Goal: Transaction & Acquisition: Book appointment/travel/reservation

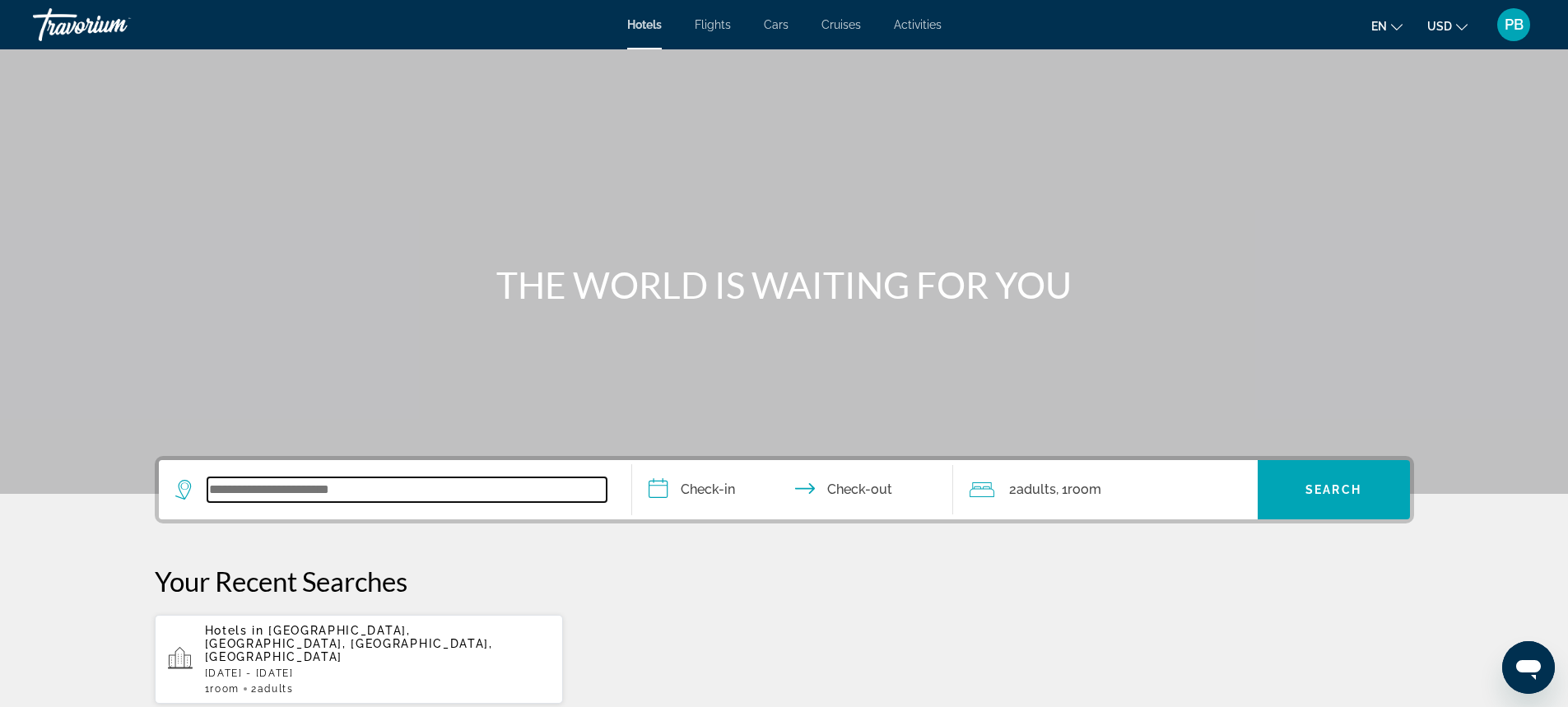
click at [317, 494] on input "Search widget" at bounding box center [407, 489] width 399 height 25
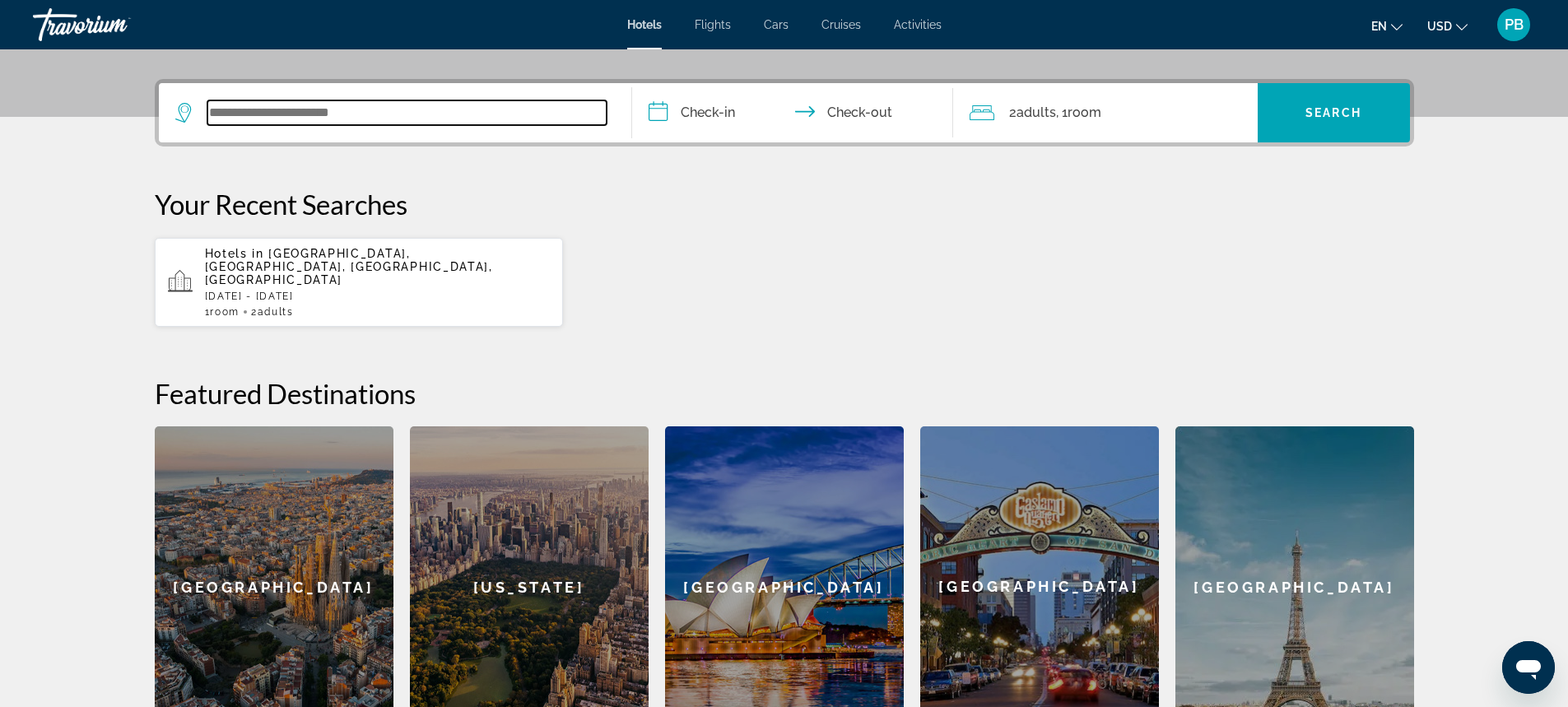
scroll to position [402, 0]
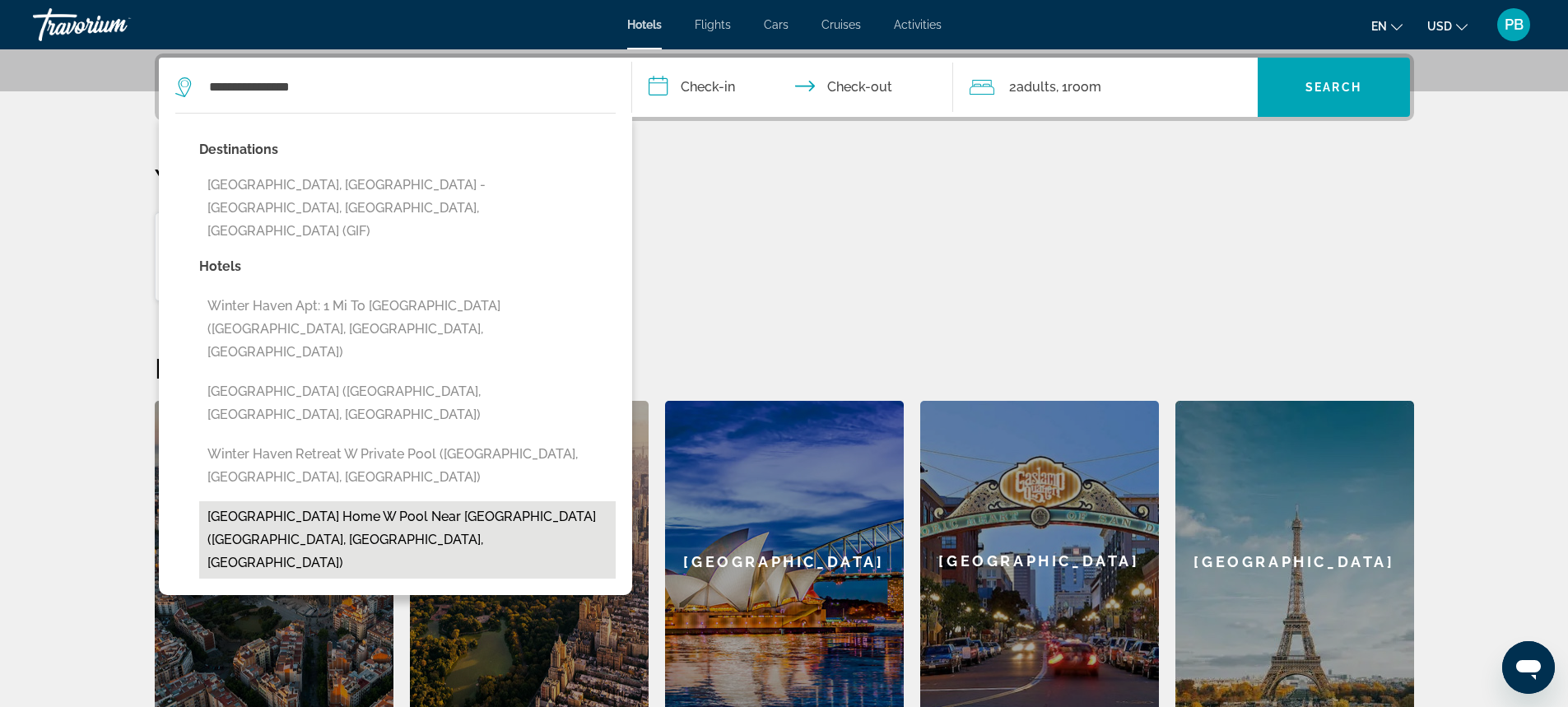
click at [306, 501] on button "[GEOGRAPHIC_DATA] Home w Pool Near [GEOGRAPHIC_DATA] ([GEOGRAPHIC_DATA], [GEOGR…" at bounding box center [407, 539] width 417 height 77
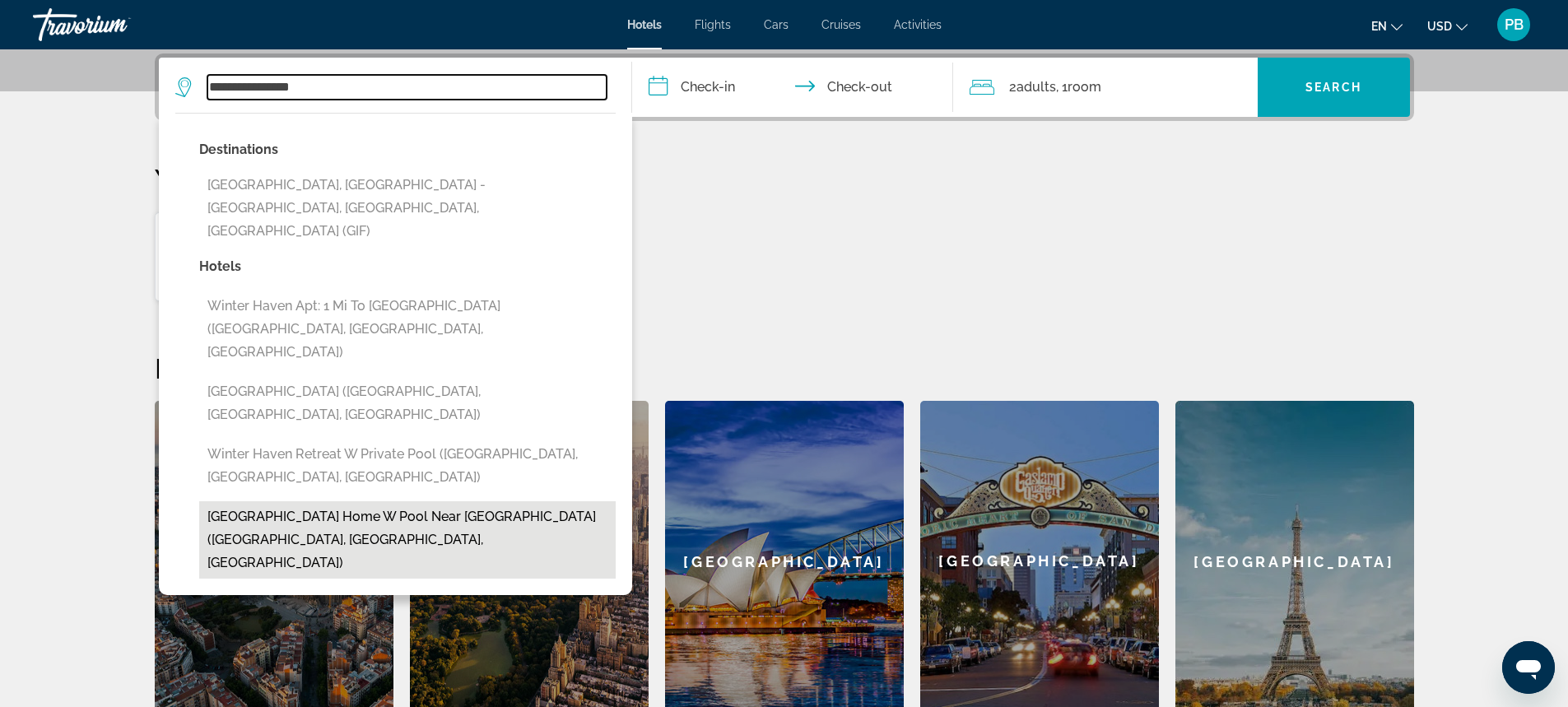
type input "**********"
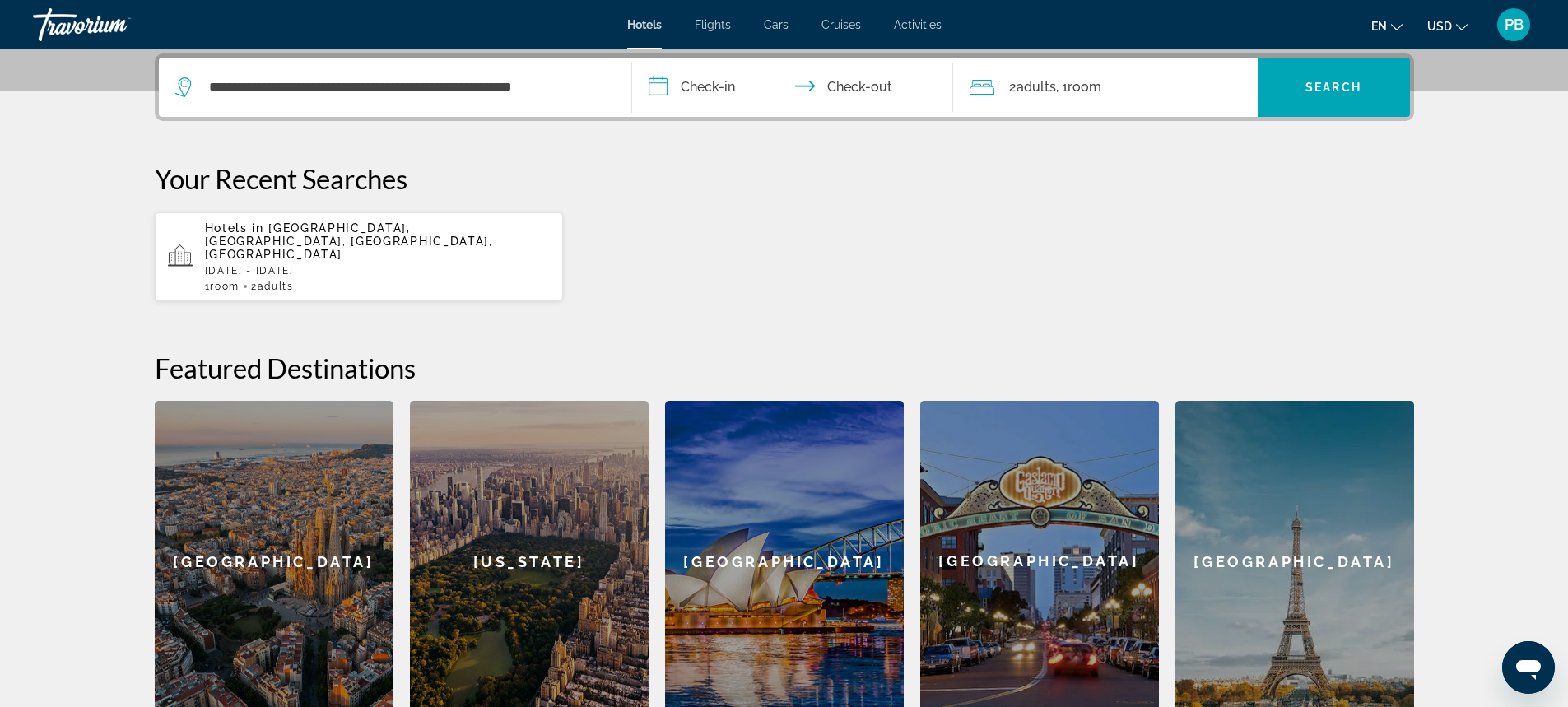
click at [666, 84] on input "**********" at bounding box center [795, 89] width 328 height 64
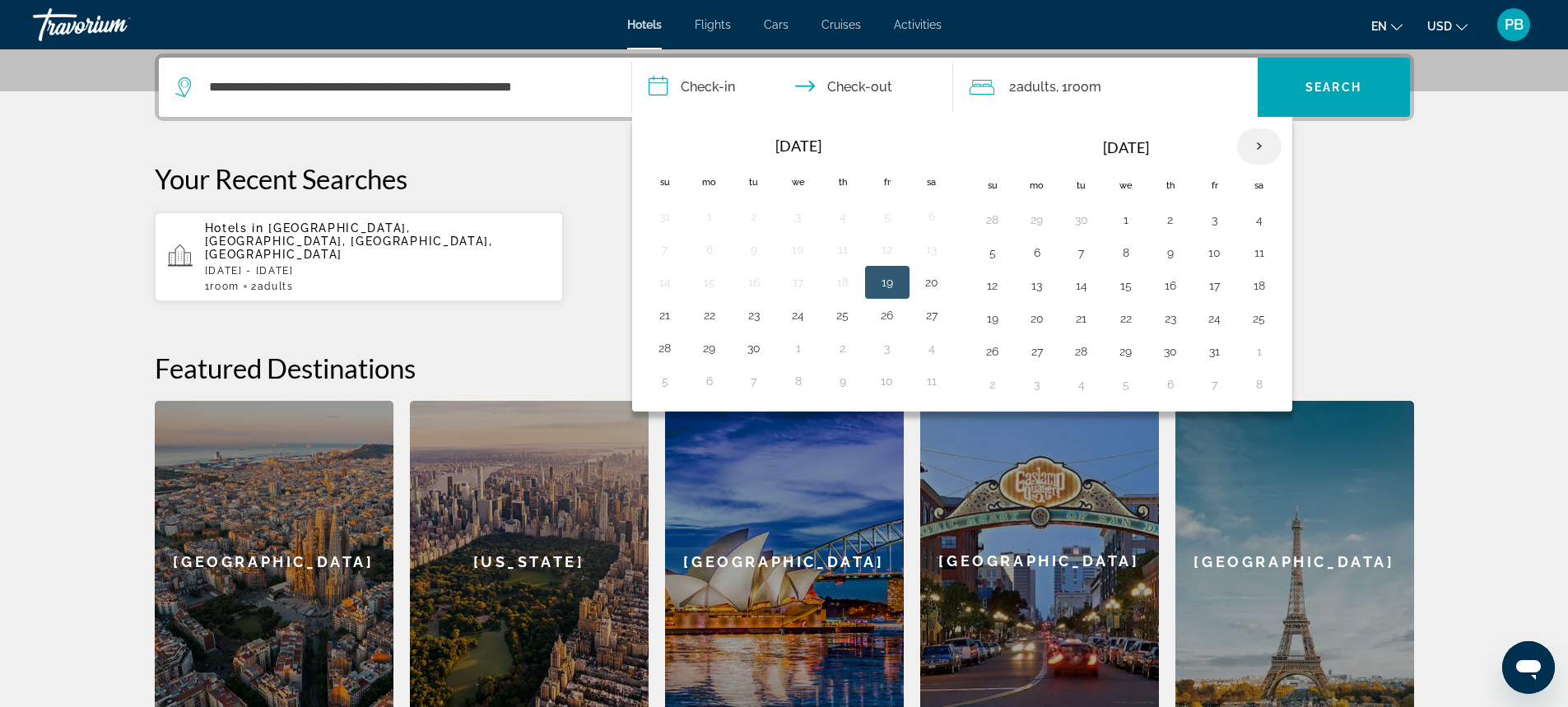
click at [1259, 142] on th "Next month" at bounding box center [1258, 146] width 44 height 36
click at [1259, 143] on th "Next month" at bounding box center [1258, 146] width 44 height 36
click at [1254, 145] on th "Next month" at bounding box center [1258, 146] width 44 height 36
click at [1209, 250] on button "6" at bounding box center [1214, 252] width 26 height 23
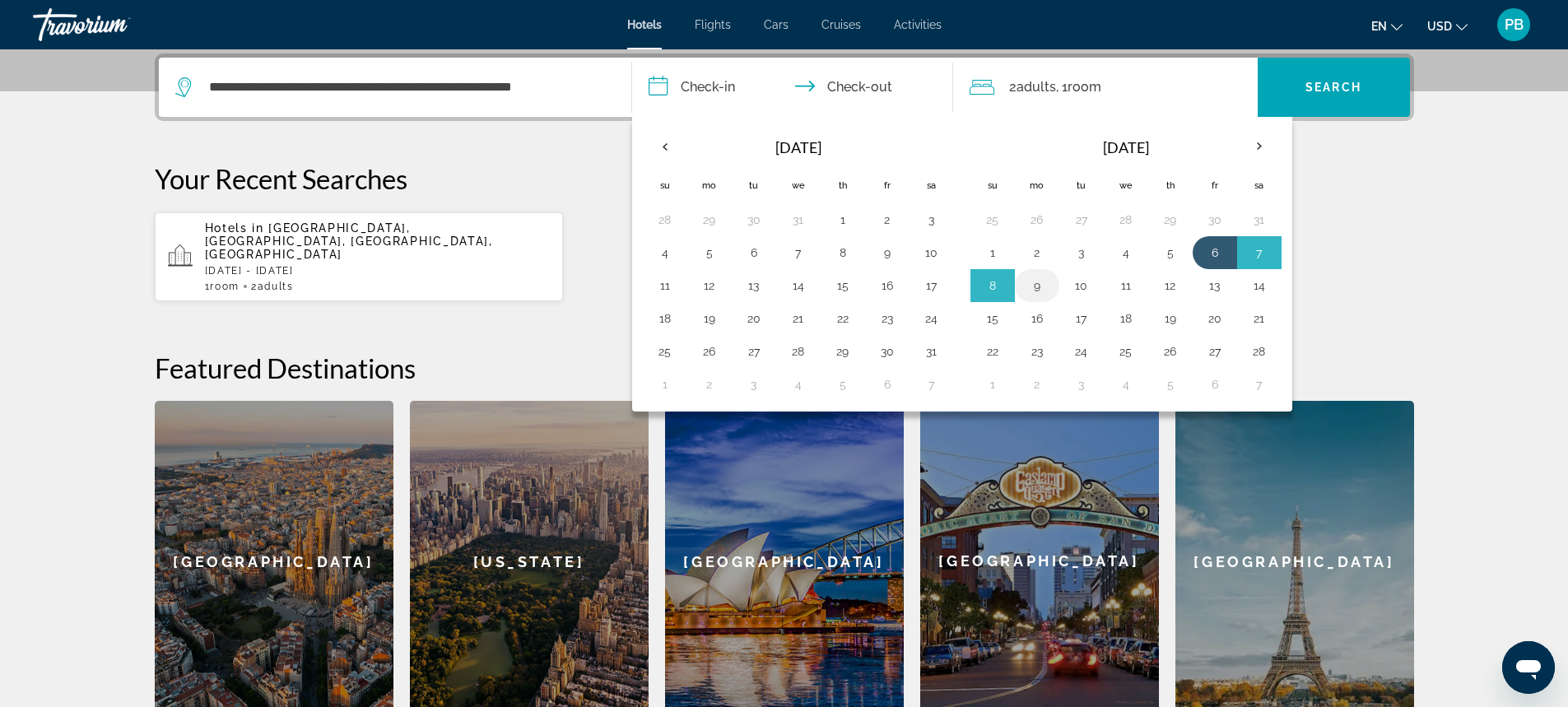
click at [1036, 280] on button "9" at bounding box center [1037, 285] width 26 height 23
type input "**********"
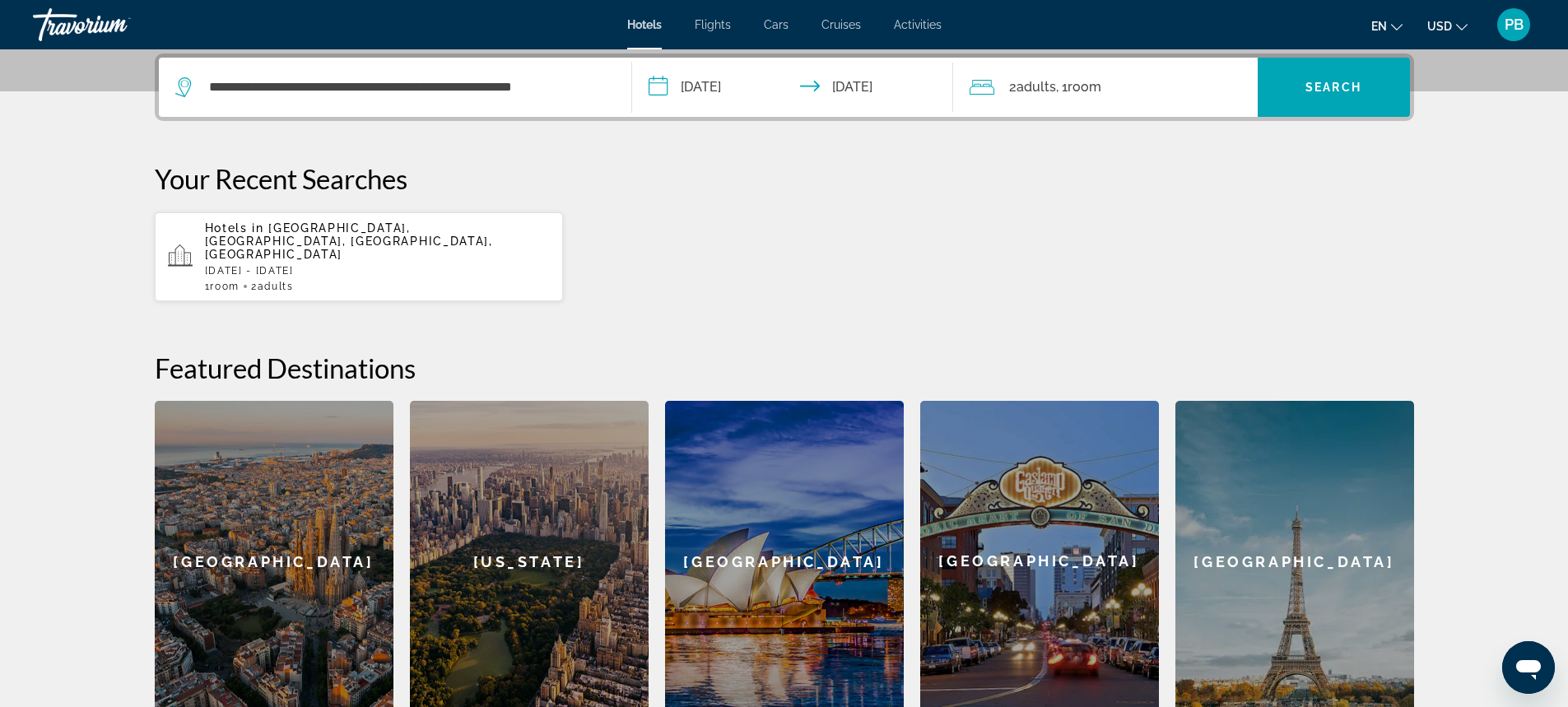
click at [1145, 93] on div "2 Adult Adults , 1 Room rooms" at bounding box center [1113, 86] width 288 height 23
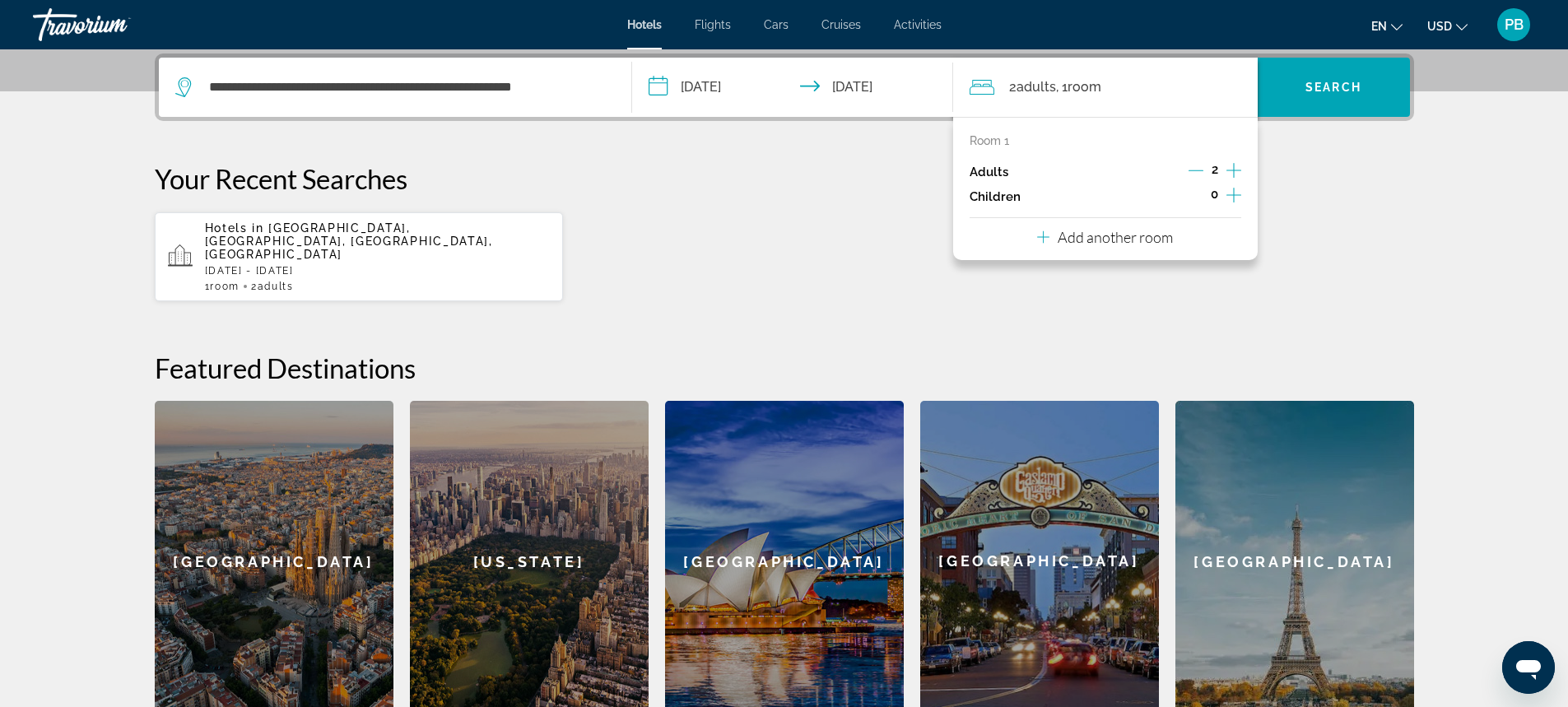
click at [1231, 172] on icon "Increment adults" at bounding box center [1234, 171] width 15 height 20
click at [1331, 90] on span "Search" at bounding box center [1334, 87] width 56 height 14
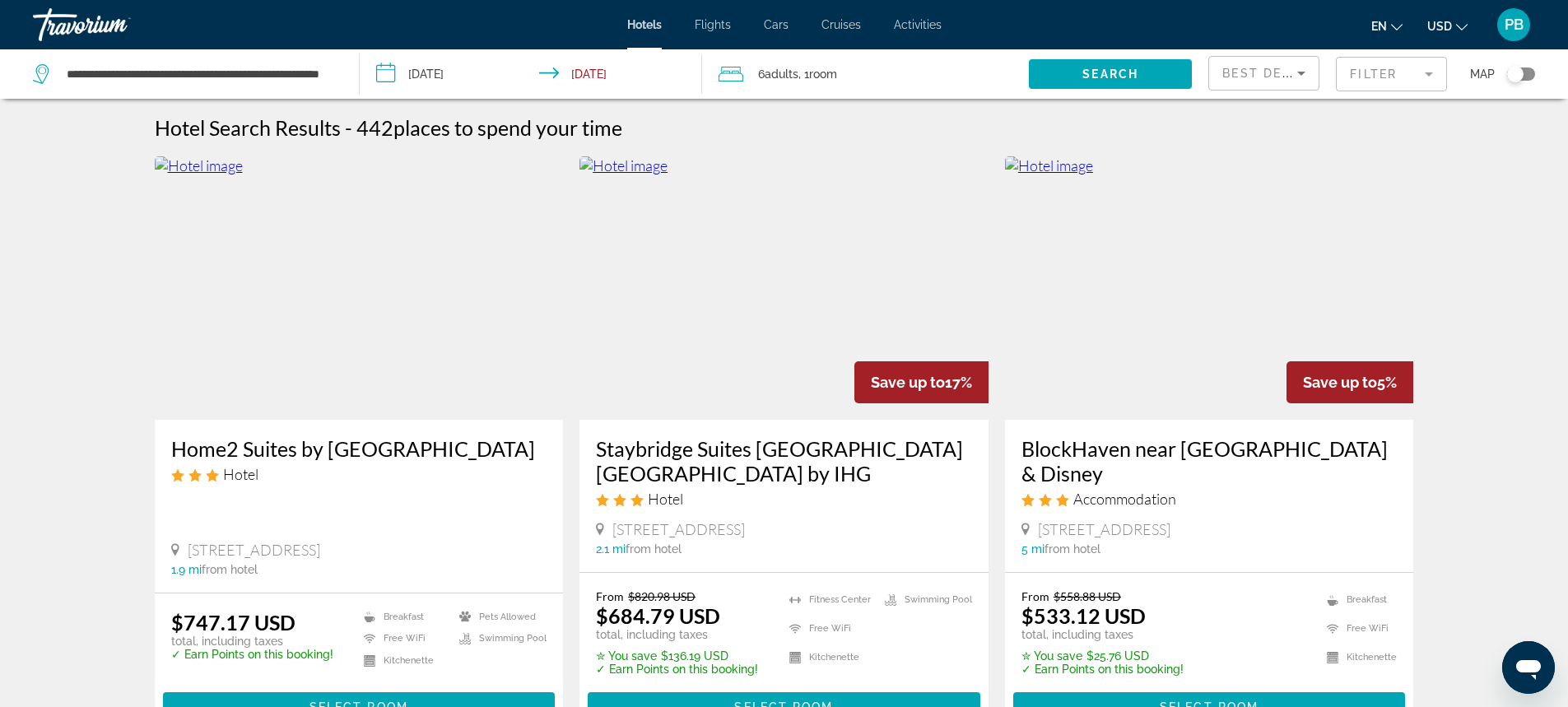
click at [1420, 73] on mat-form-field "Filter" at bounding box center [1391, 74] width 111 height 34
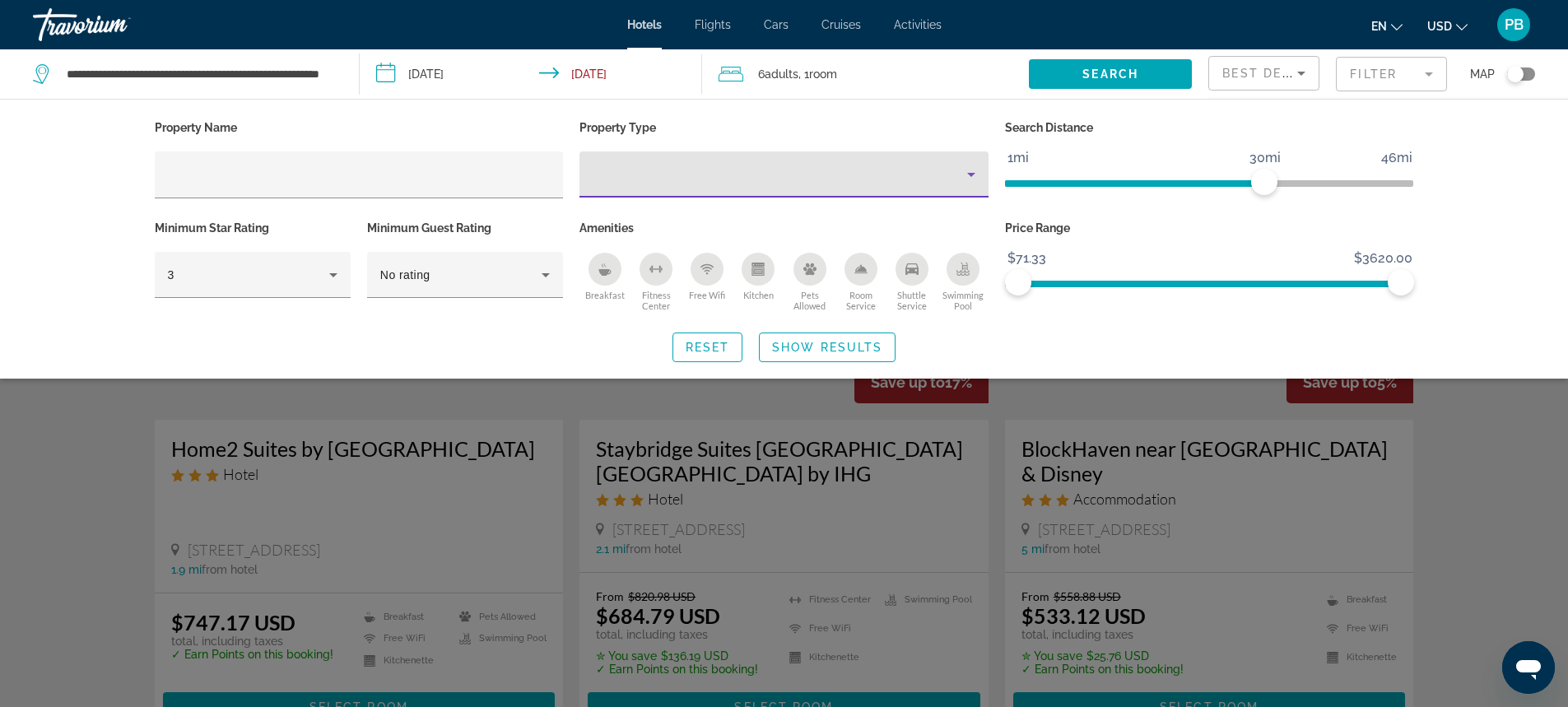
click at [957, 168] on div "Property type" at bounding box center [780, 174] width 374 height 20
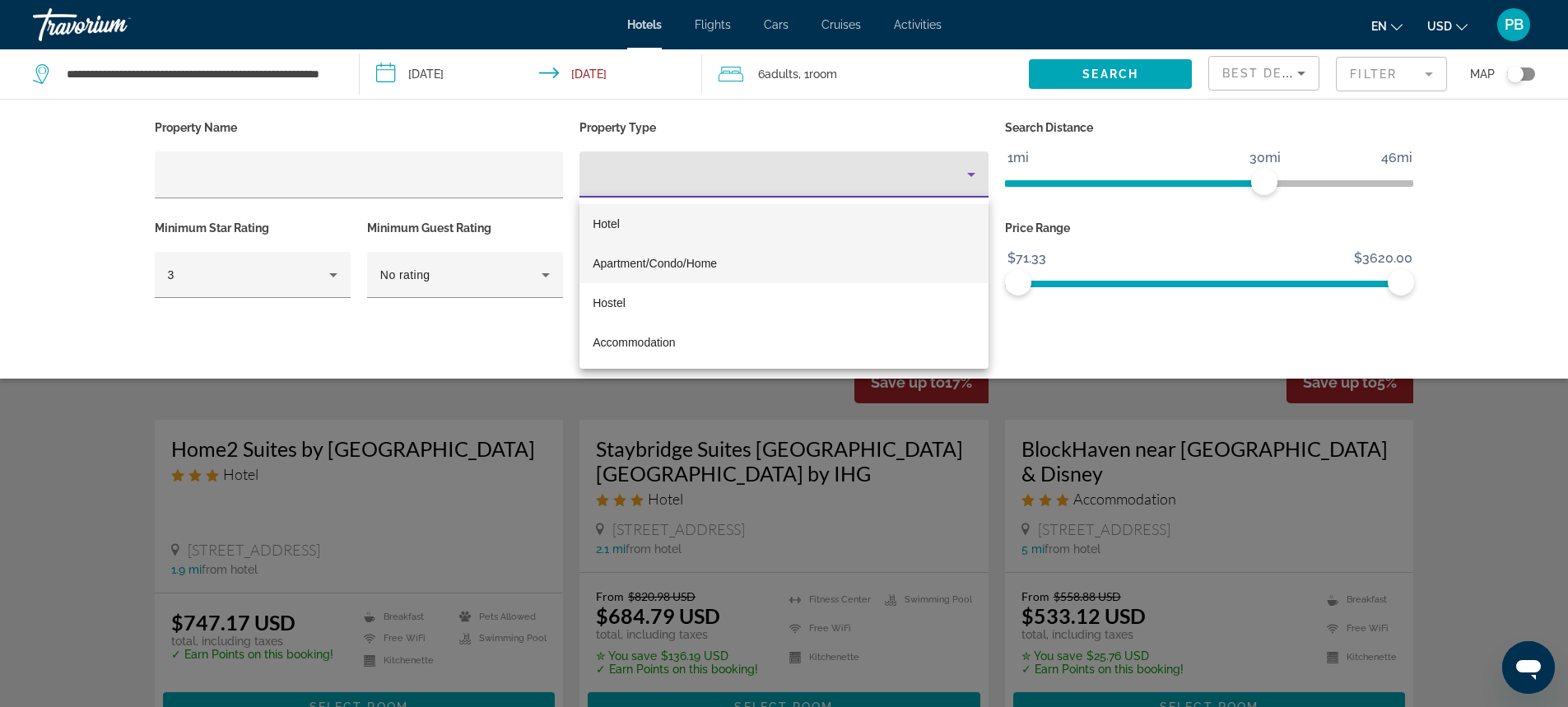
click at [675, 260] on span "Apartment/Condo/Home" at bounding box center [655, 263] width 124 height 14
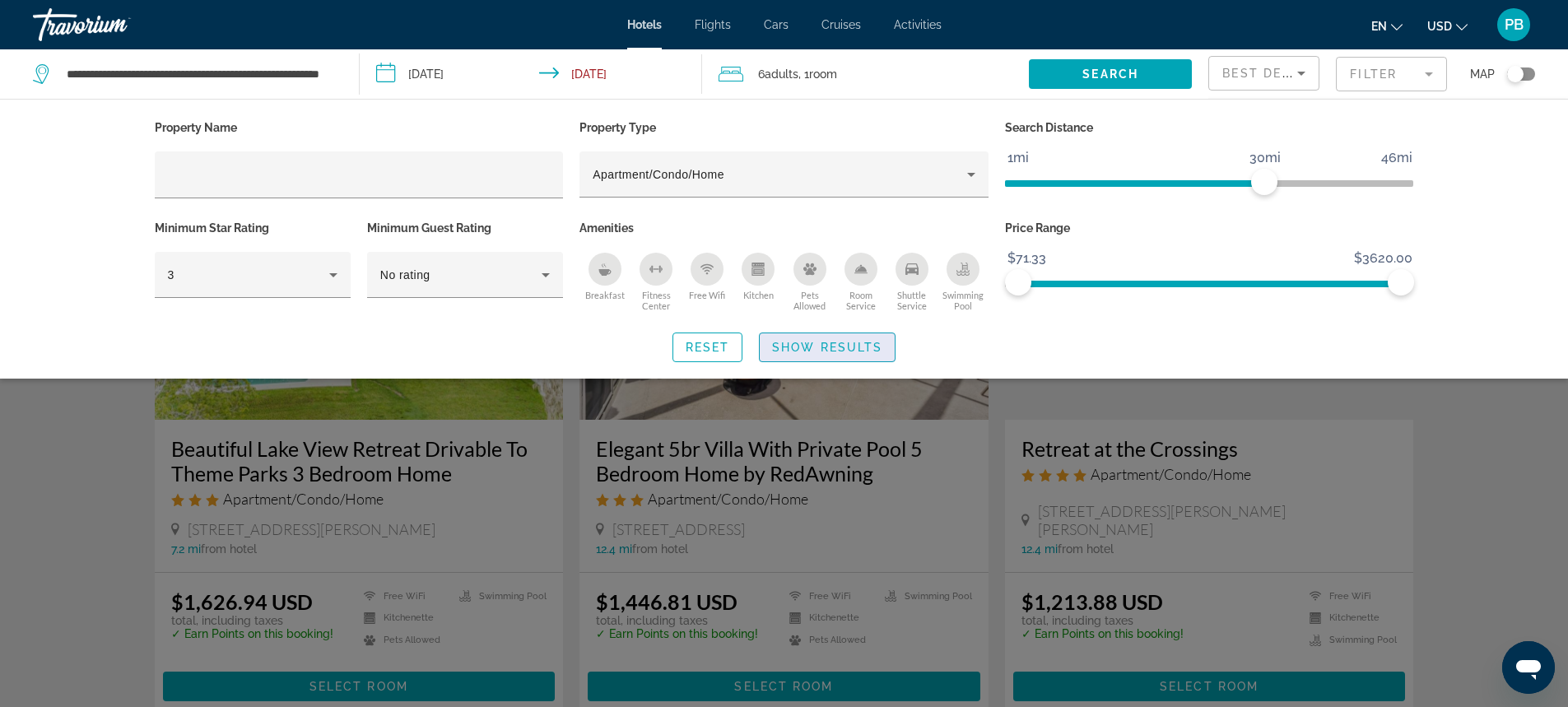
click at [857, 347] on span "Show Results" at bounding box center [826, 347] width 110 height 14
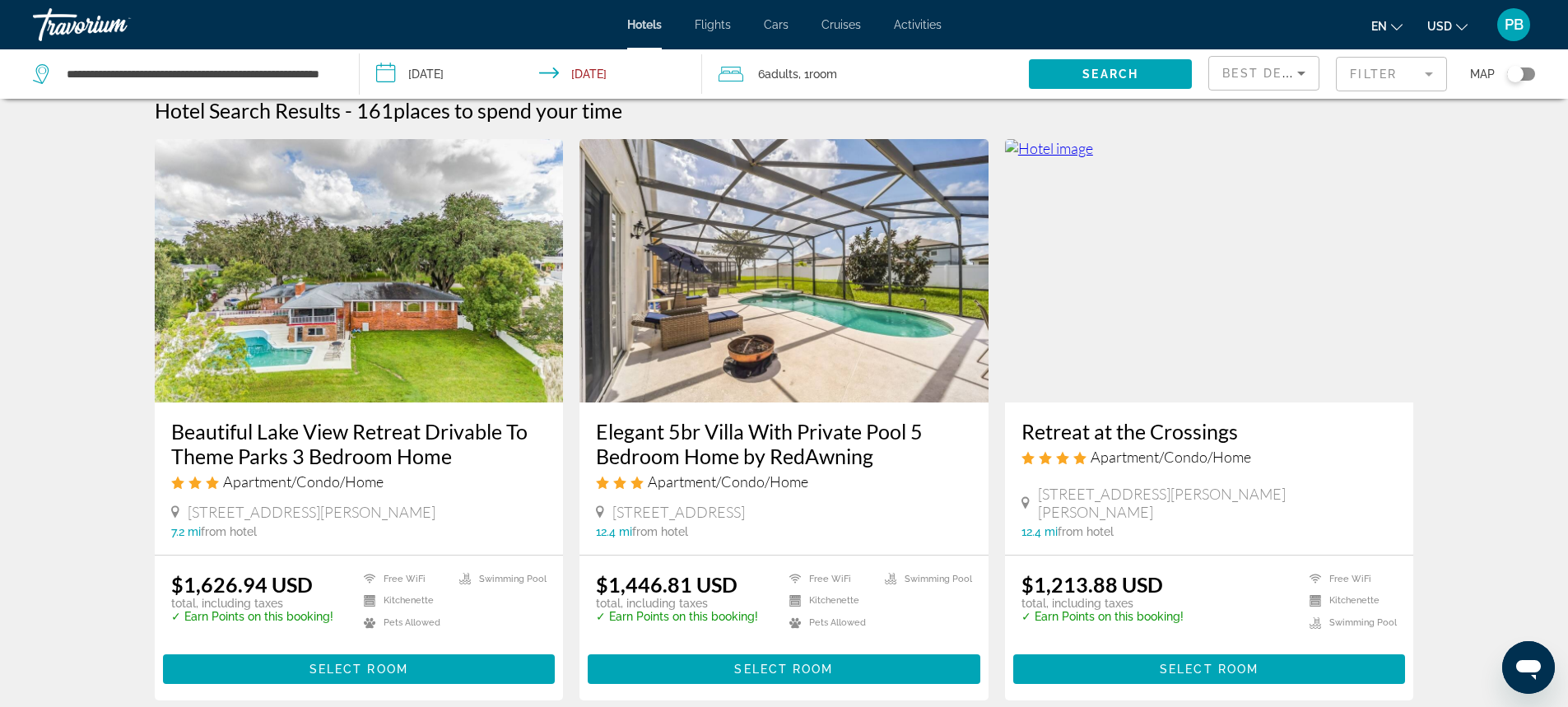
scroll to position [11, 0]
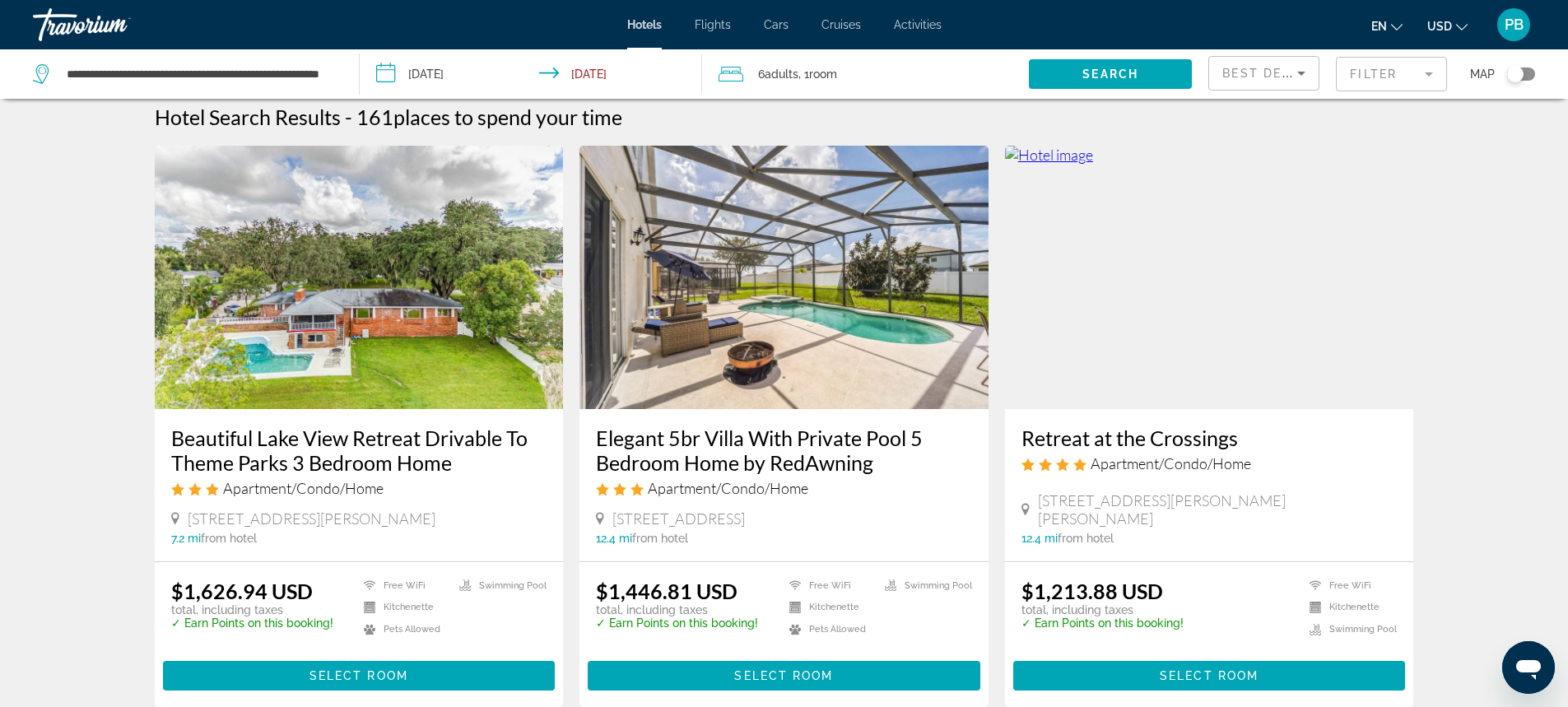
click at [823, 317] on img "Main content" at bounding box center [784, 277] width 409 height 263
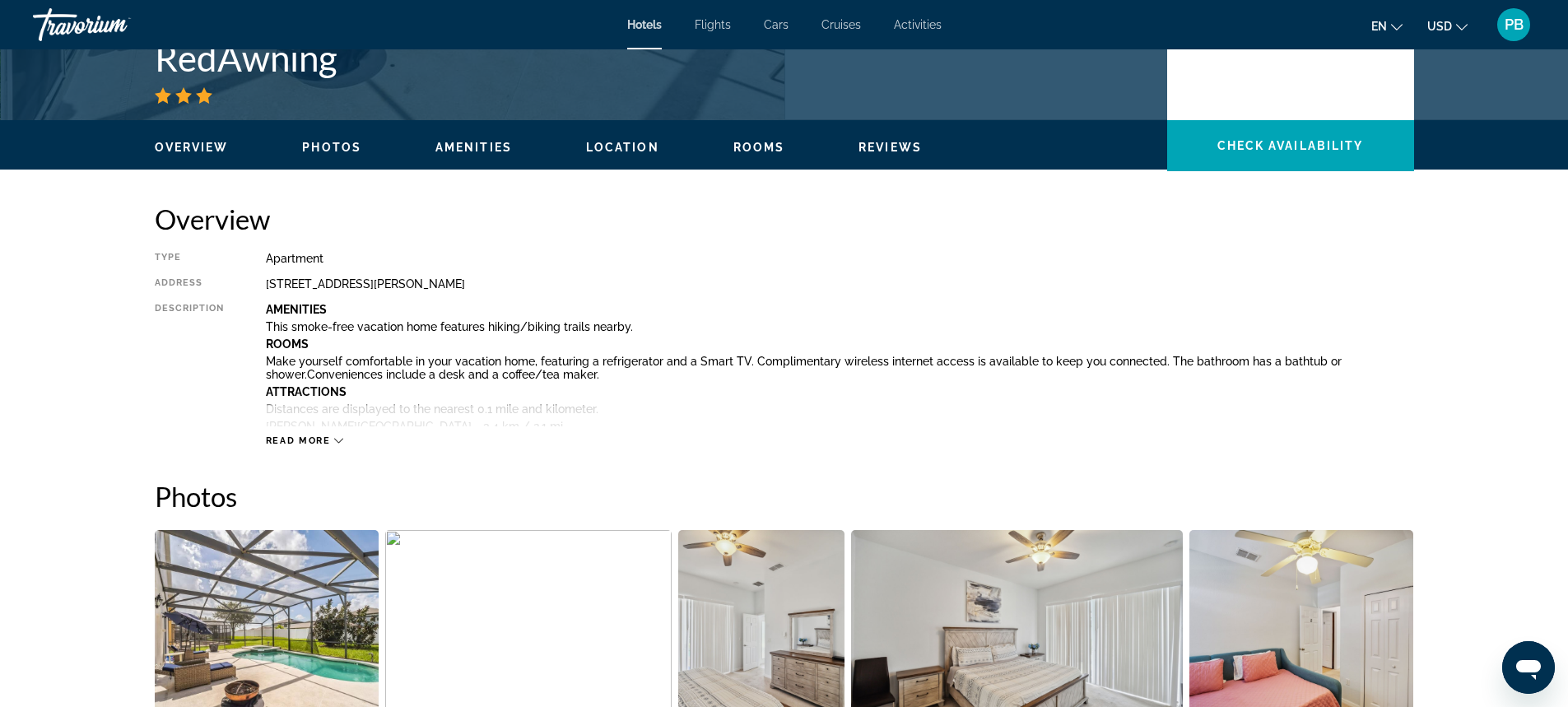
scroll to position [427, 0]
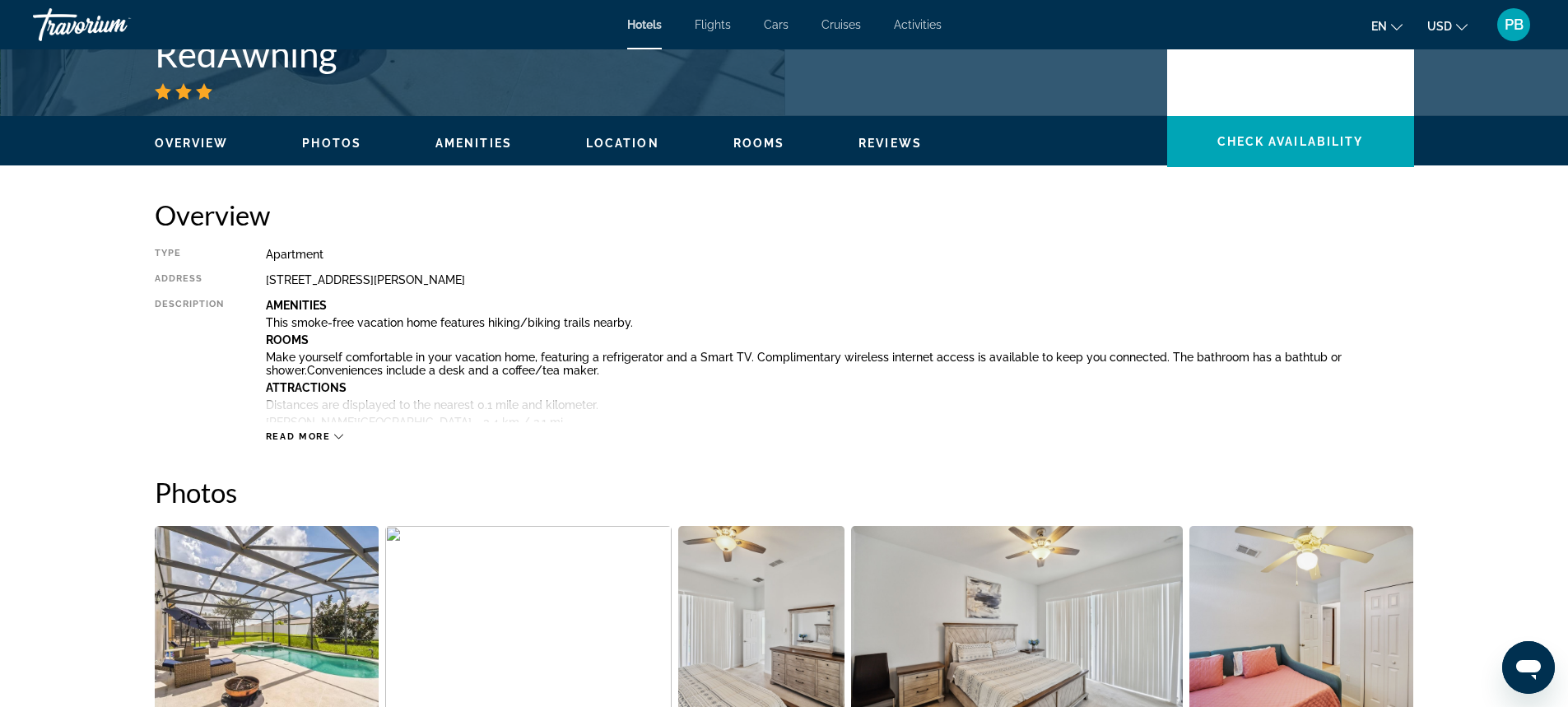
click at [286, 434] on span "Read more" at bounding box center [299, 437] width 65 height 11
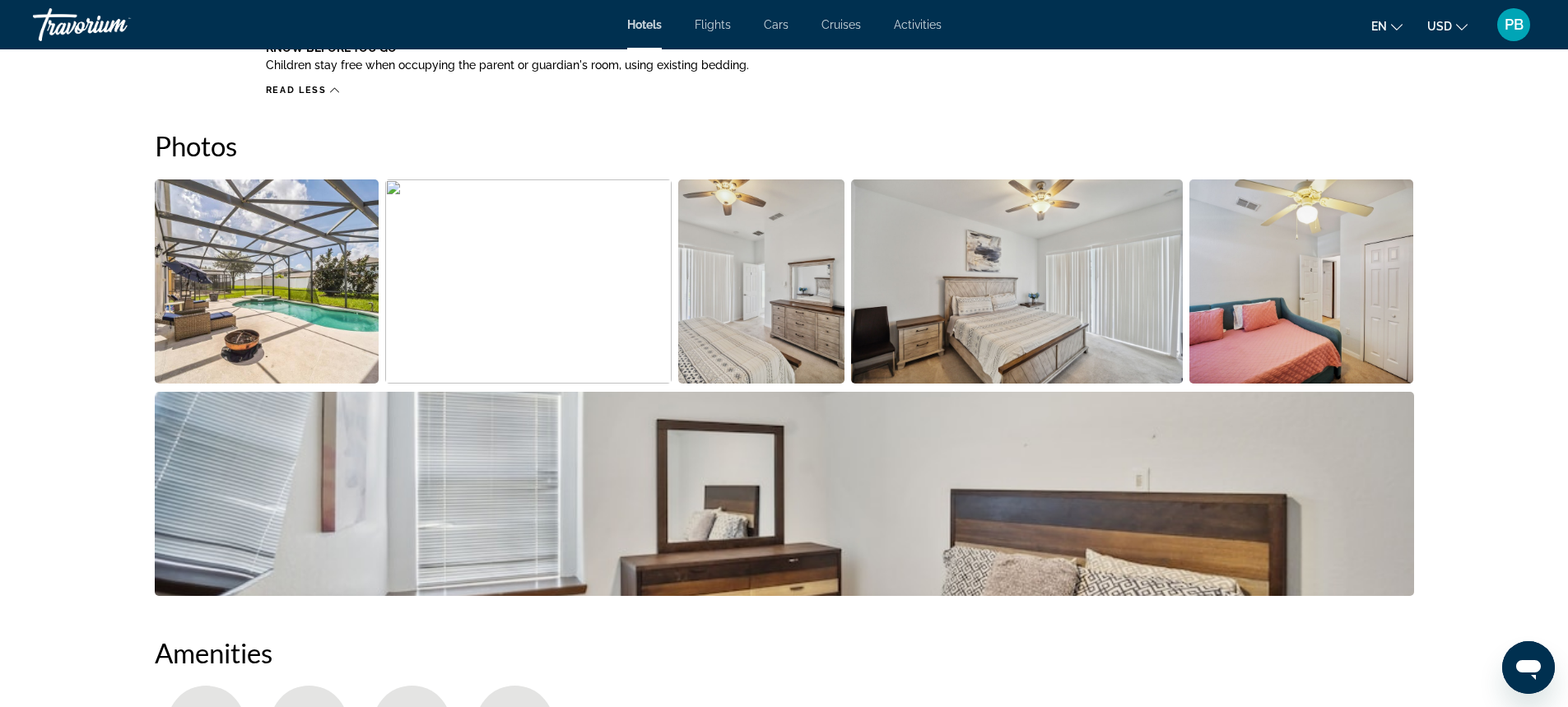
scroll to position [1377, 0]
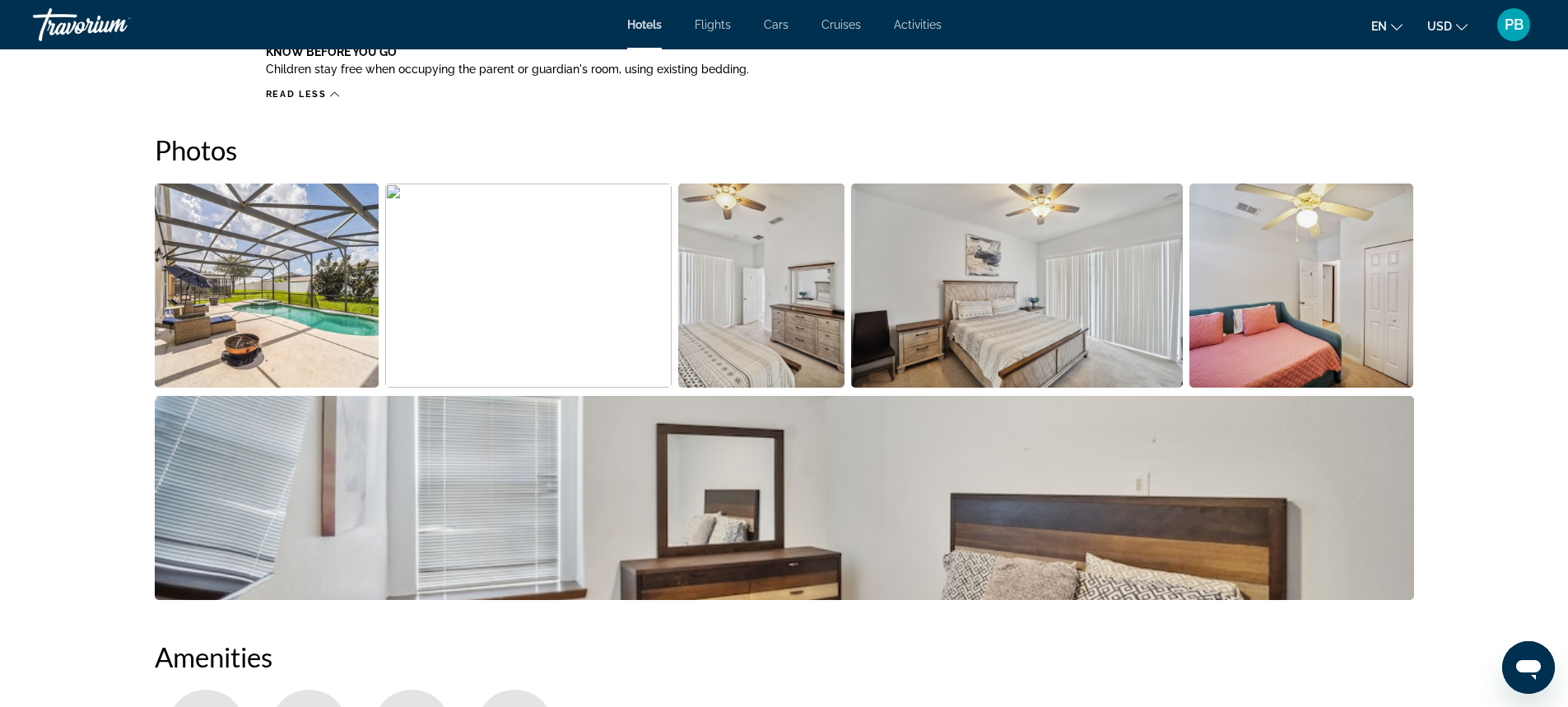
click at [318, 309] on img "Open full-screen image slider" at bounding box center [266, 285] width 224 height 204
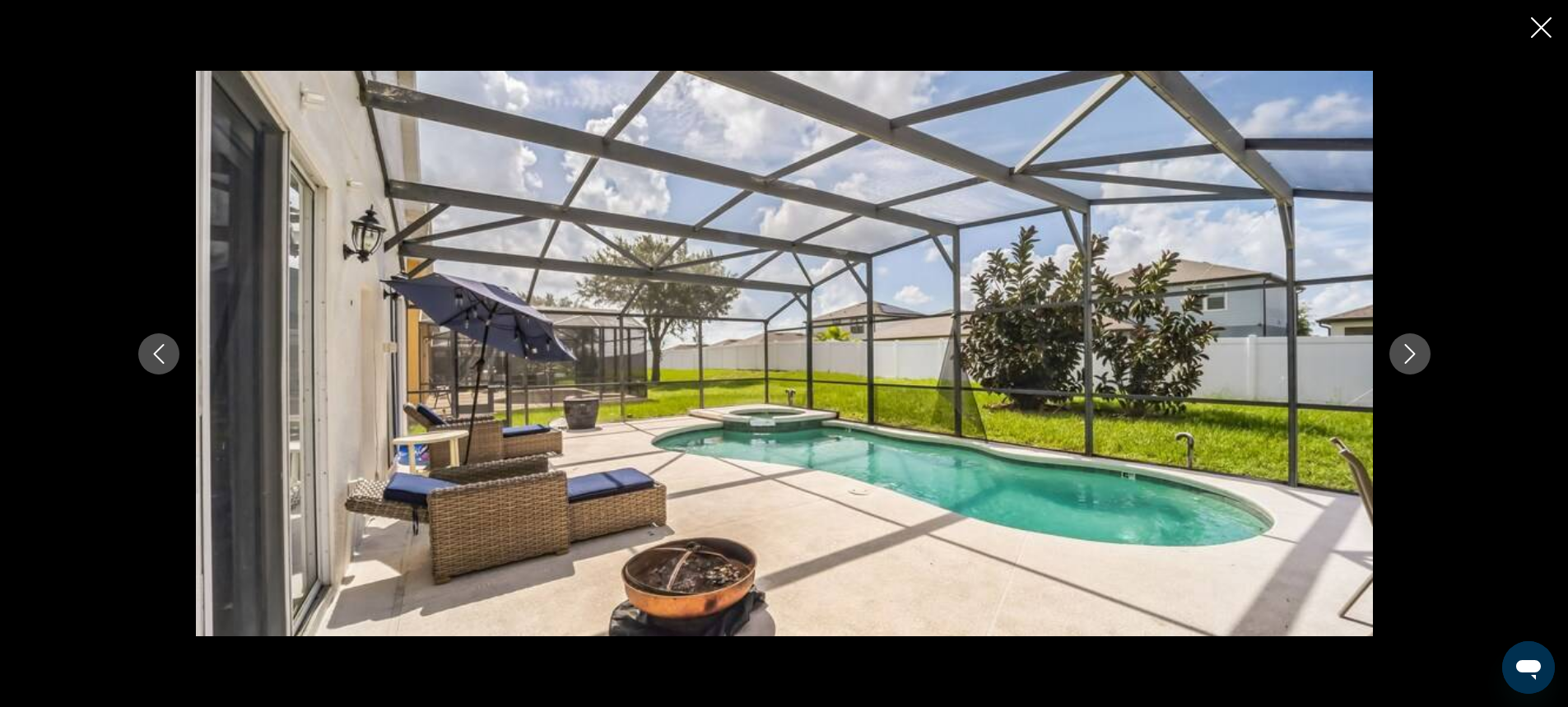
click at [1412, 357] on icon "Next image" at bounding box center [1410, 354] width 20 height 20
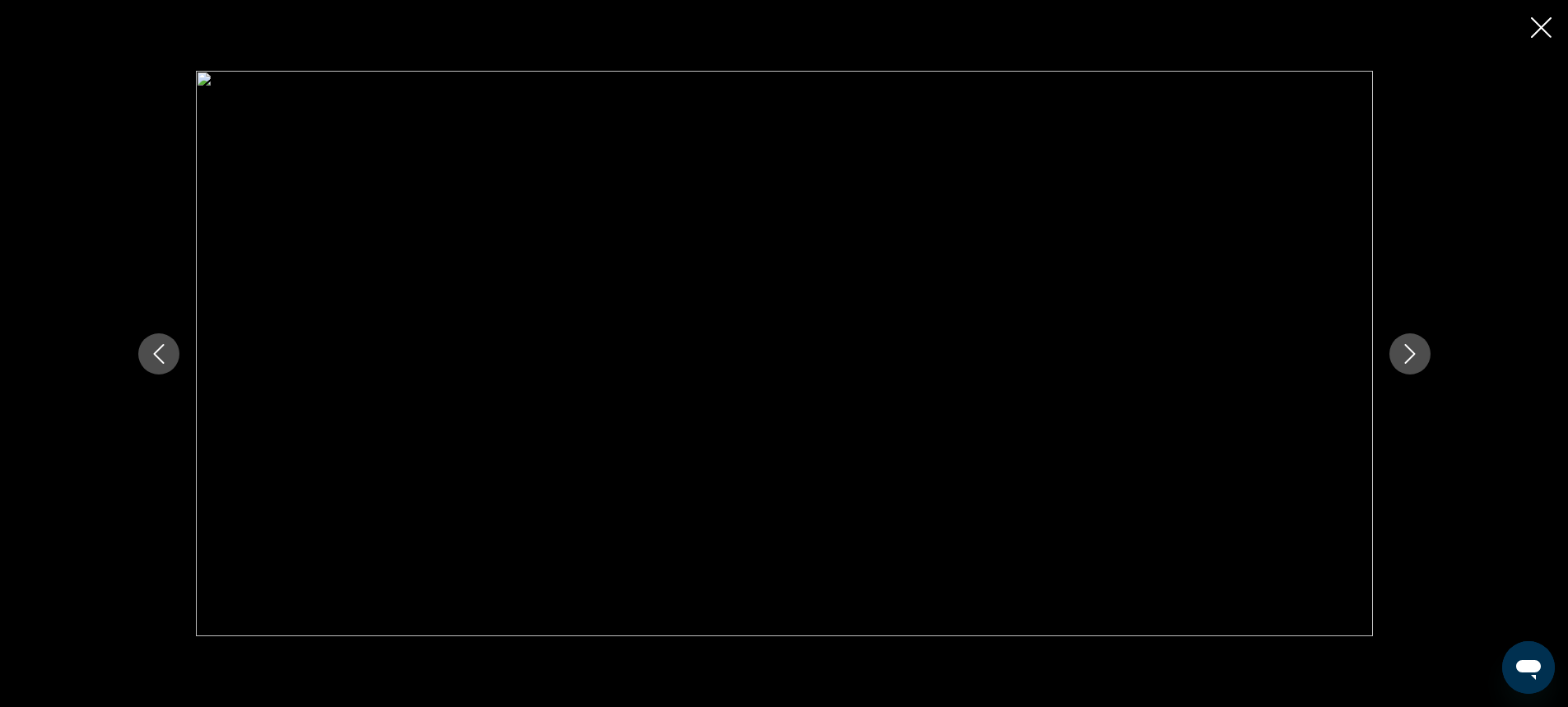
click at [1412, 357] on icon "Next image" at bounding box center [1410, 354] width 20 height 20
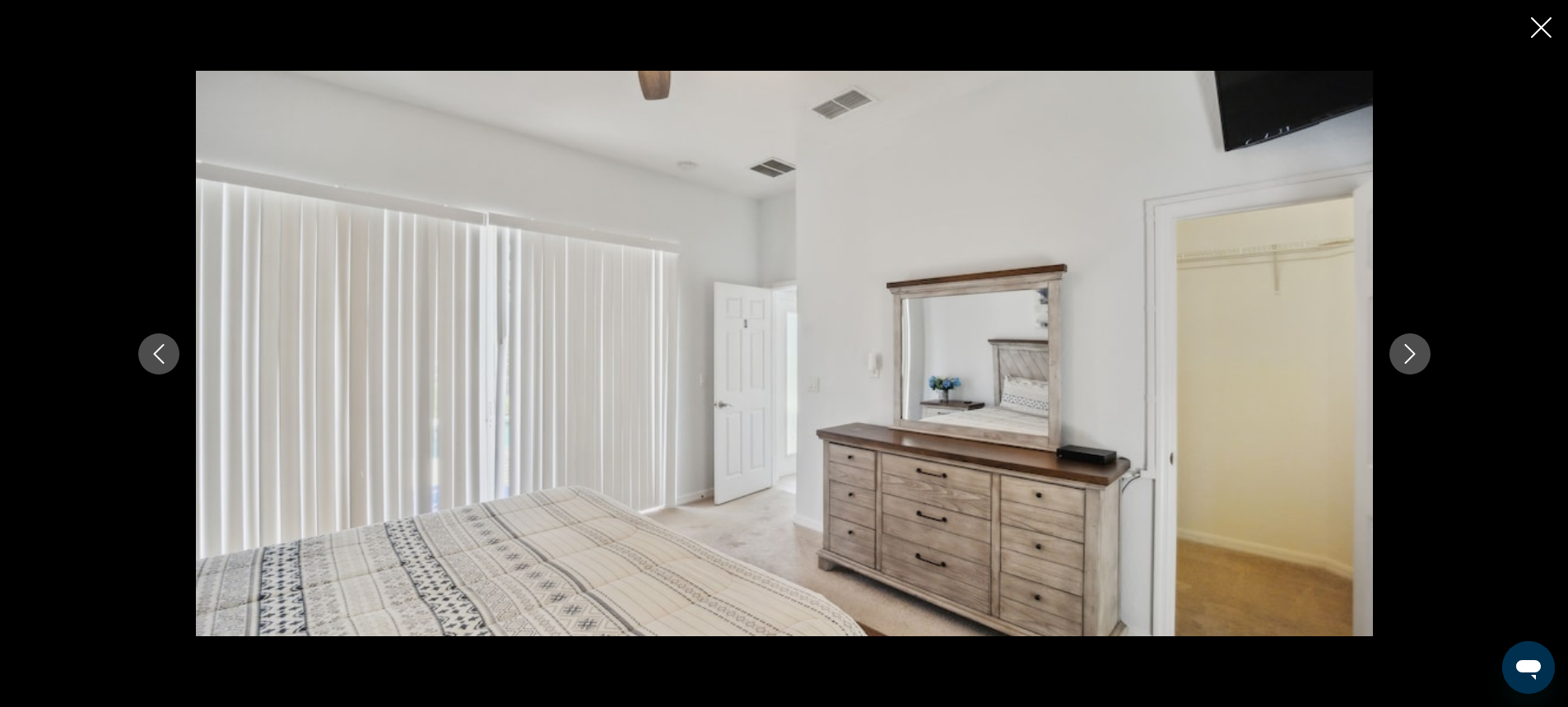
click at [1412, 357] on icon "Next image" at bounding box center [1410, 354] width 20 height 20
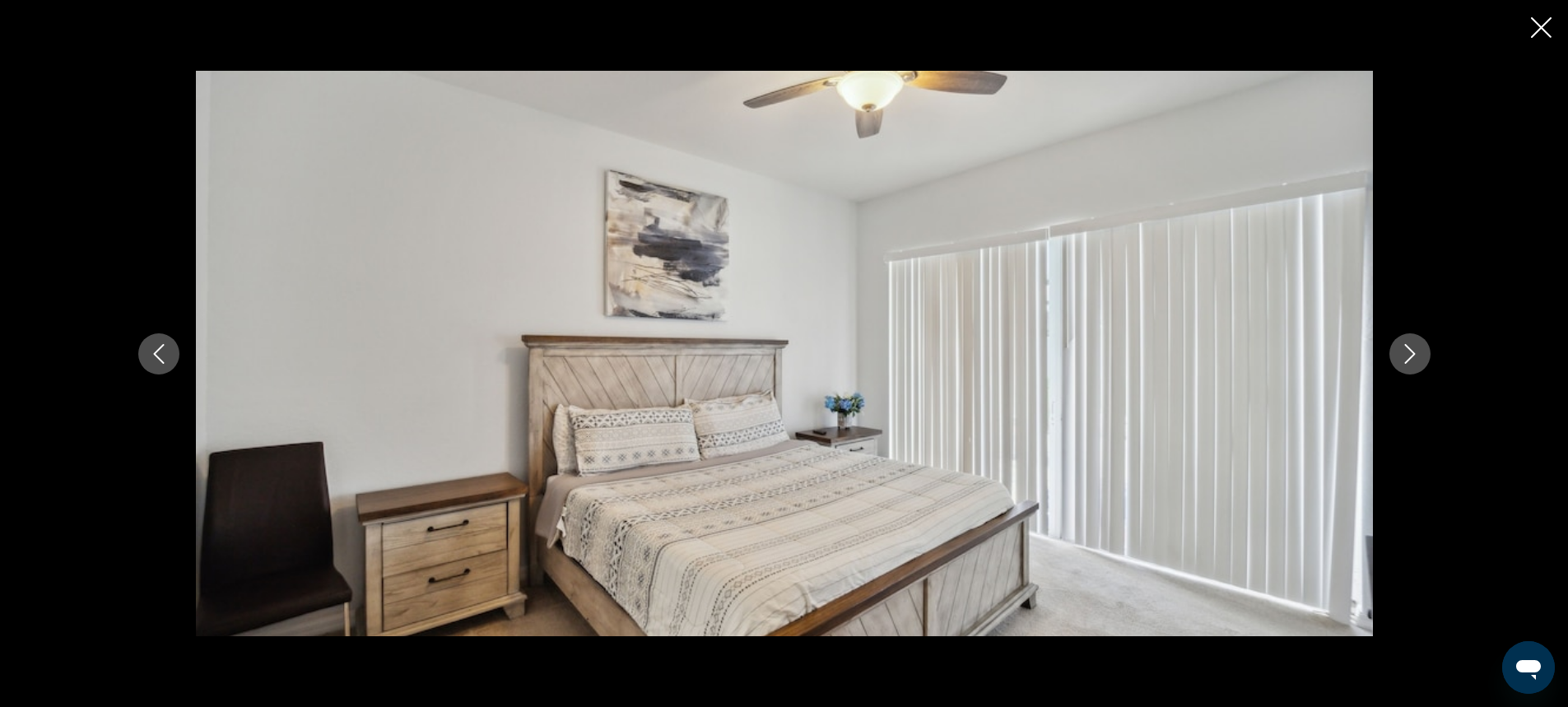
click at [1412, 357] on icon "Next image" at bounding box center [1410, 354] width 20 height 20
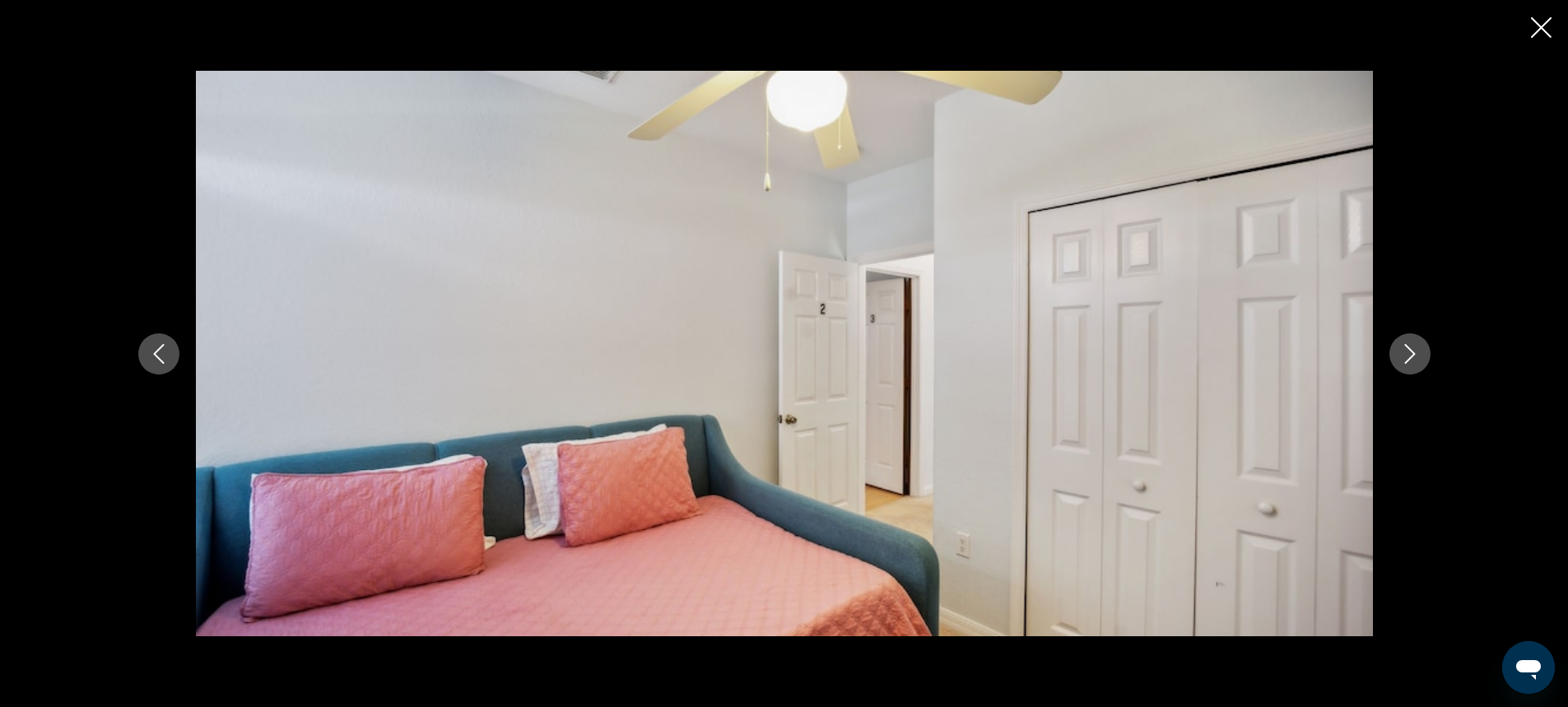
click at [1412, 357] on icon "Next image" at bounding box center [1410, 354] width 20 height 20
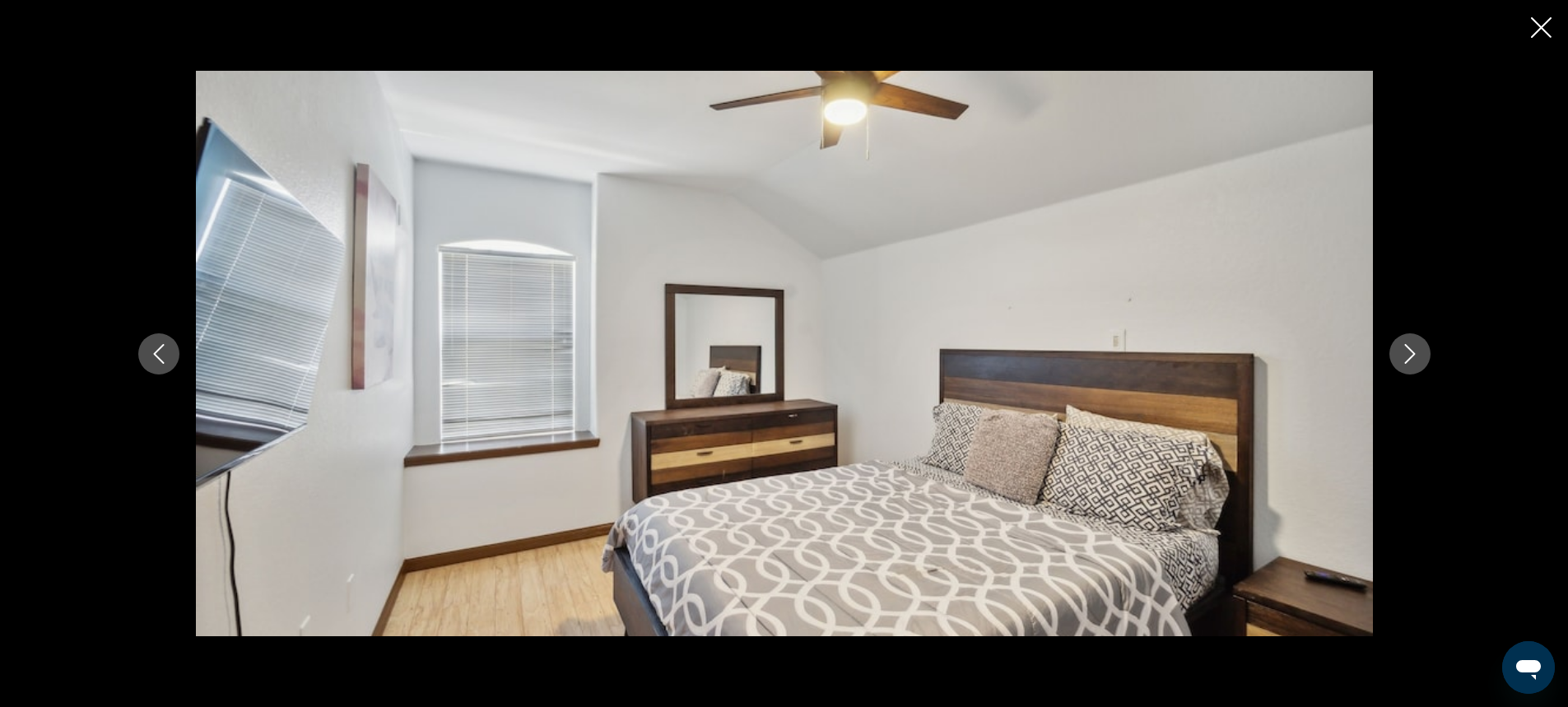
click at [1412, 357] on icon "Next image" at bounding box center [1410, 354] width 20 height 20
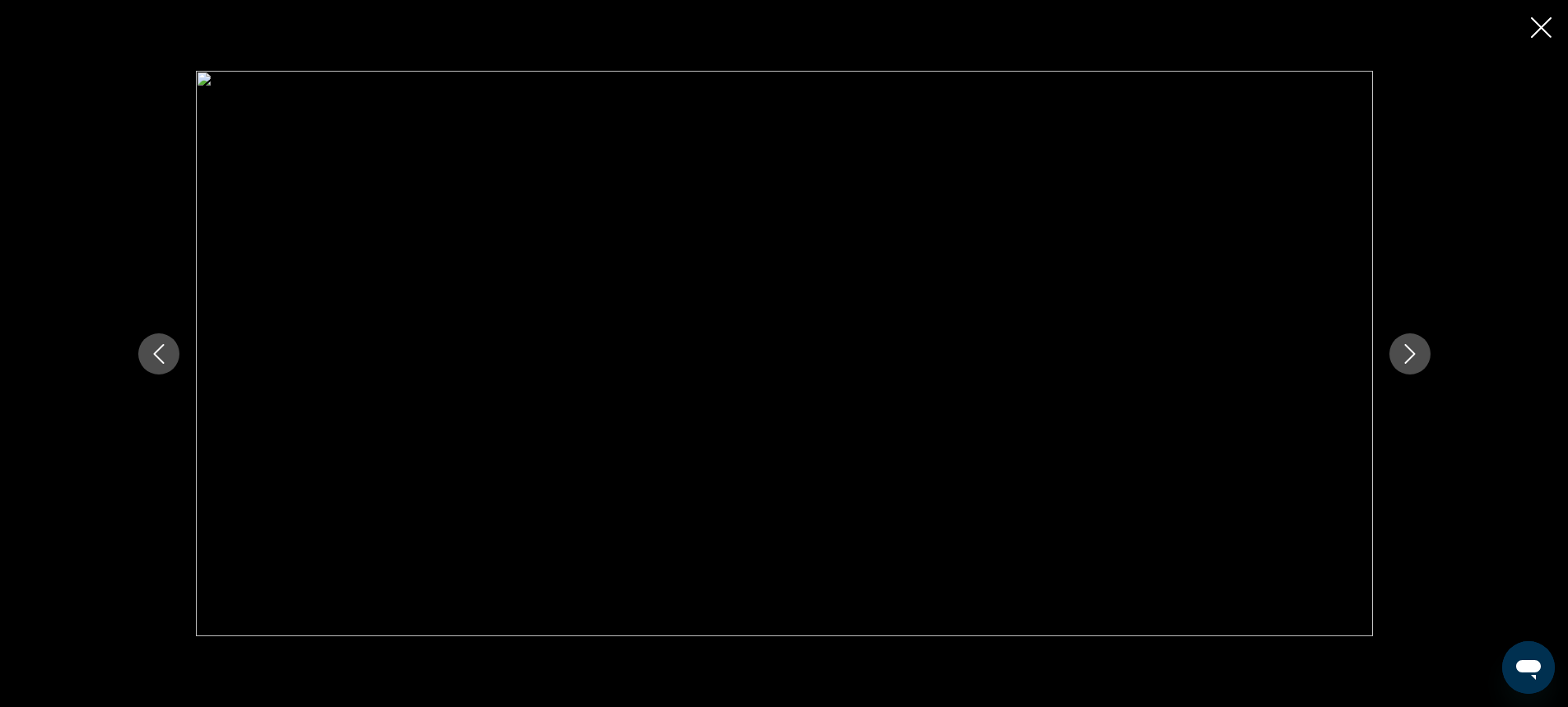
click at [1412, 357] on icon "Next image" at bounding box center [1410, 354] width 20 height 20
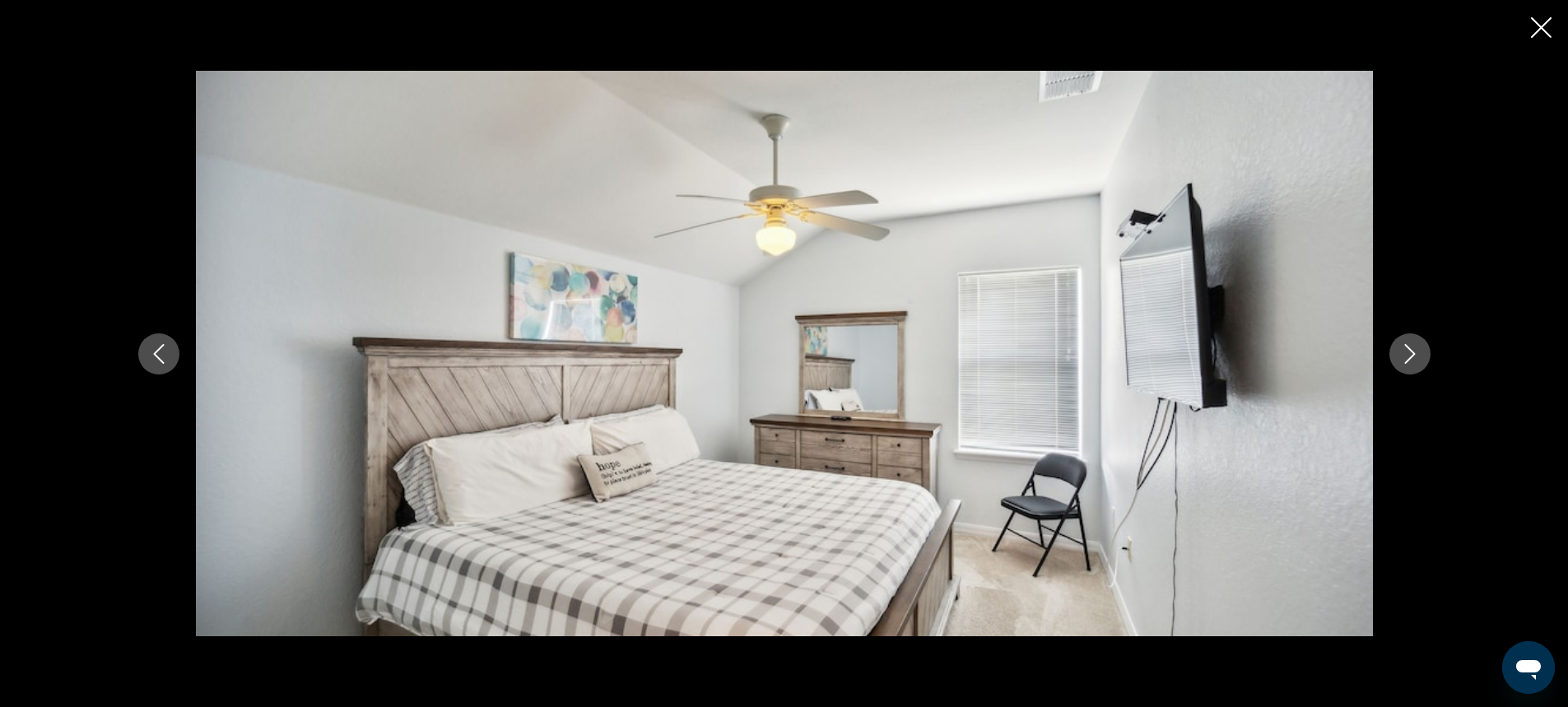
click at [1412, 357] on icon "Next image" at bounding box center [1410, 354] width 20 height 20
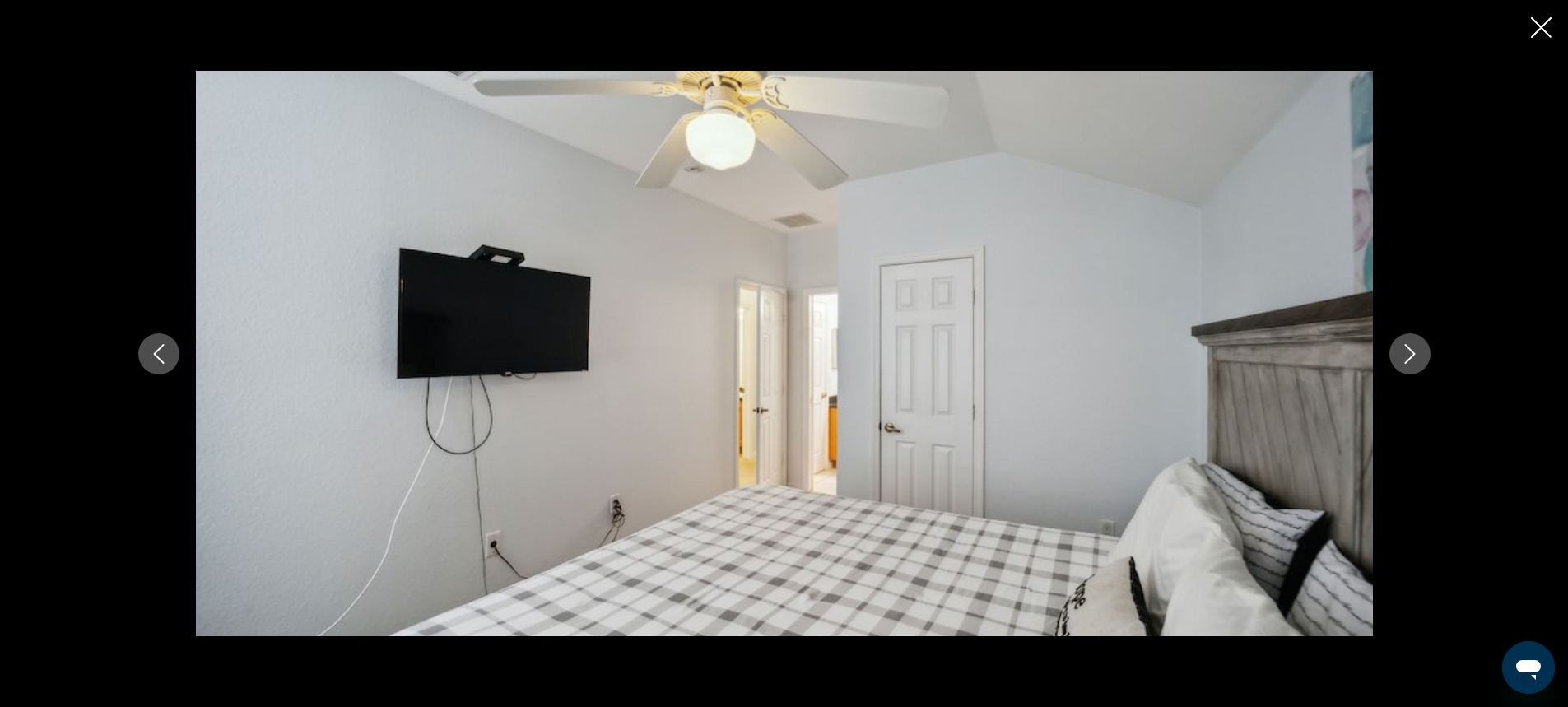
click at [1412, 357] on icon "Next image" at bounding box center [1410, 354] width 20 height 20
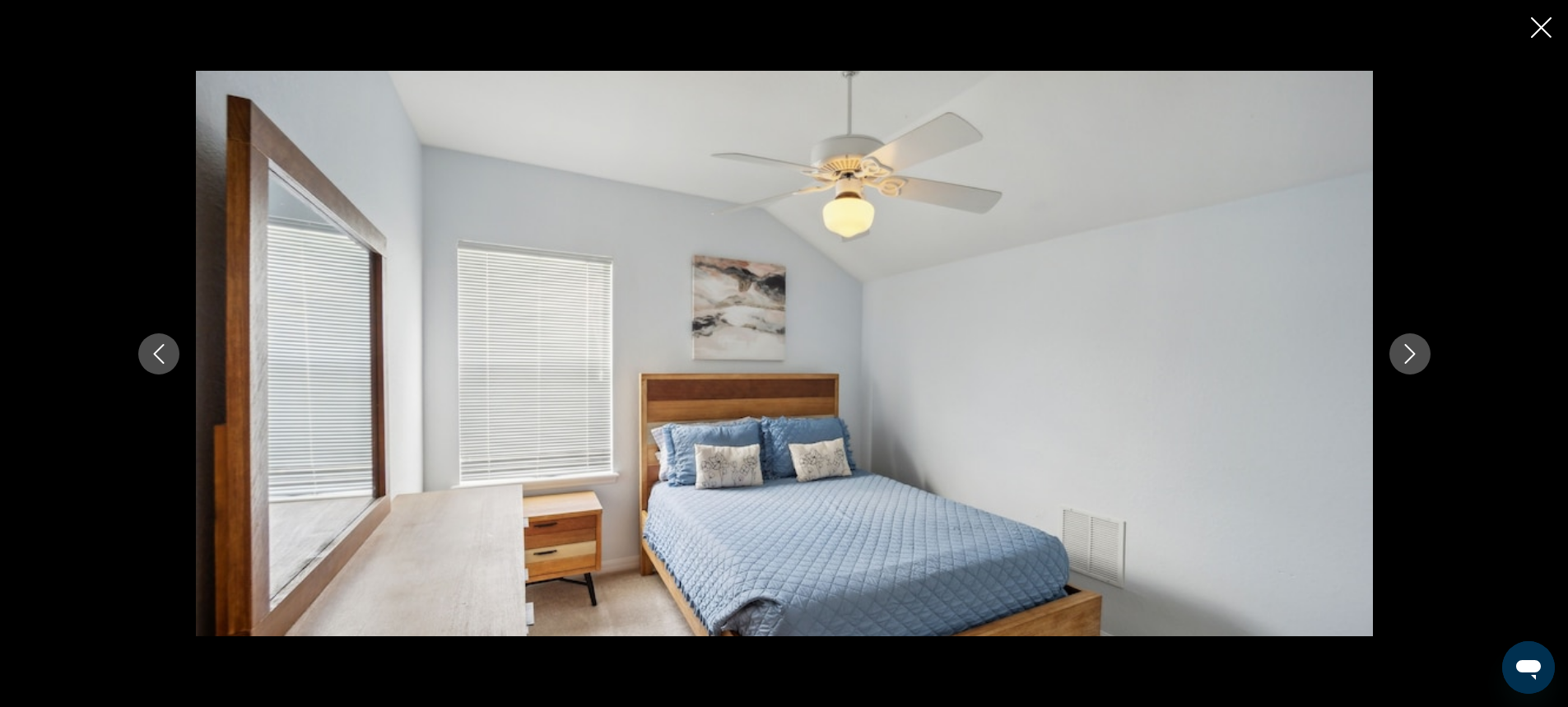
click at [1412, 357] on icon "Next image" at bounding box center [1410, 354] width 20 height 20
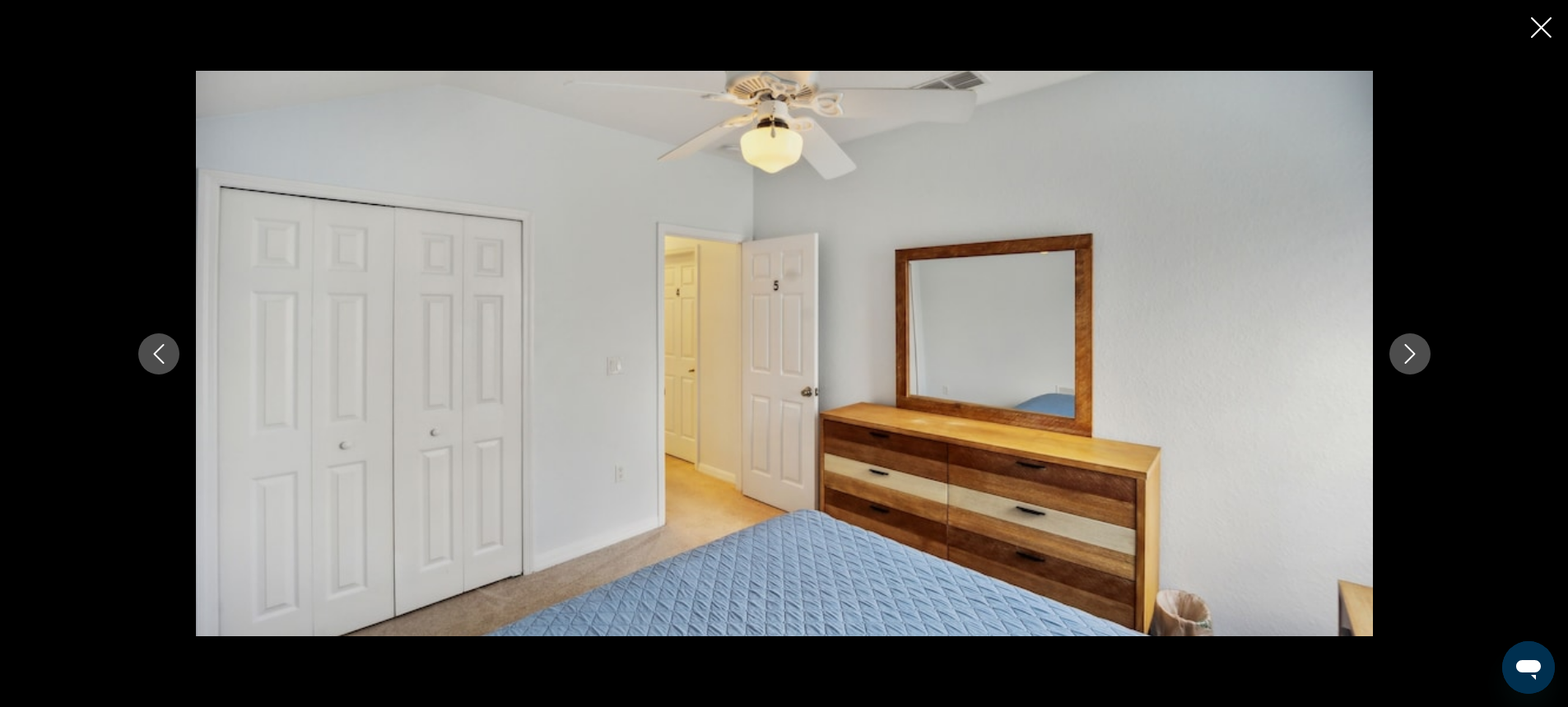
click at [1412, 357] on icon "Next image" at bounding box center [1410, 354] width 20 height 20
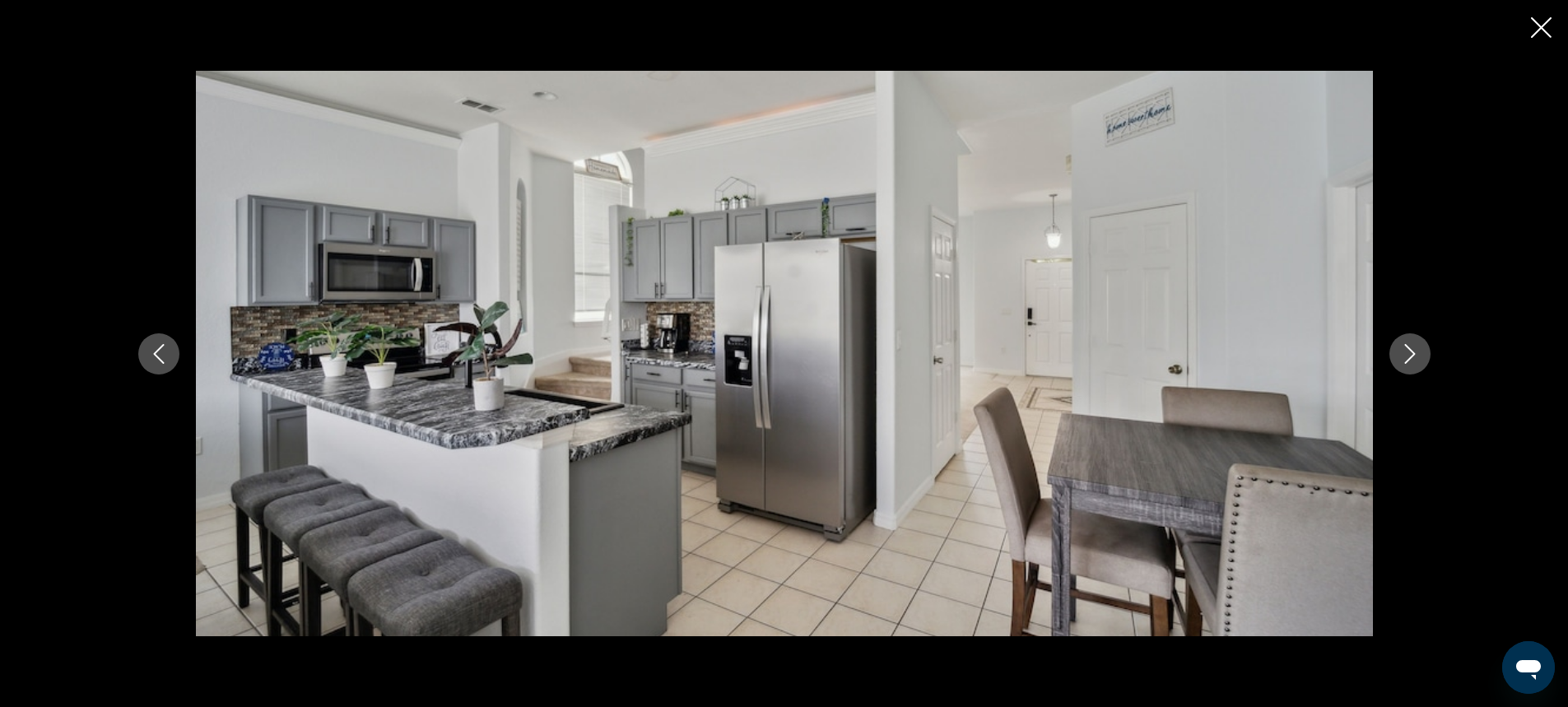
click at [1412, 357] on icon "Next image" at bounding box center [1410, 354] width 20 height 20
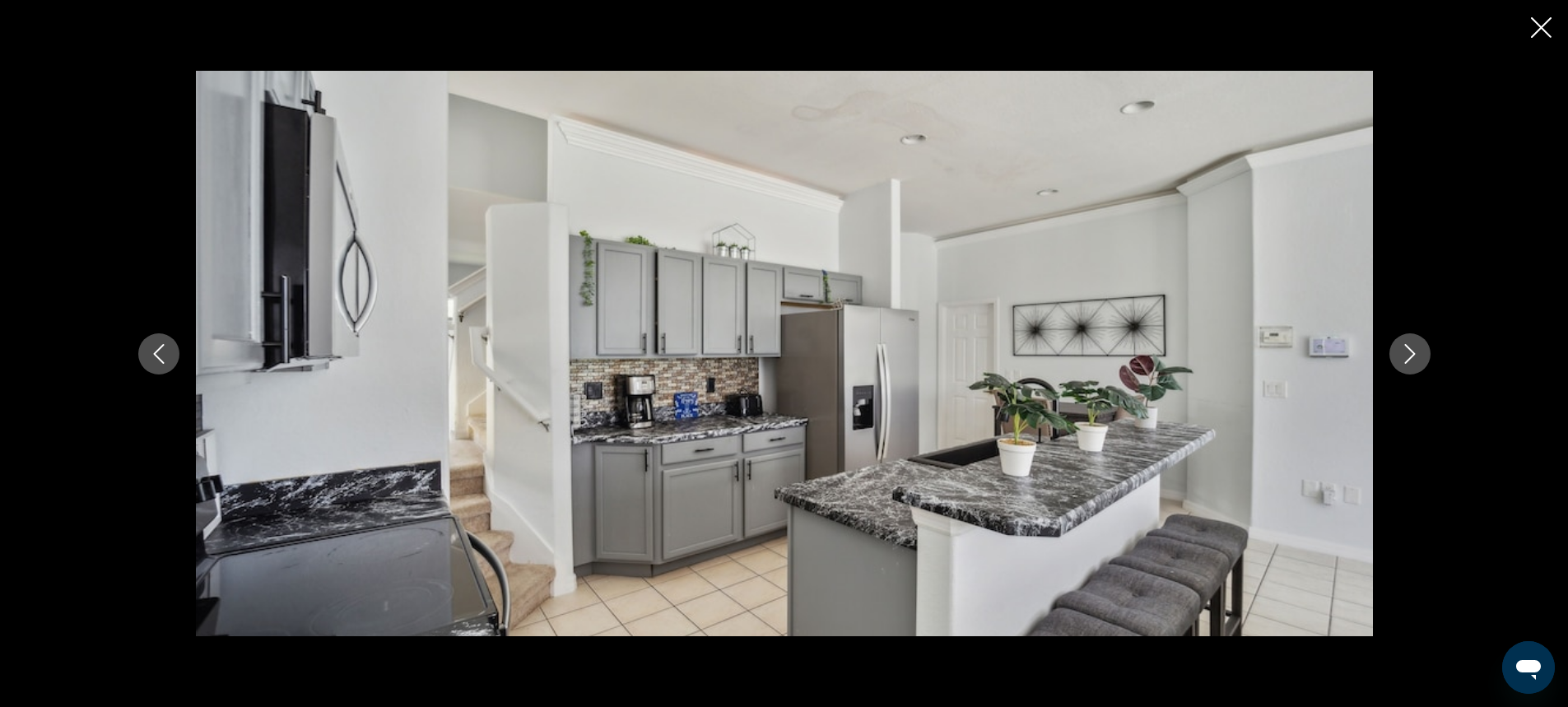
click at [1412, 357] on icon "Next image" at bounding box center [1410, 354] width 20 height 20
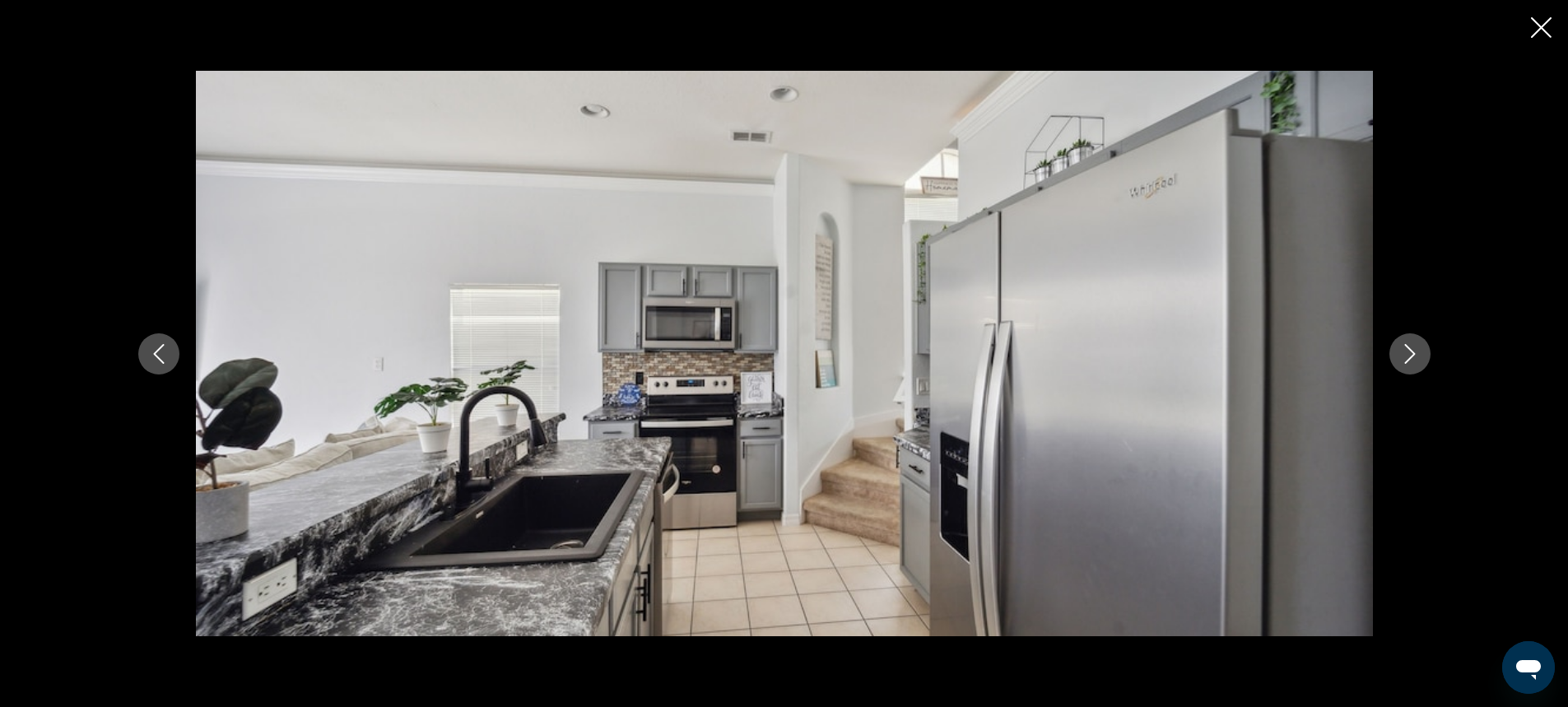
click at [1412, 357] on icon "Next image" at bounding box center [1410, 354] width 20 height 20
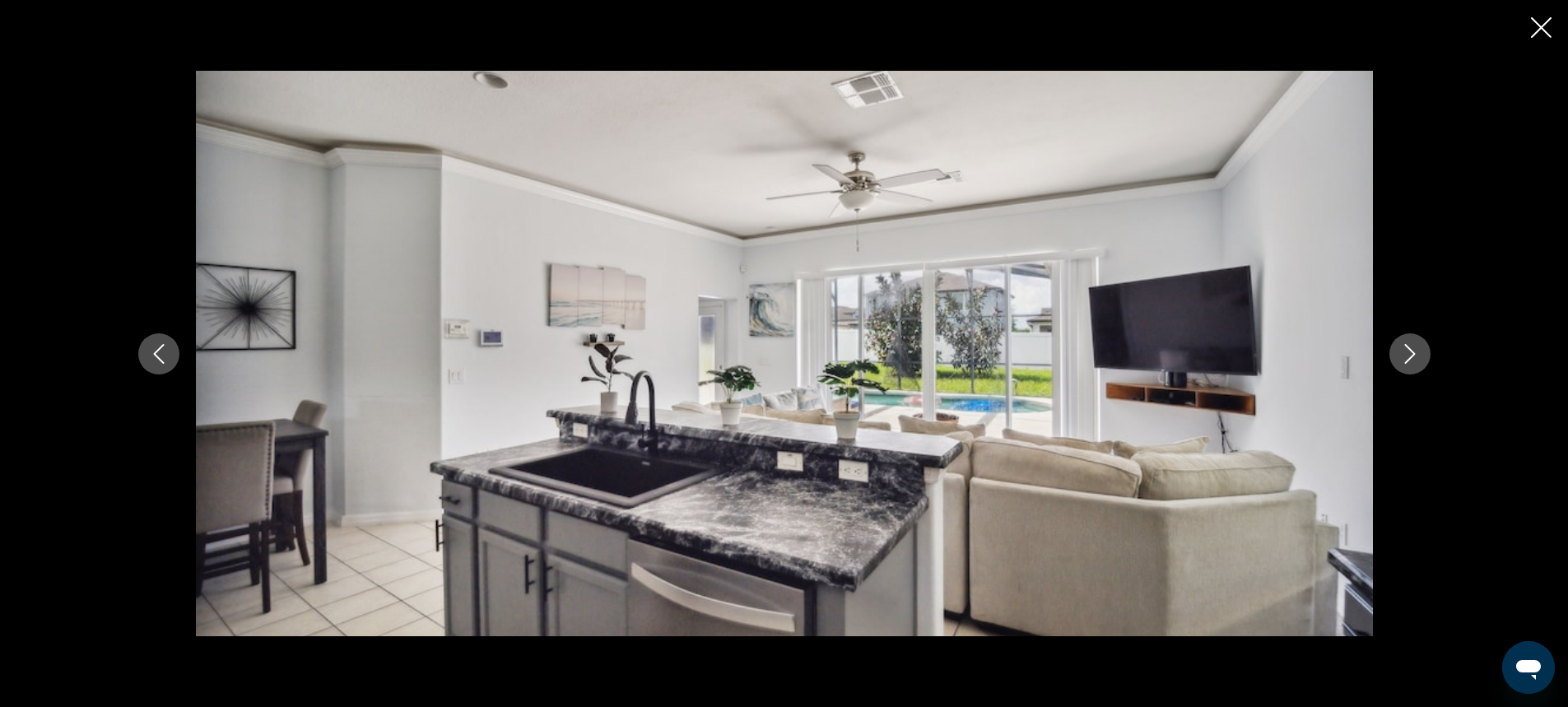
click at [1412, 357] on icon "Next image" at bounding box center [1410, 354] width 20 height 20
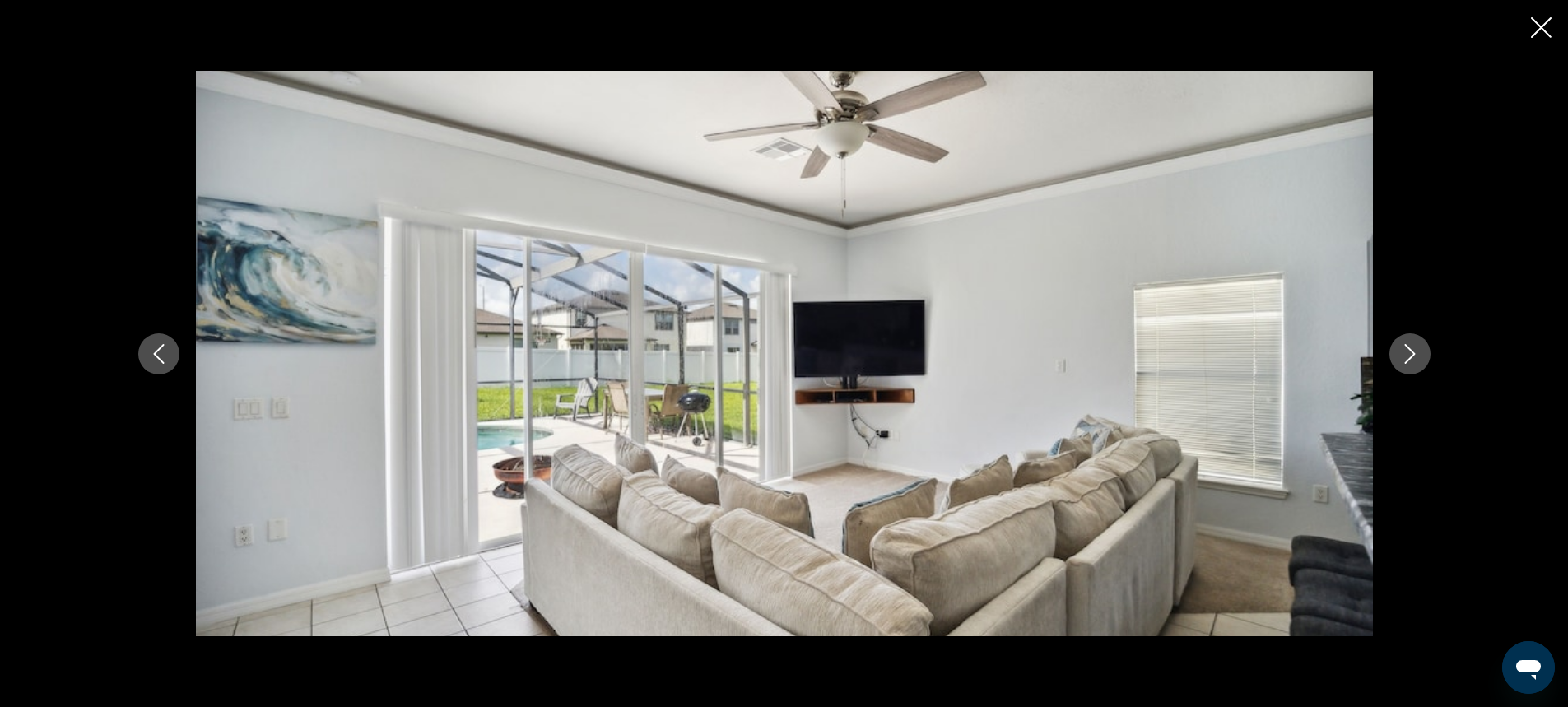
click at [1412, 357] on icon "Next image" at bounding box center [1410, 354] width 20 height 20
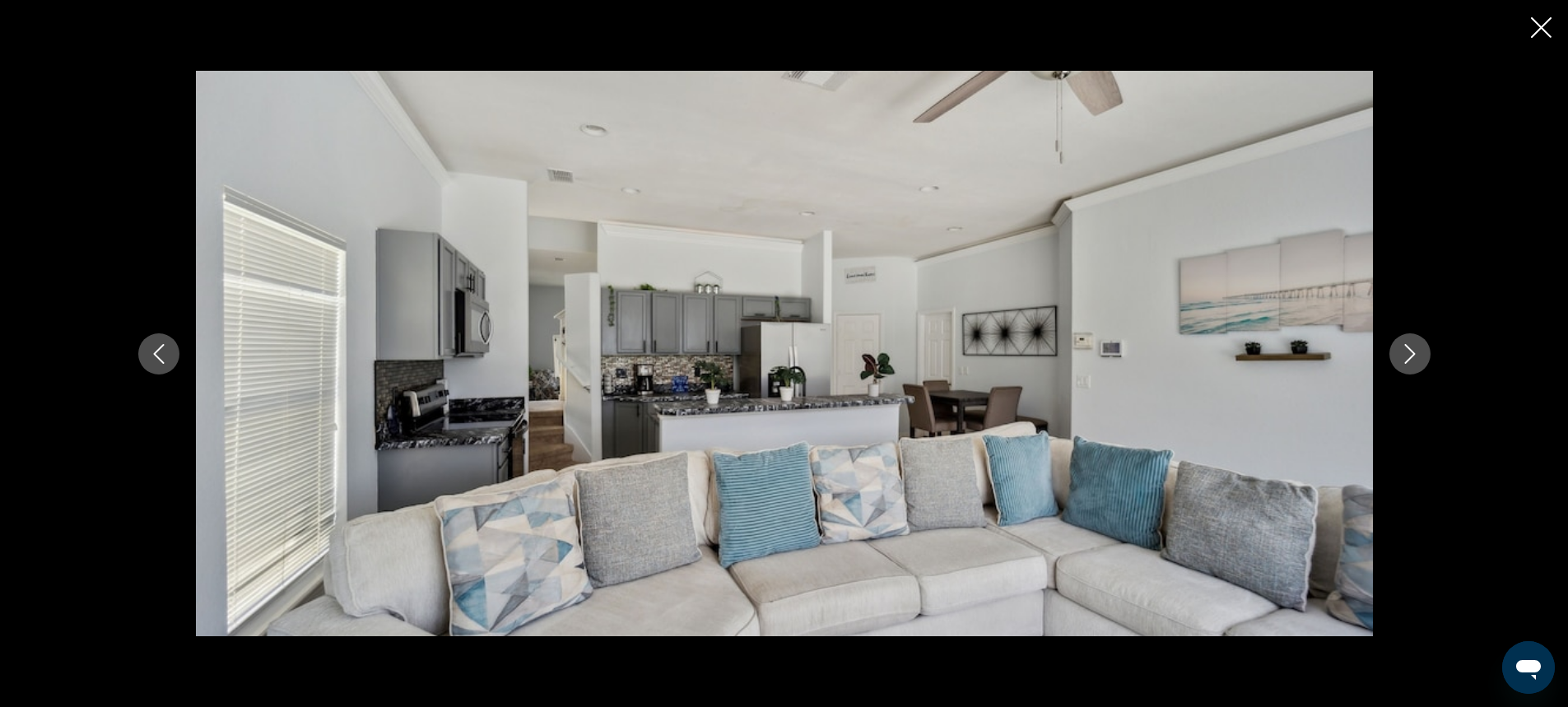
click at [1412, 357] on icon "Next image" at bounding box center [1410, 354] width 20 height 20
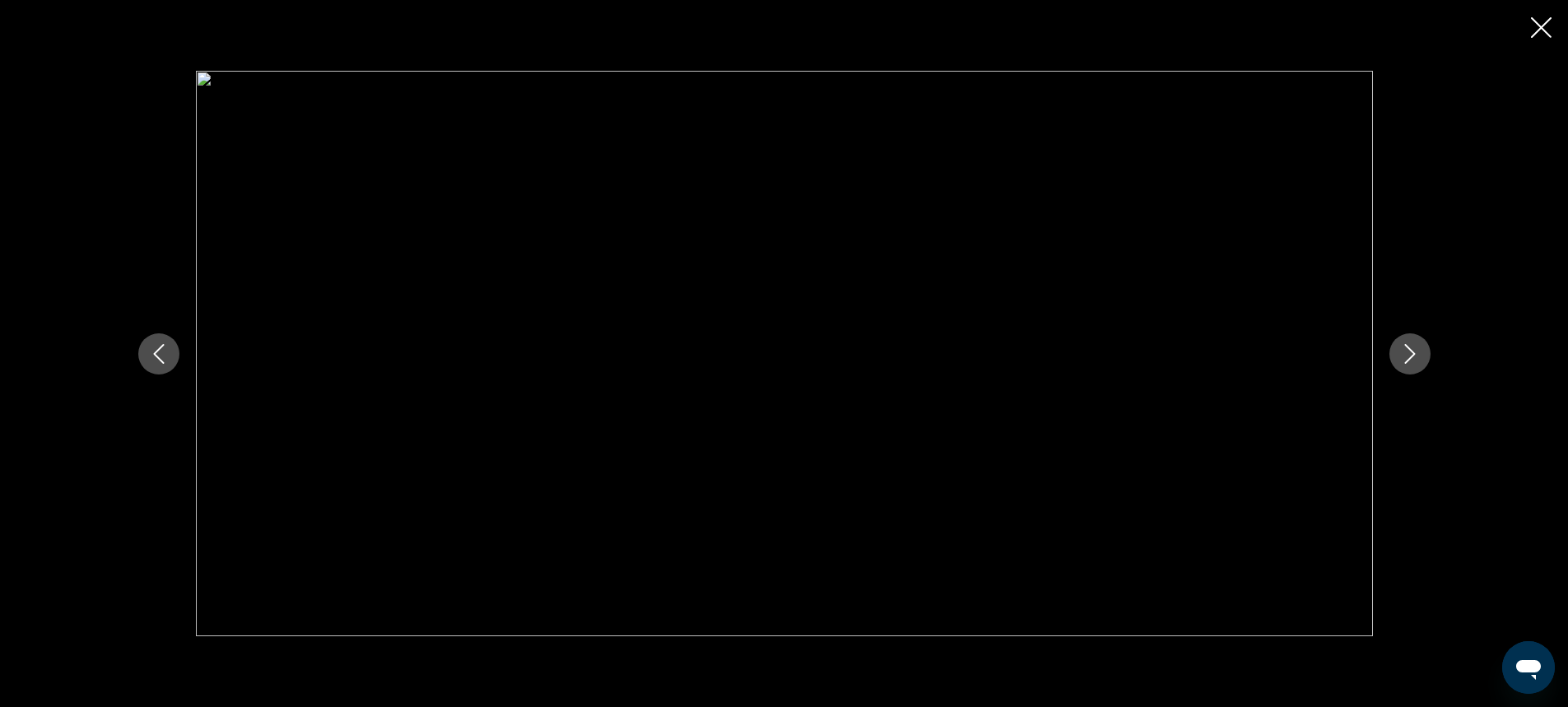
click at [1412, 357] on icon "Next image" at bounding box center [1410, 354] width 20 height 20
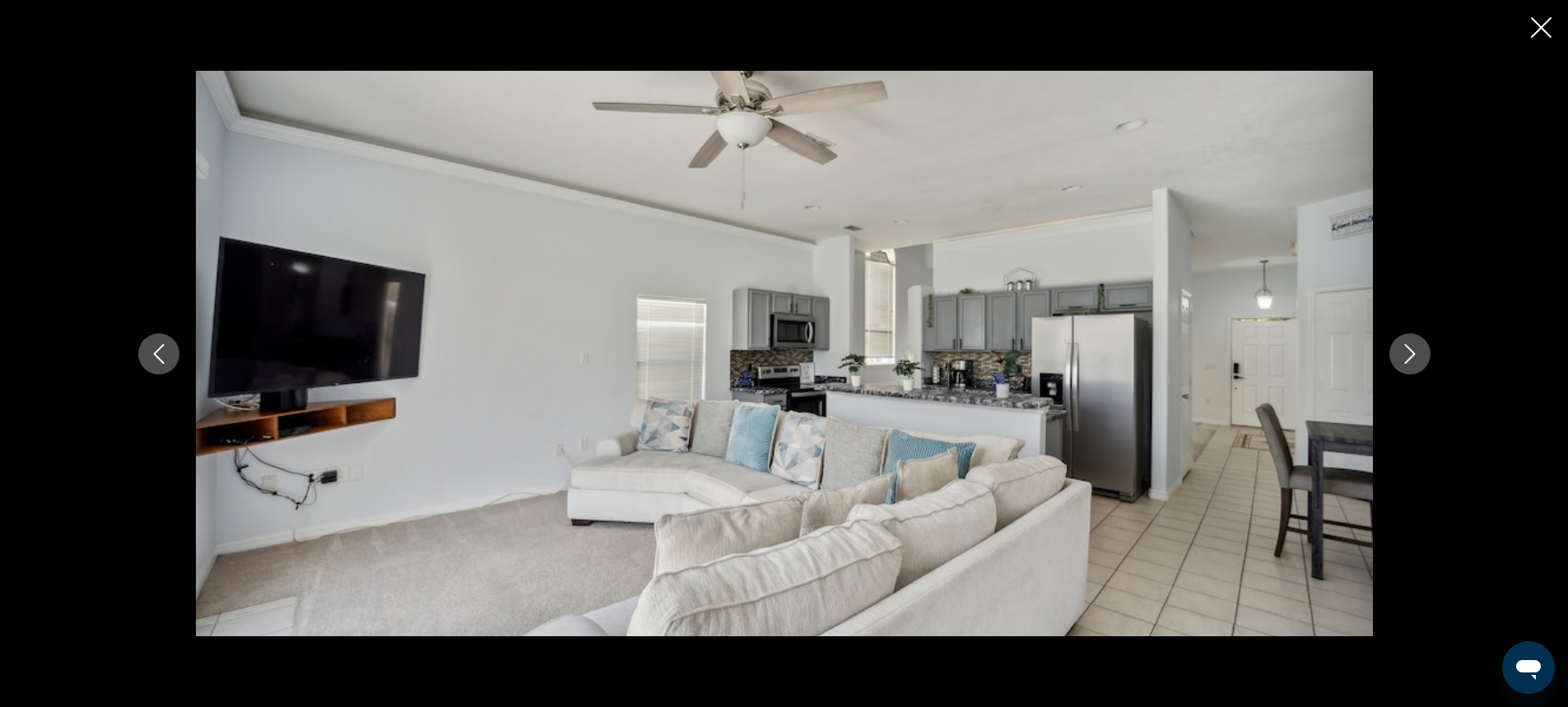
click at [1412, 357] on icon "Next image" at bounding box center [1410, 354] width 20 height 20
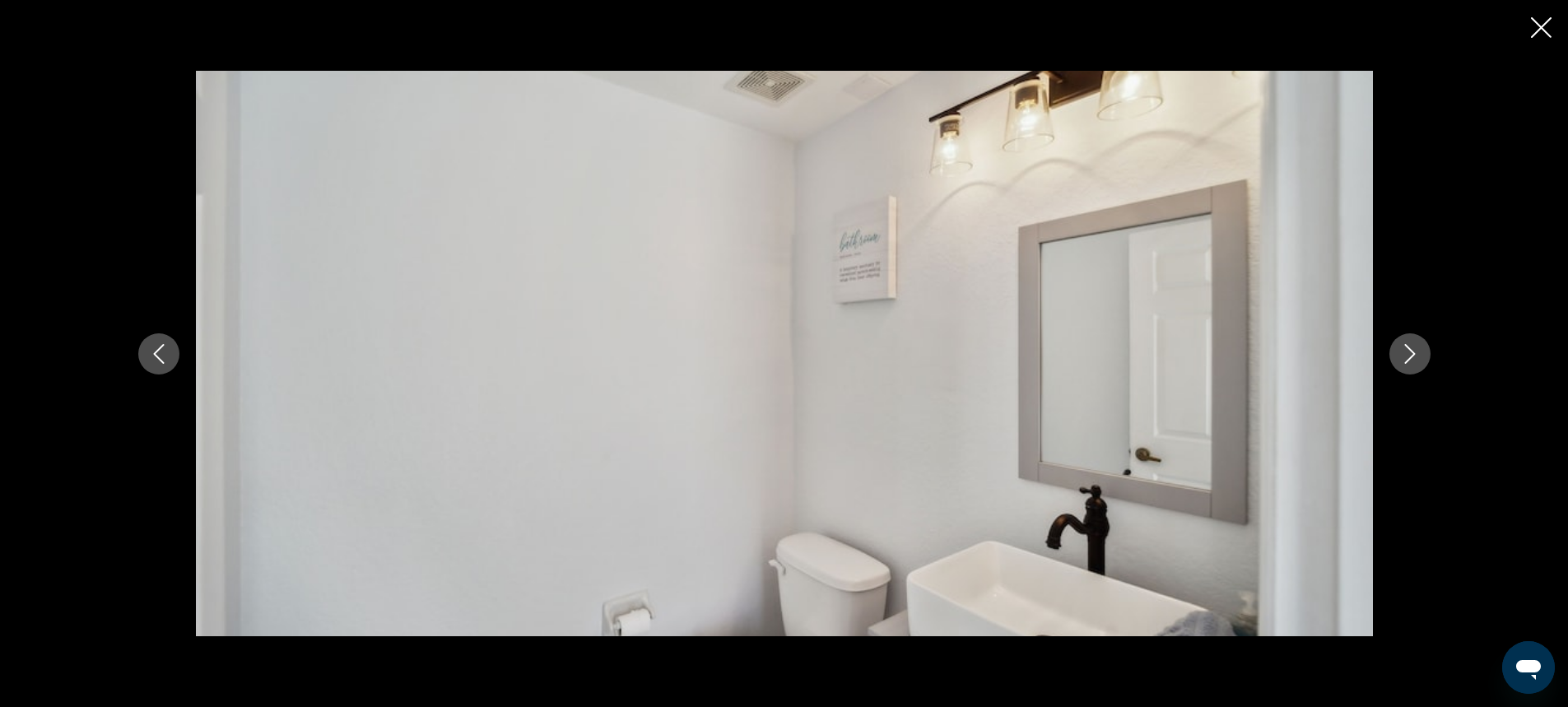
click at [1412, 357] on icon "Next image" at bounding box center [1410, 354] width 20 height 20
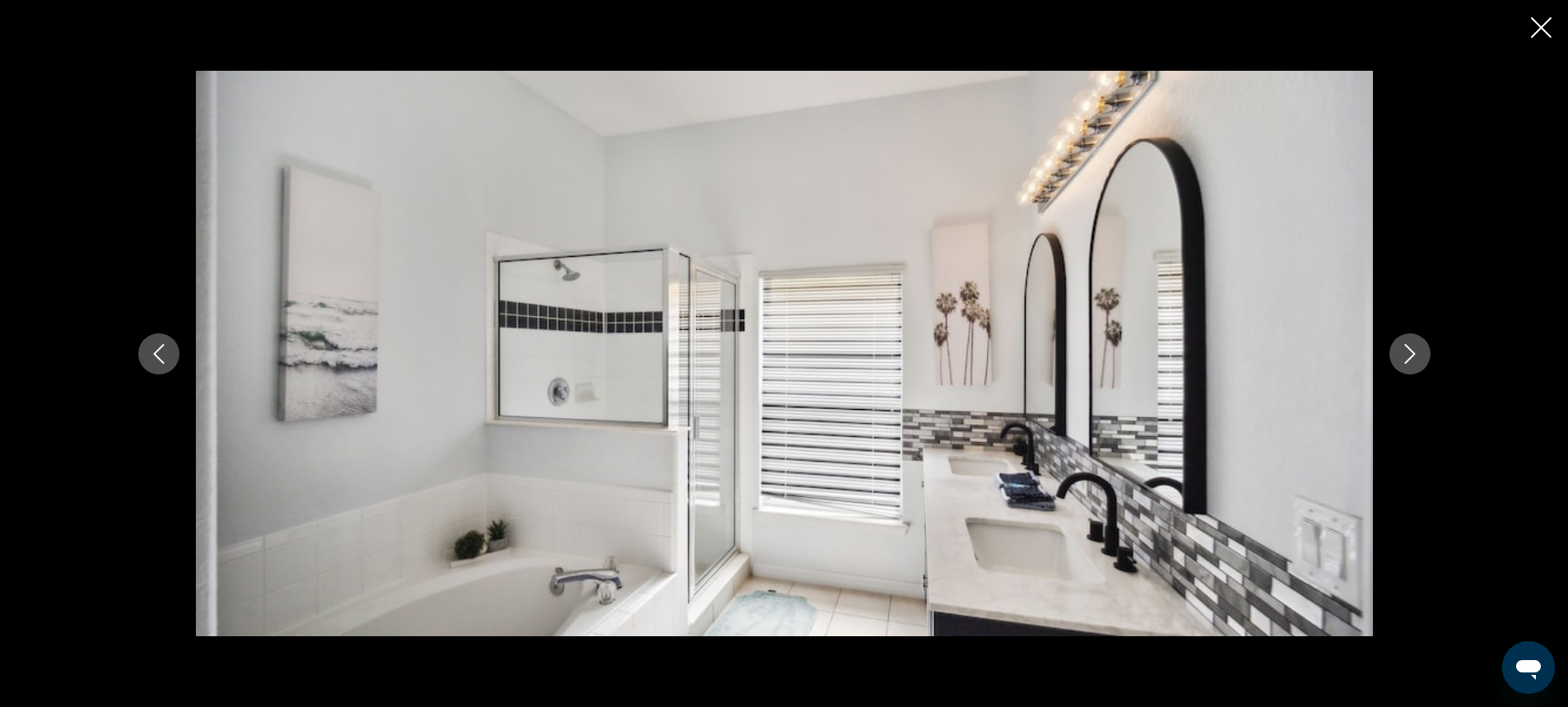
click at [1412, 357] on icon "Next image" at bounding box center [1410, 354] width 20 height 20
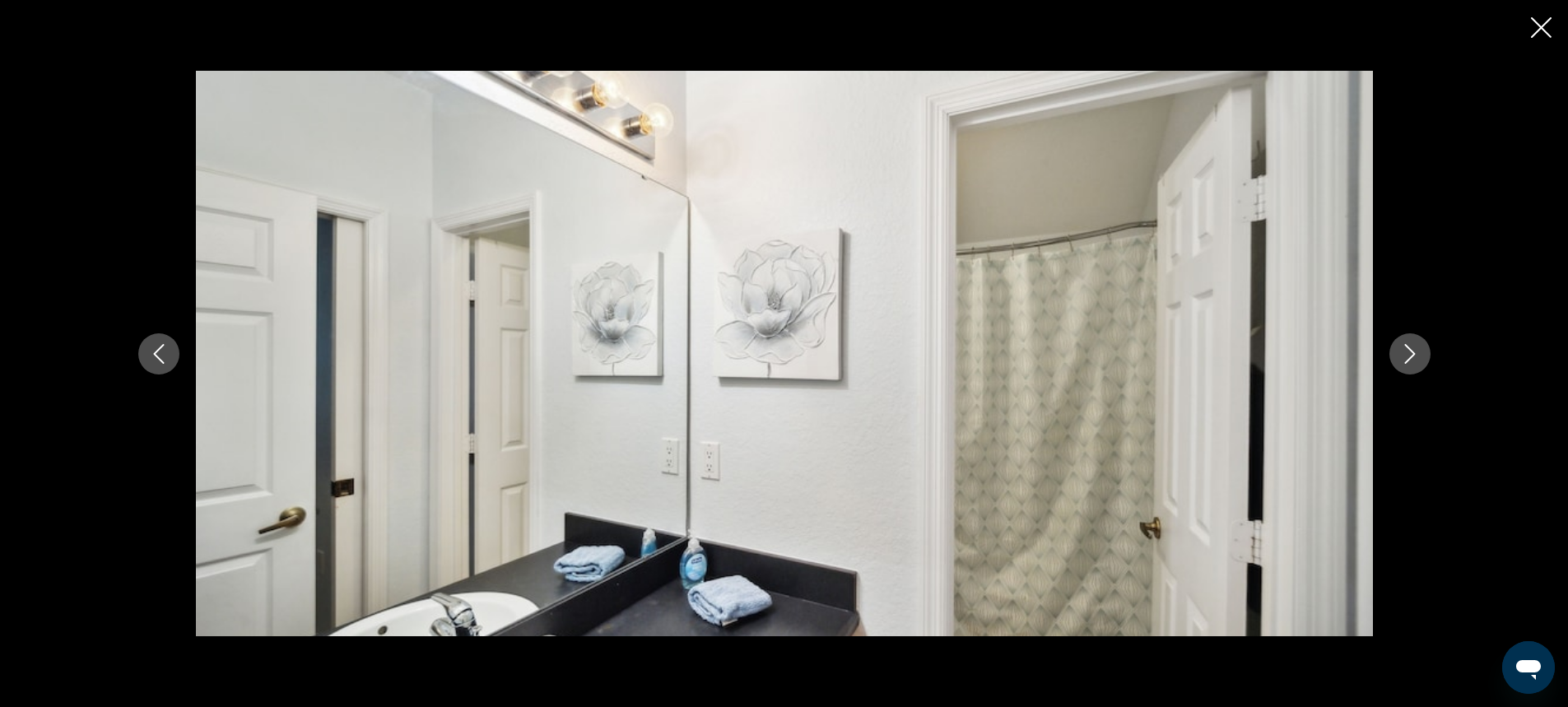
click at [1412, 357] on icon "Next image" at bounding box center [1410, 354] width 20 height 20
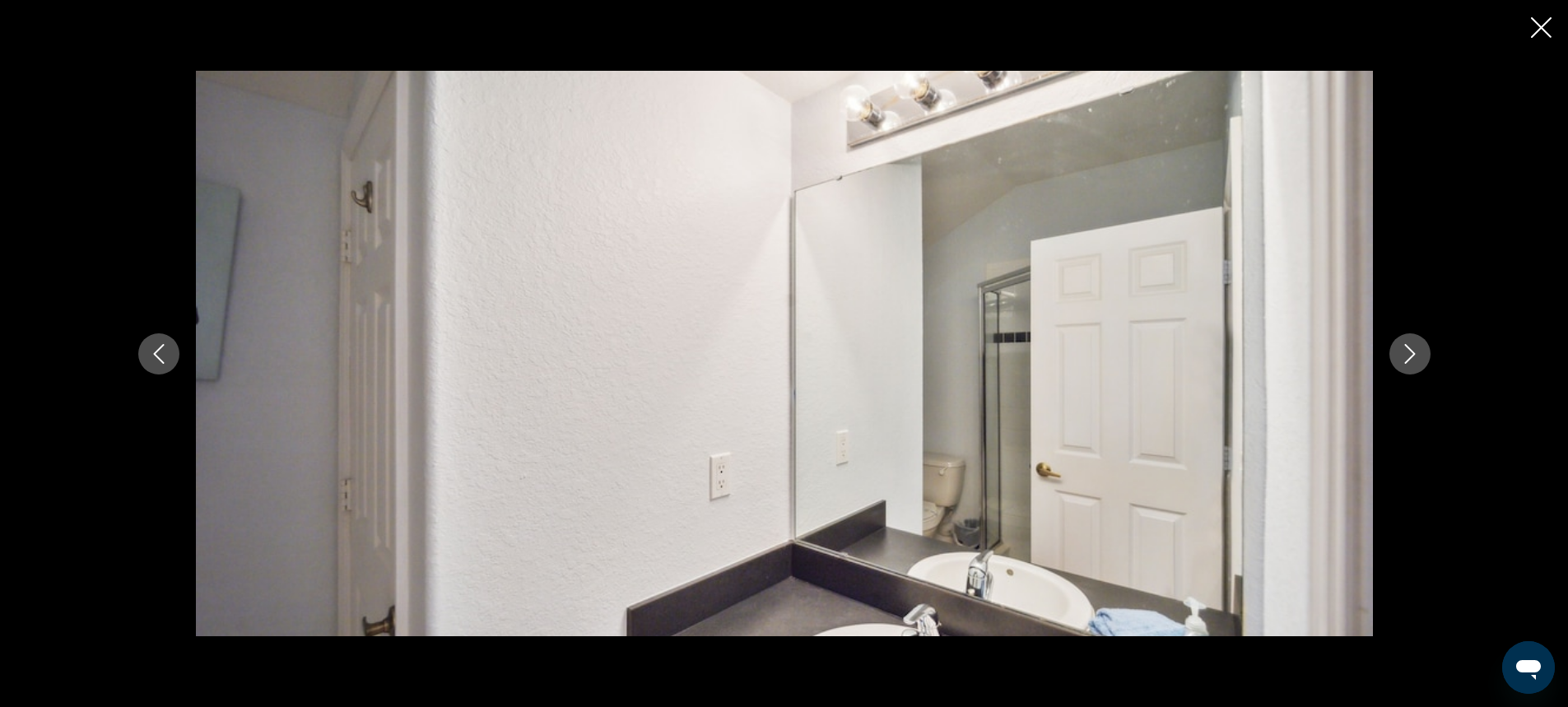
click at [1412, 357] on icon "Next image" at bounding box center [1410, 354] width 20 height 20
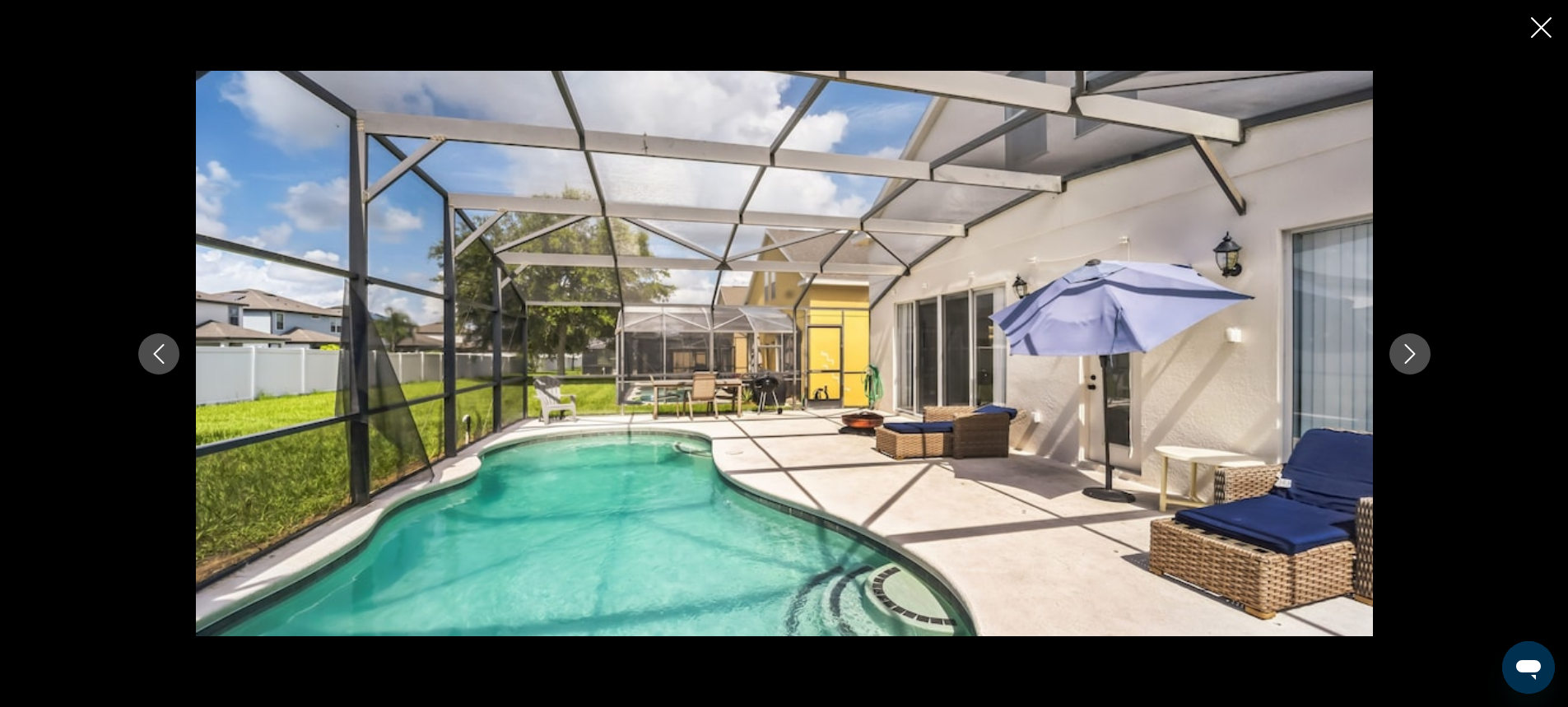
click at [1412, 357] on icon "Next image" at bounding box center [1410, 354] width 20 height 20
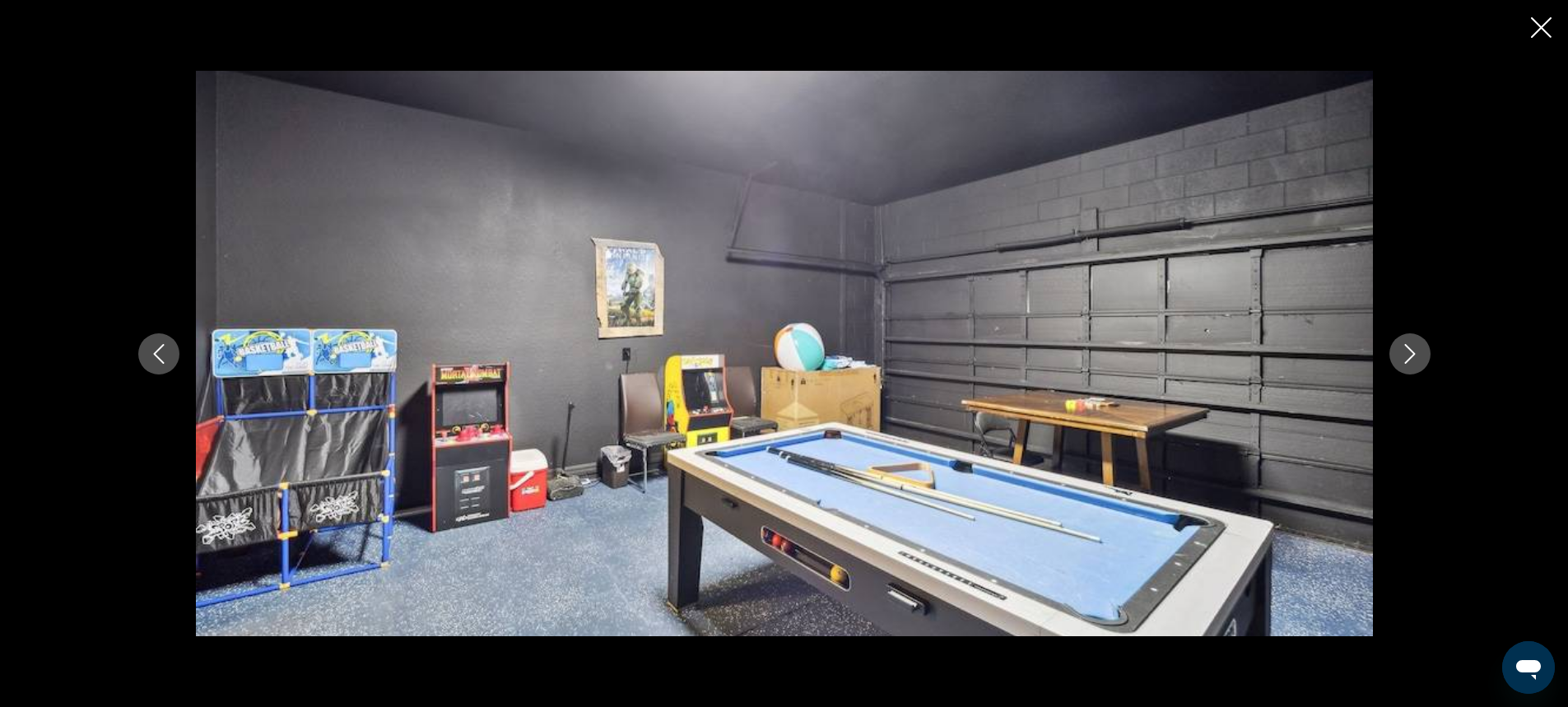
click at [1412, 357] on icon "Next image" at bounding box center [1410, 354] width 20 height 20
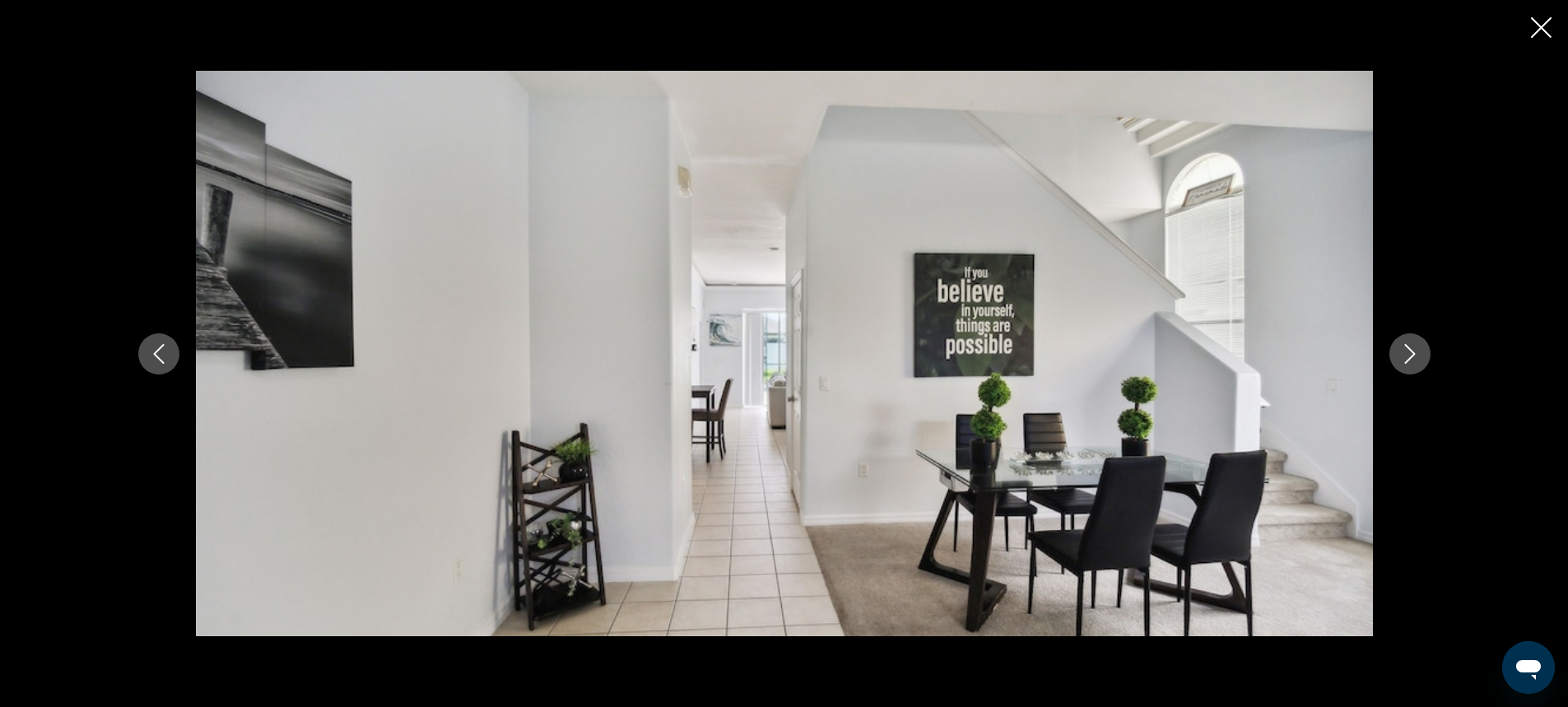
click at [1412, 357] on icon "Next image" at bounding box center [1410, 354] width 20 height 20
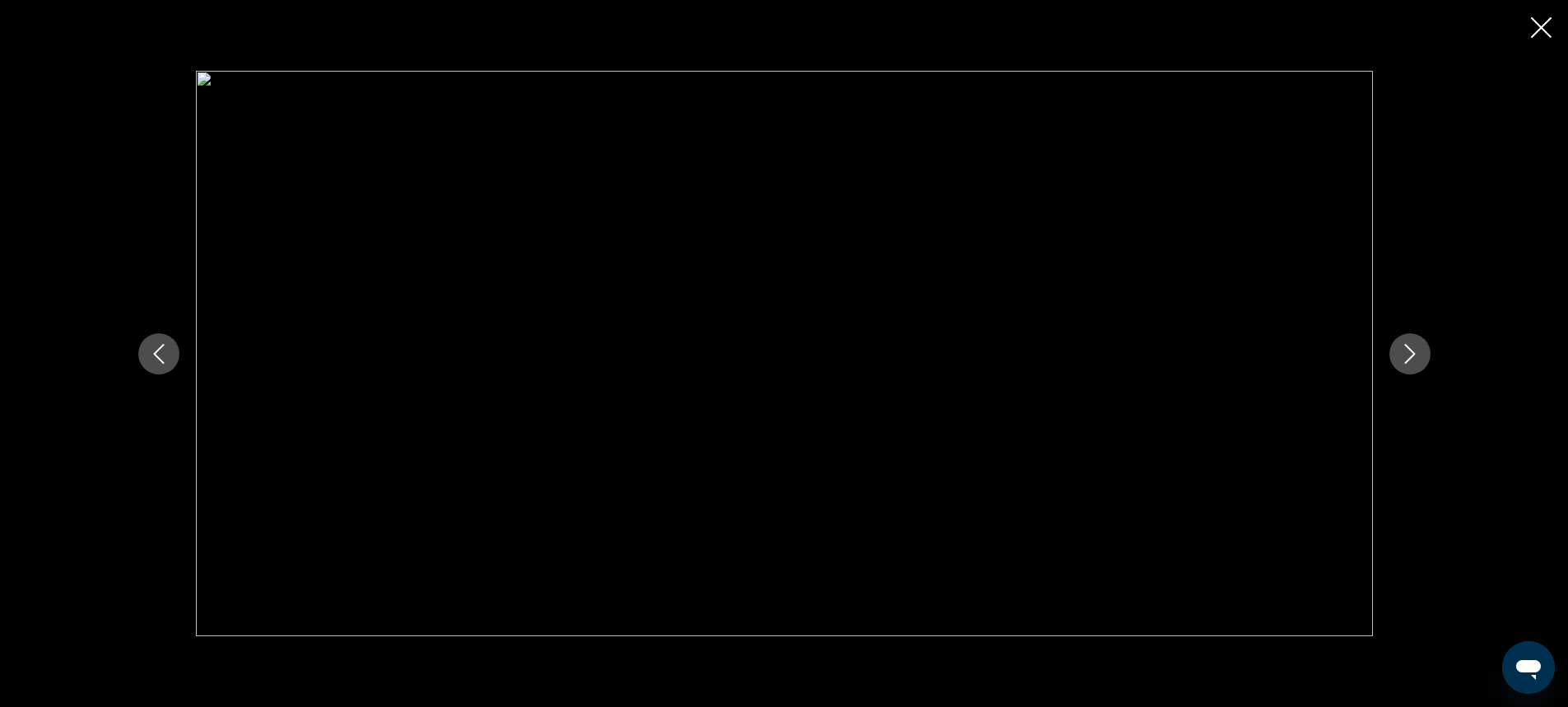
click at [1412, 357] on icon "Next image" at bounding box center [1410, 354] width 20 height 20
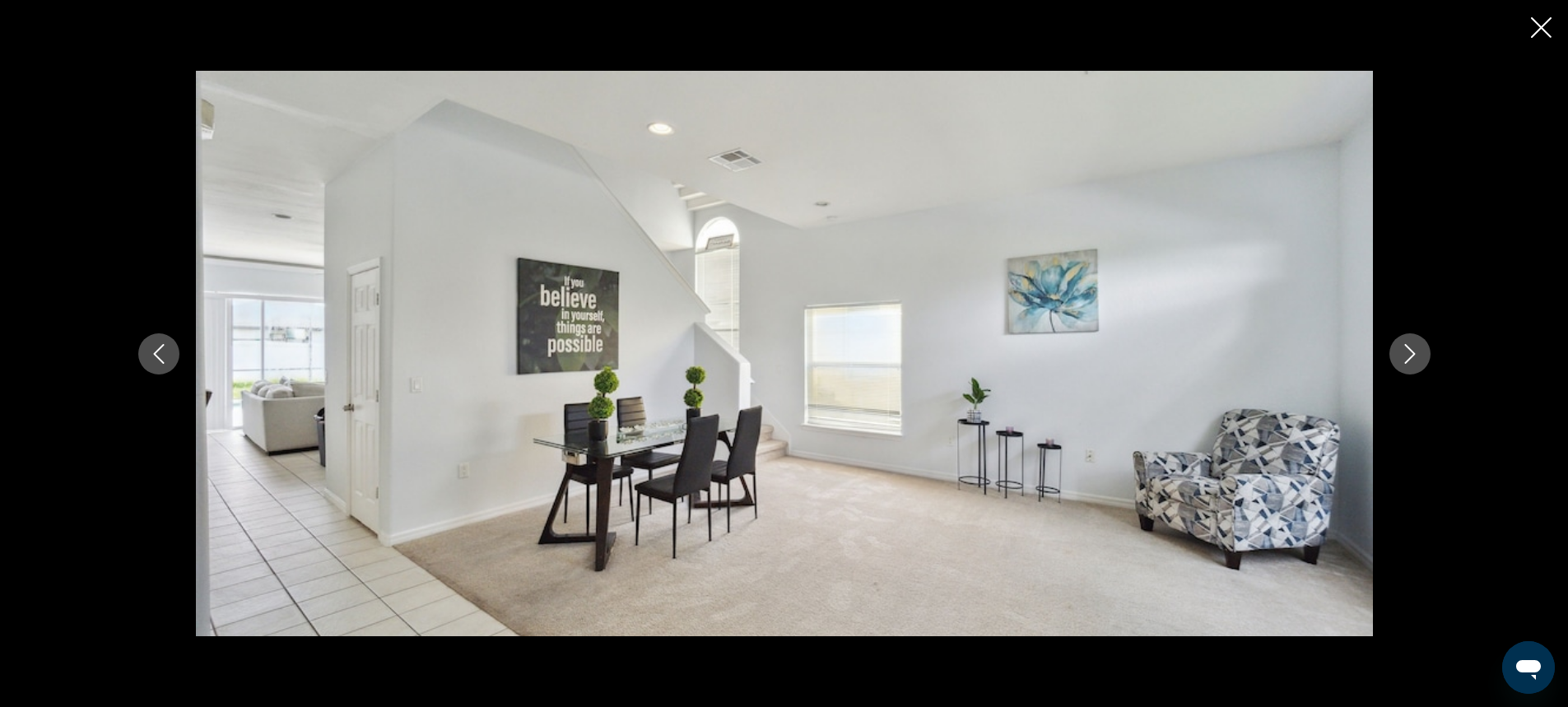
click at [1412, 357] on icon "Next image" at bounding box center [1410, 354] width 20 height 20
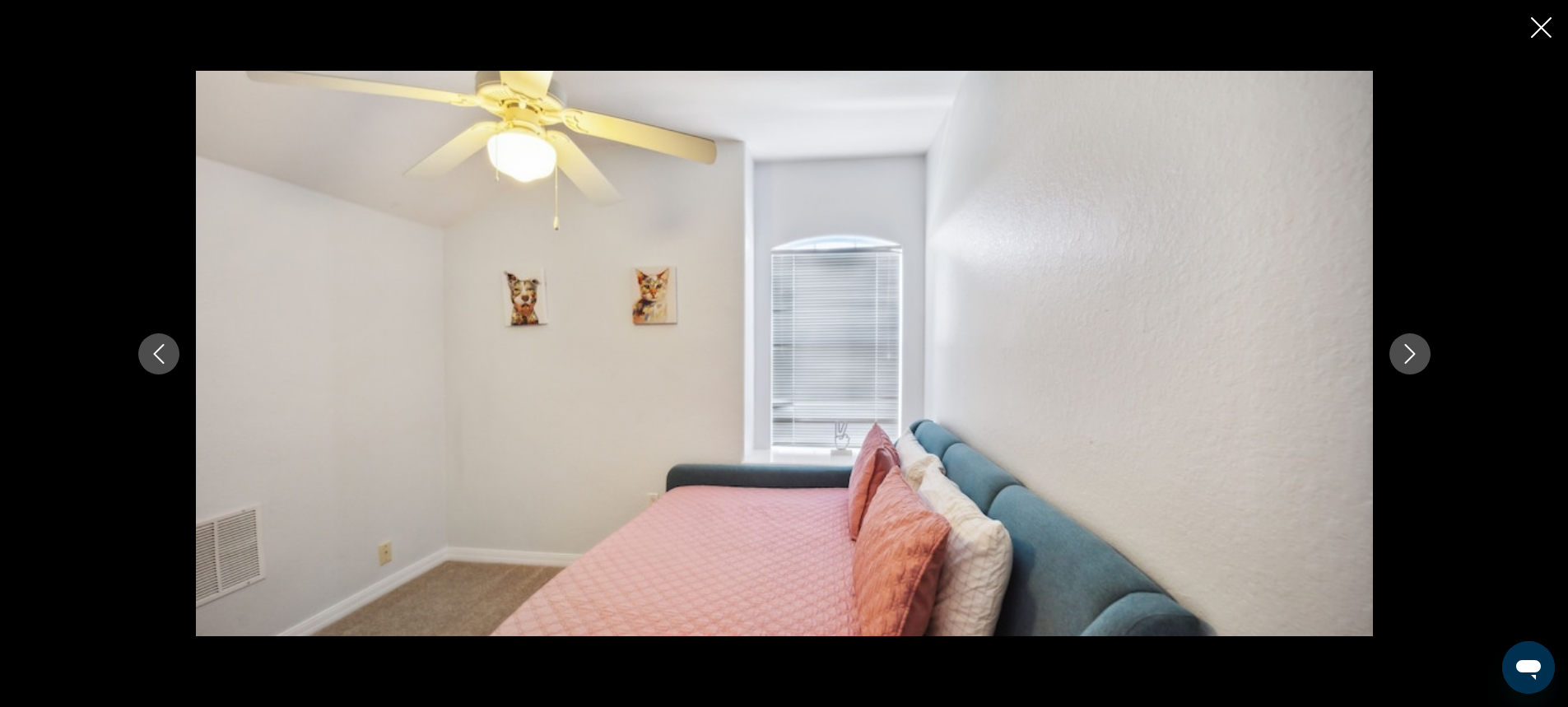
click at [1412, 357] on icon "Next image" at bounding box center [1410, 354] width 20 height 20
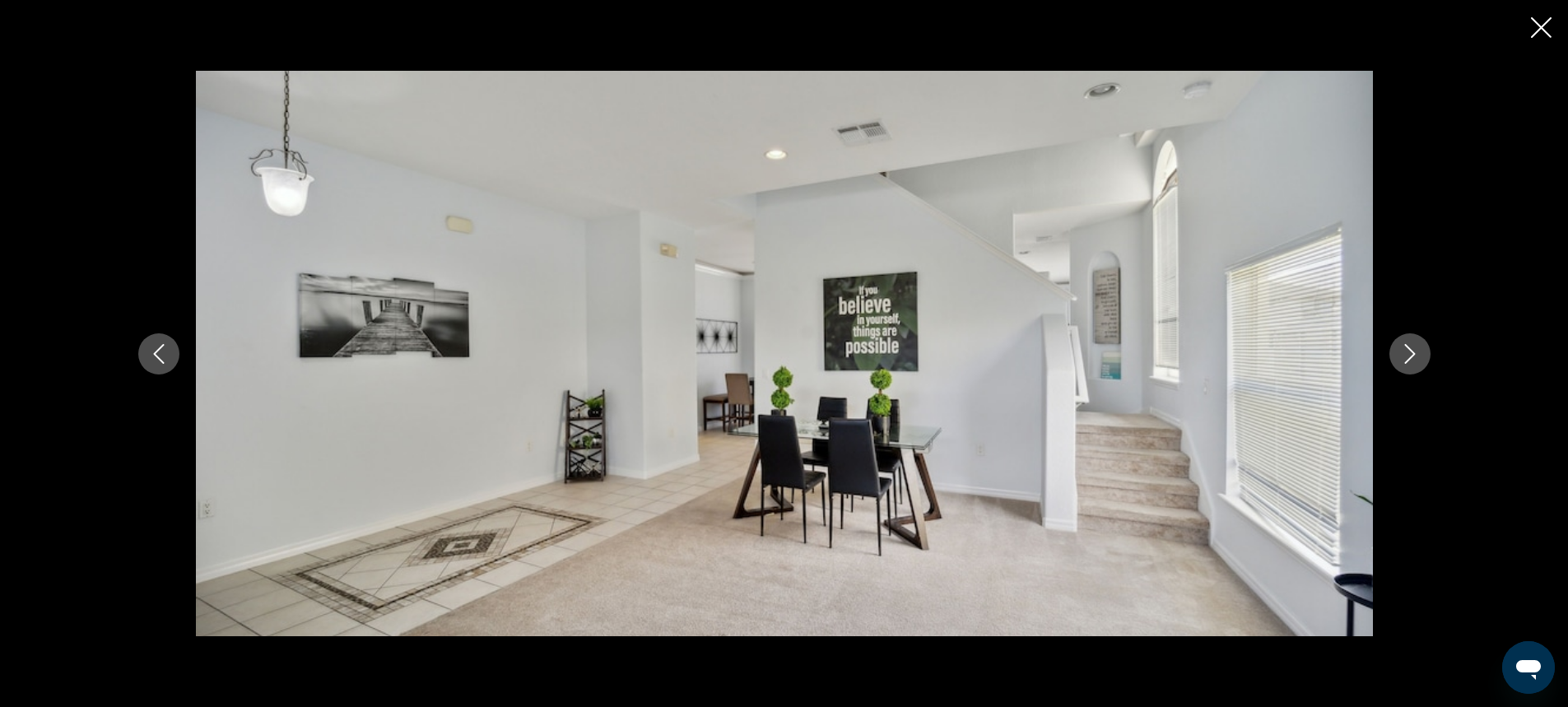
click at [1412, 357] on icon "Next image" at bounding box center [1410, 354] width 20 height 20
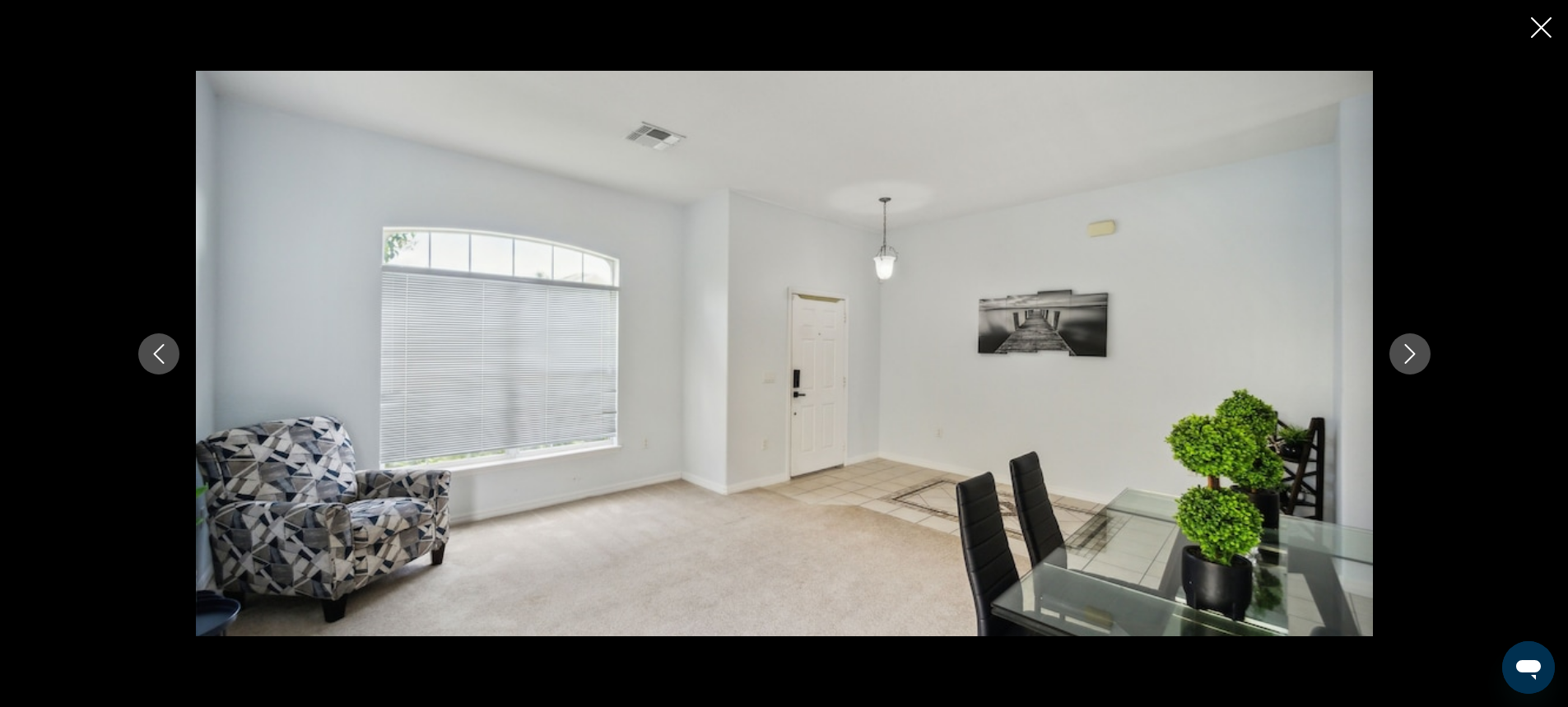
click at [1412, 357] on icon "Next image" at bounding box center [1410, 354] width 20 height 20
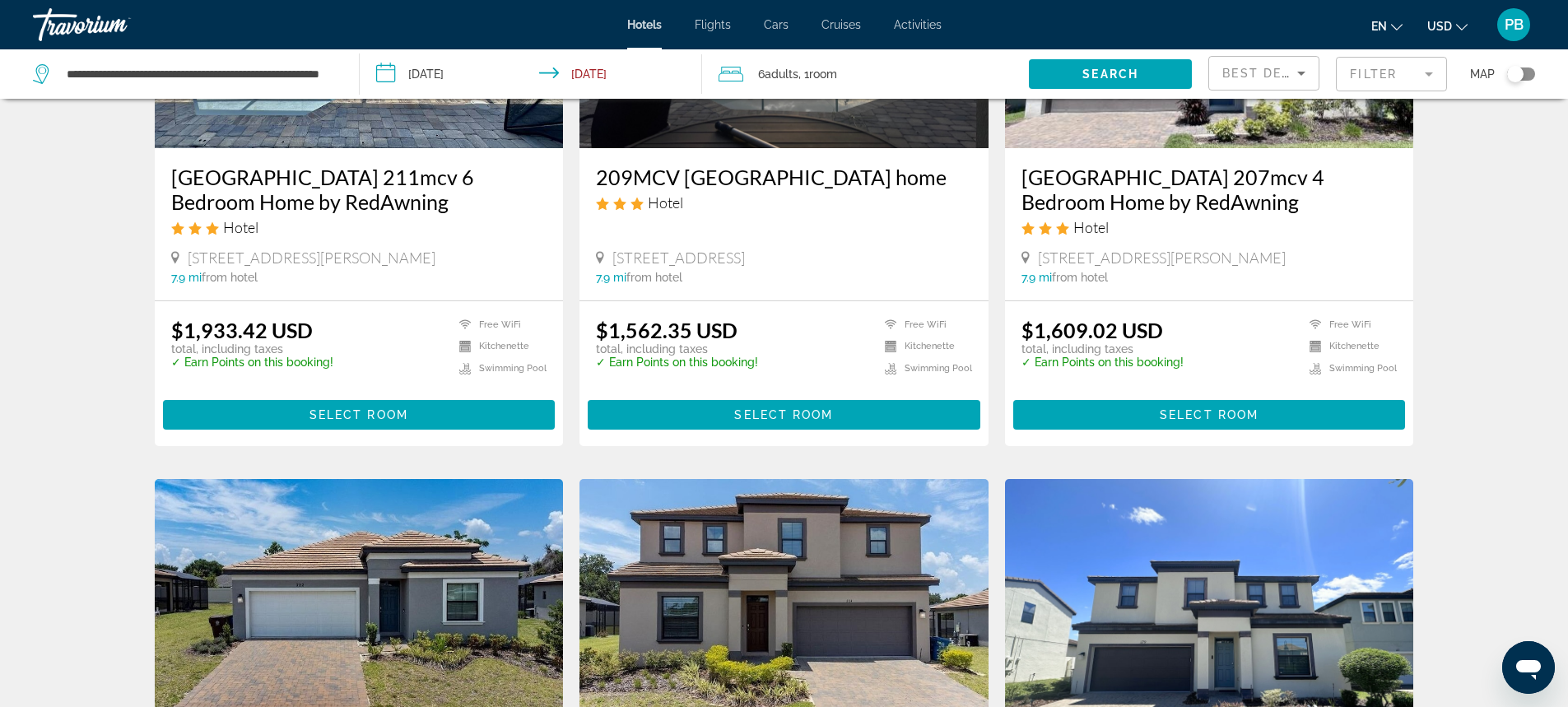
scroll to position [1340, 0]
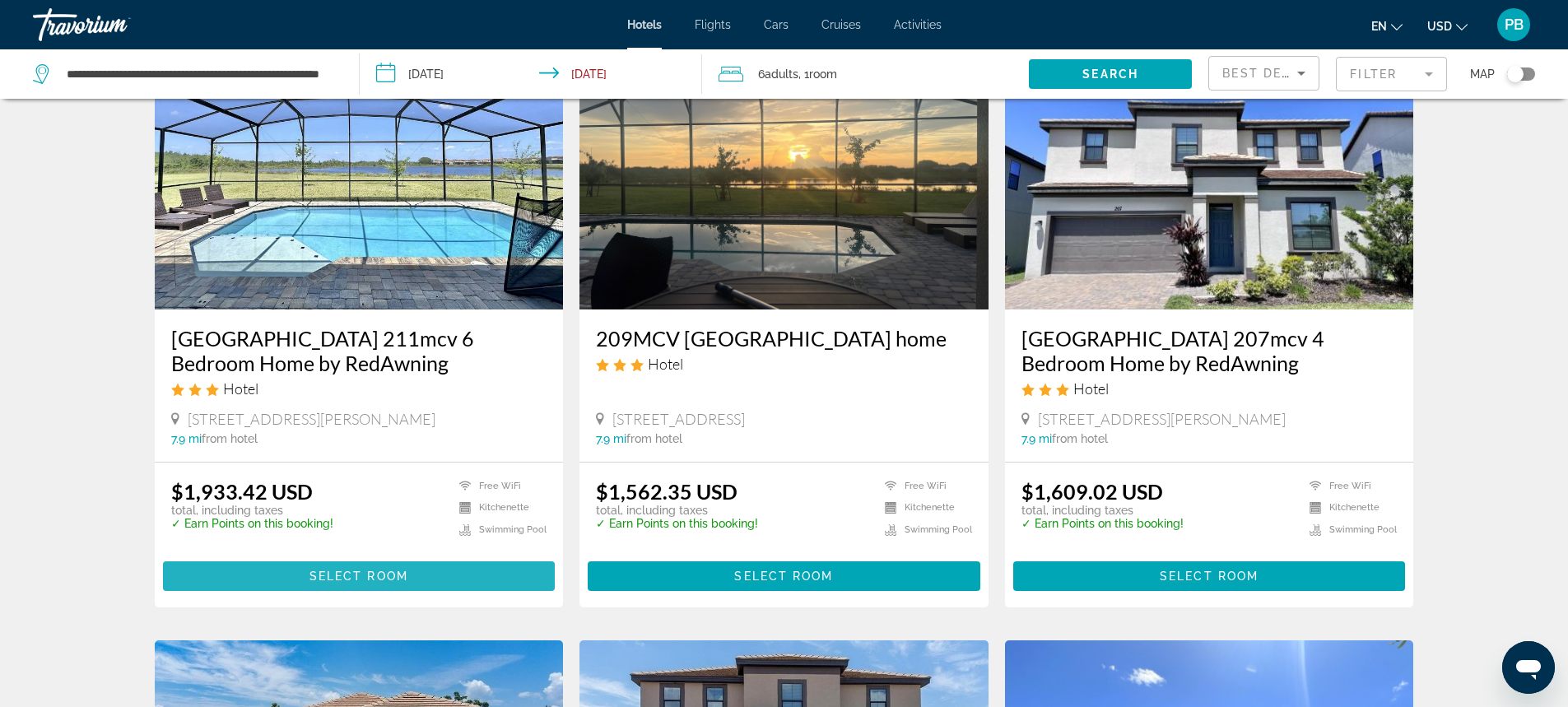
click at [367, 569] on span "Select Room" at bounding box center [359, 575] width 99 height 14
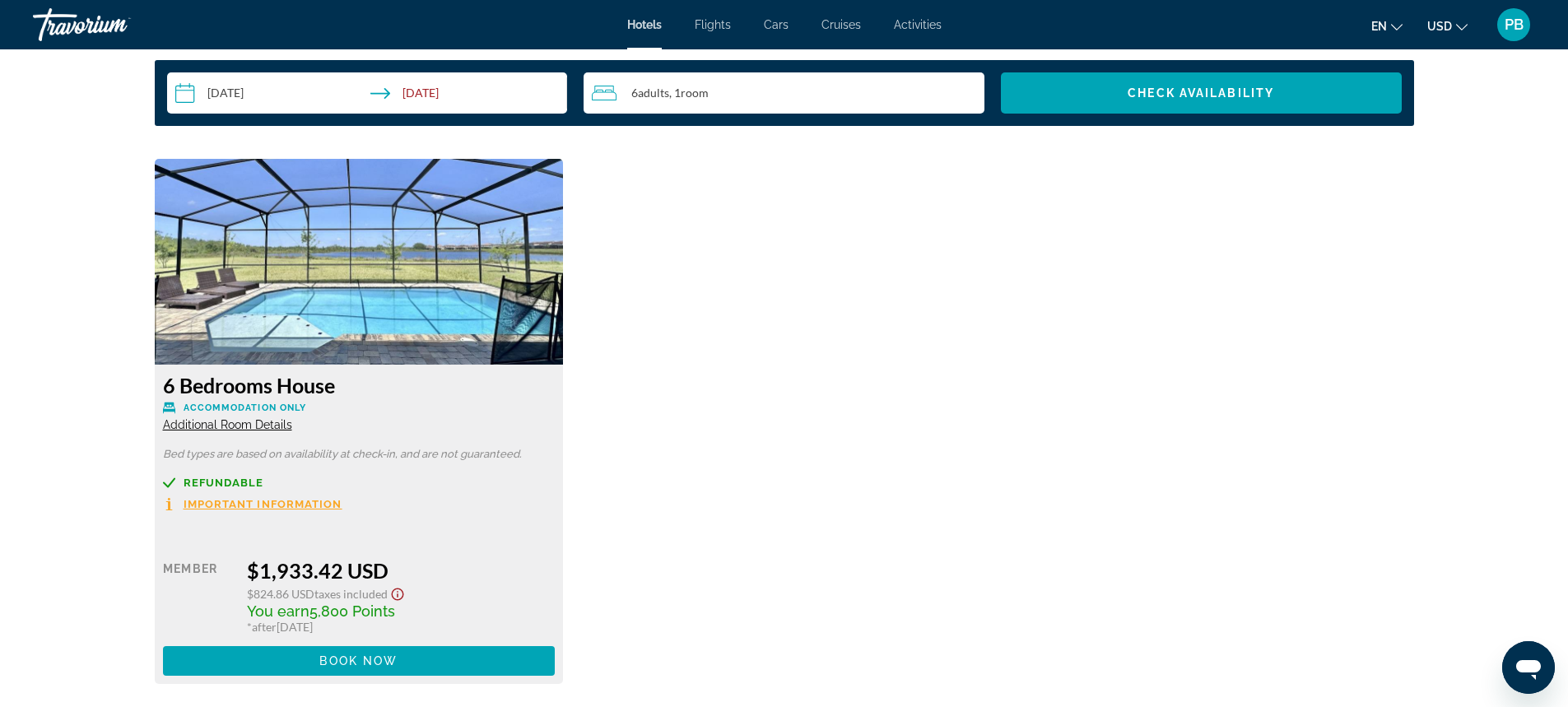
scroll to position [2100, 0]
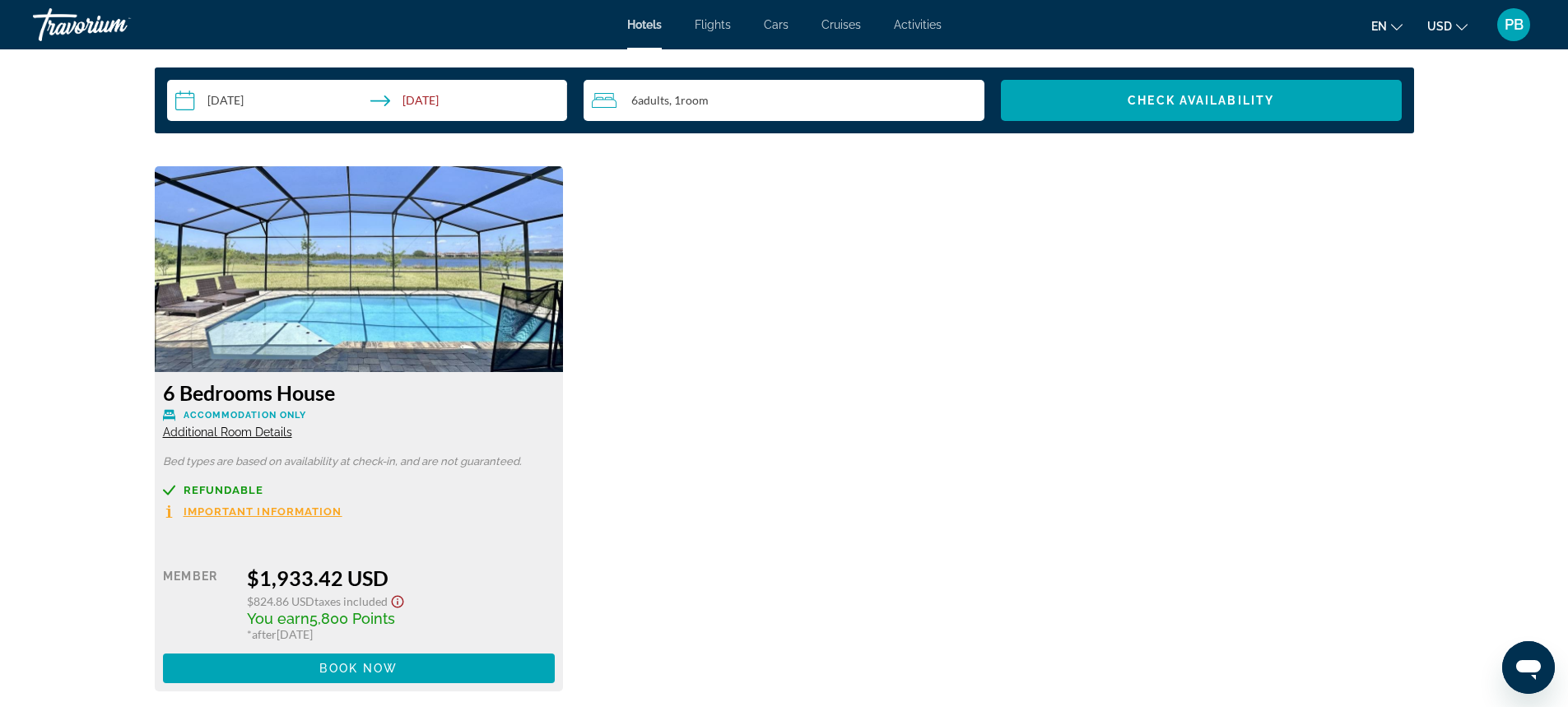
click at [202, 427] on span "Additional Room Details" at bounding box center [227, 432] width 129 height 14
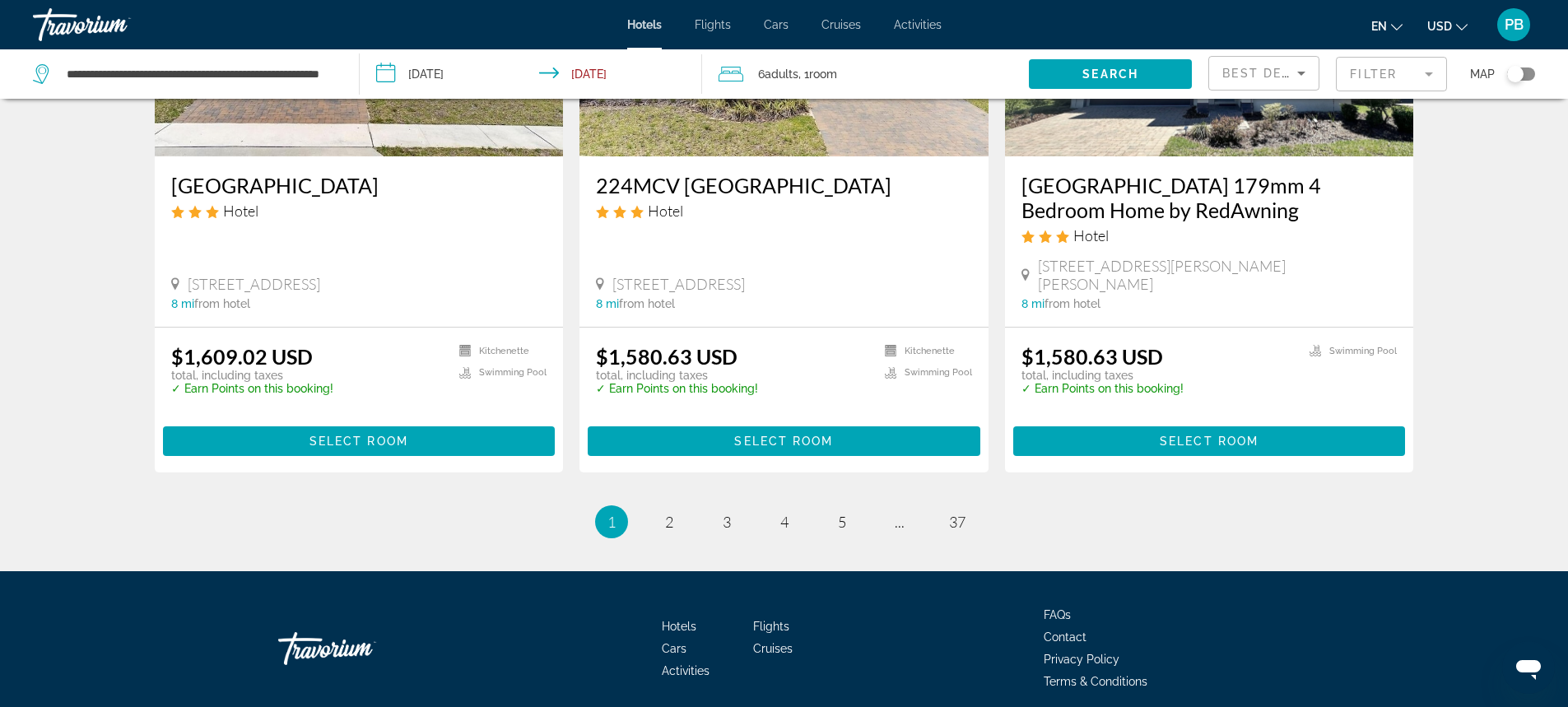
scroll to position [2028, 0]
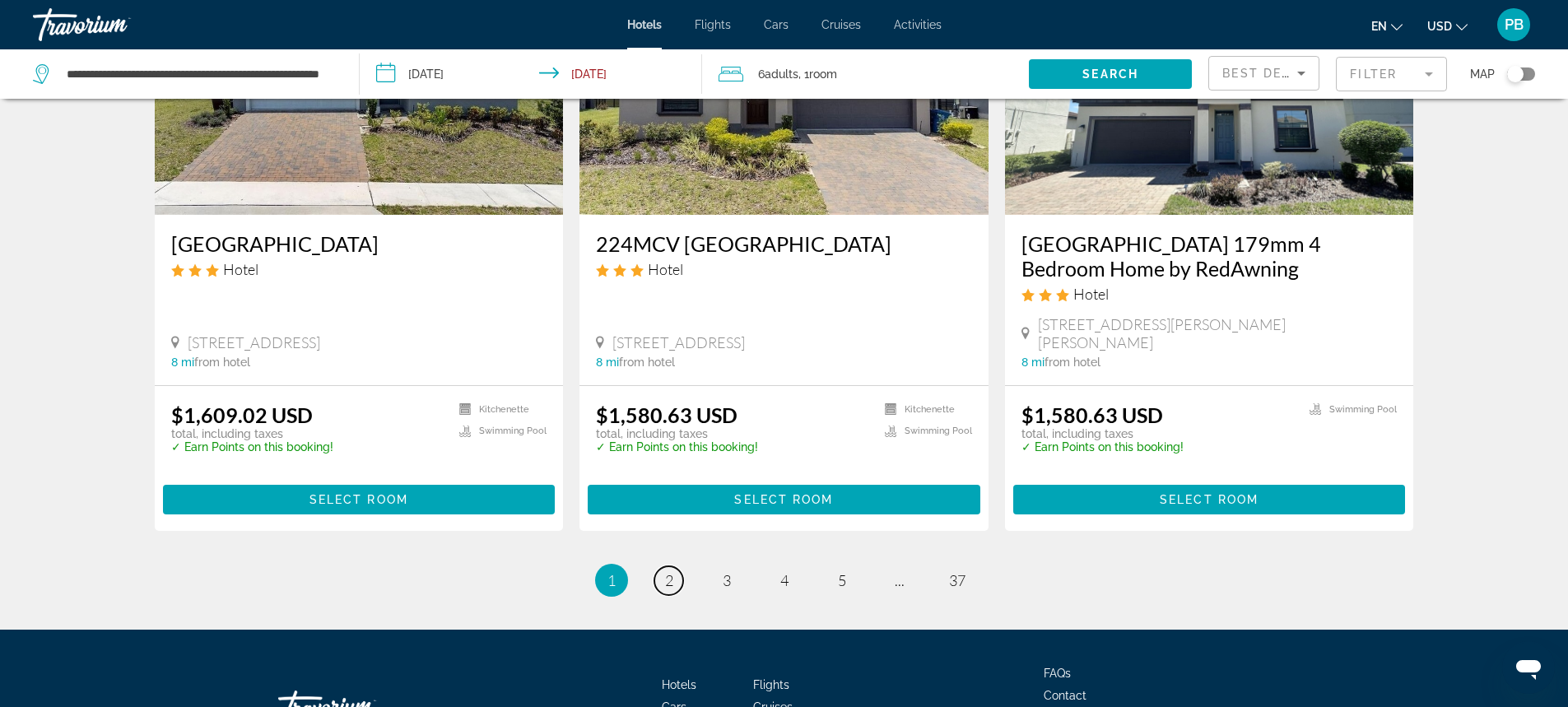
click at [668, 571] on span "2" at bounding box center [668, 580] width 8 height 18
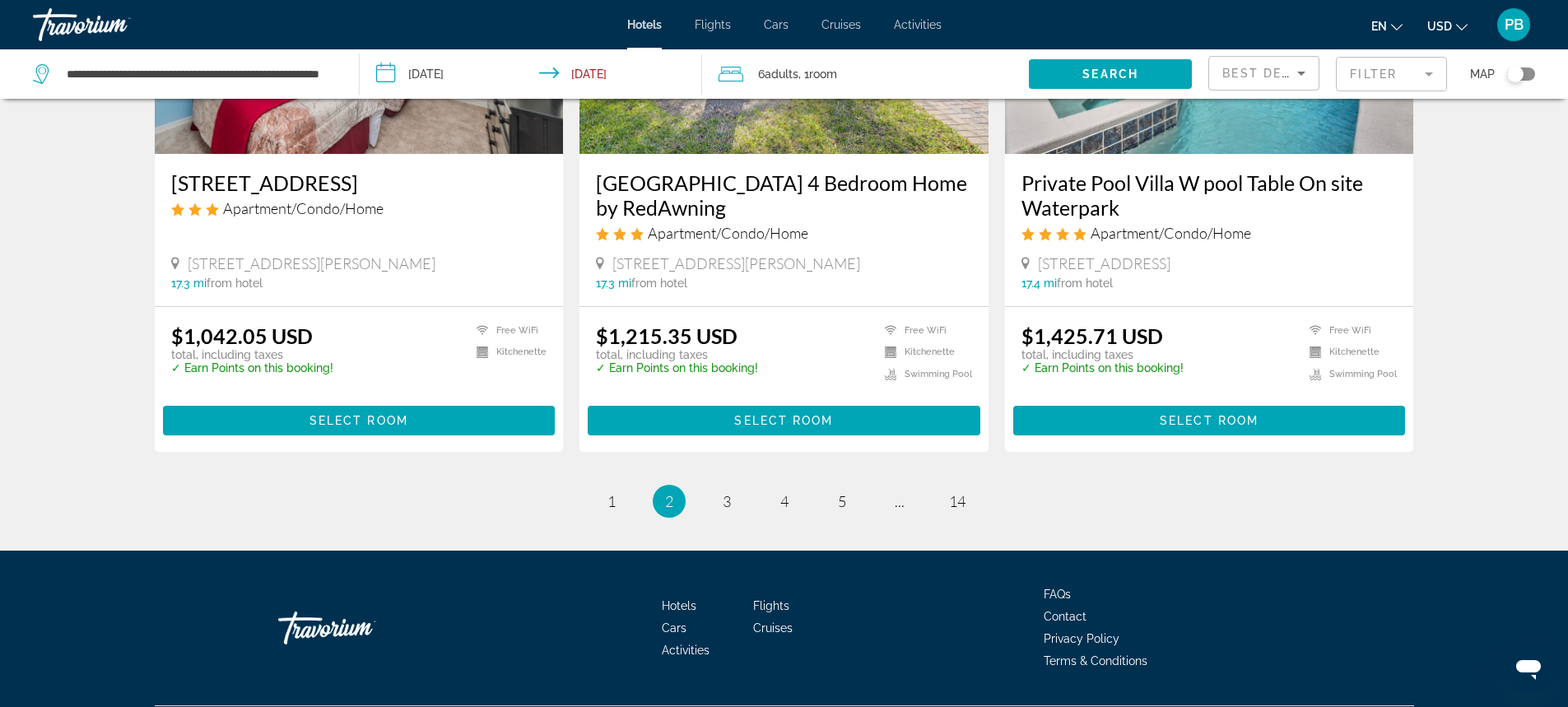
scroll to position [2093, 0]
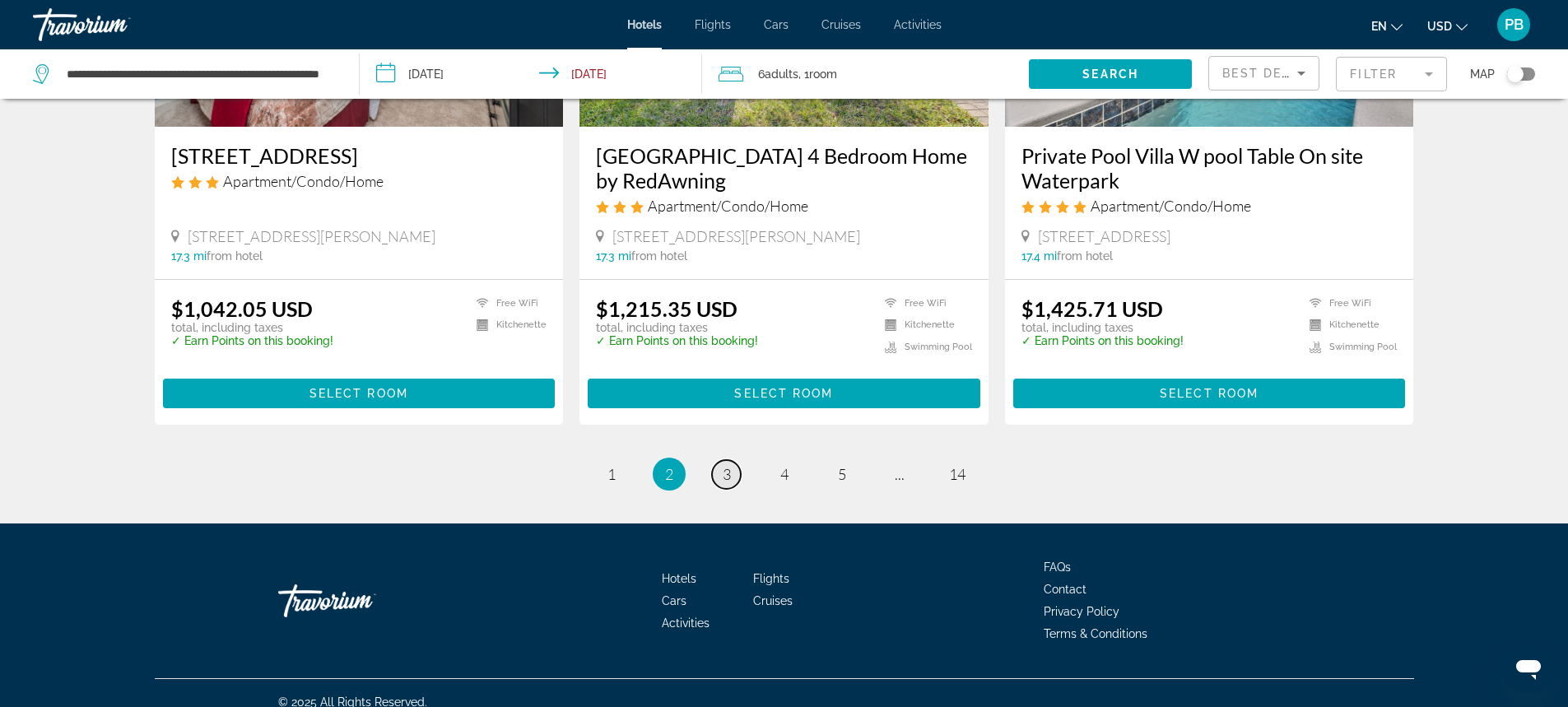
click at [726, 465] on span "3" at bounding box center [726, 474] width 8 height 18
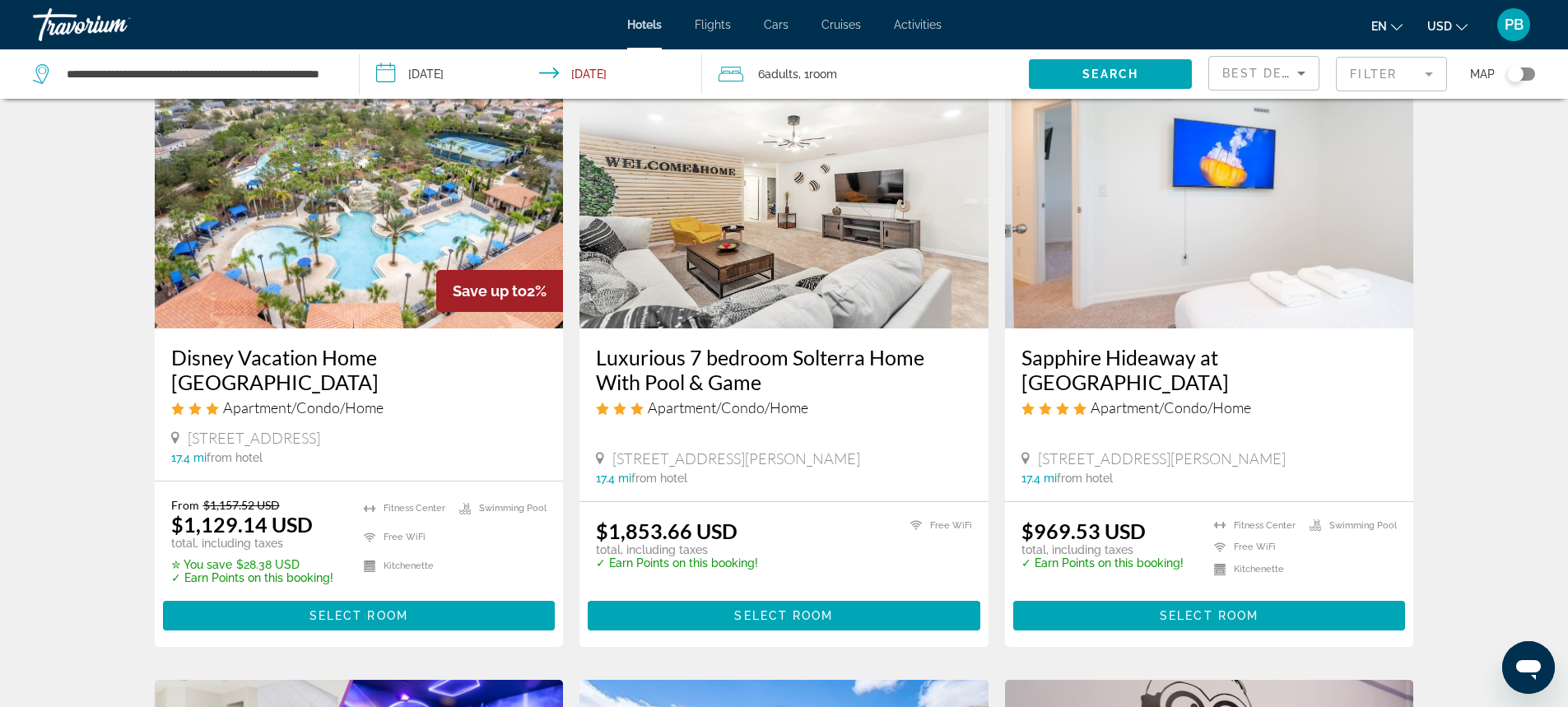
scroll to position [1282, 0]
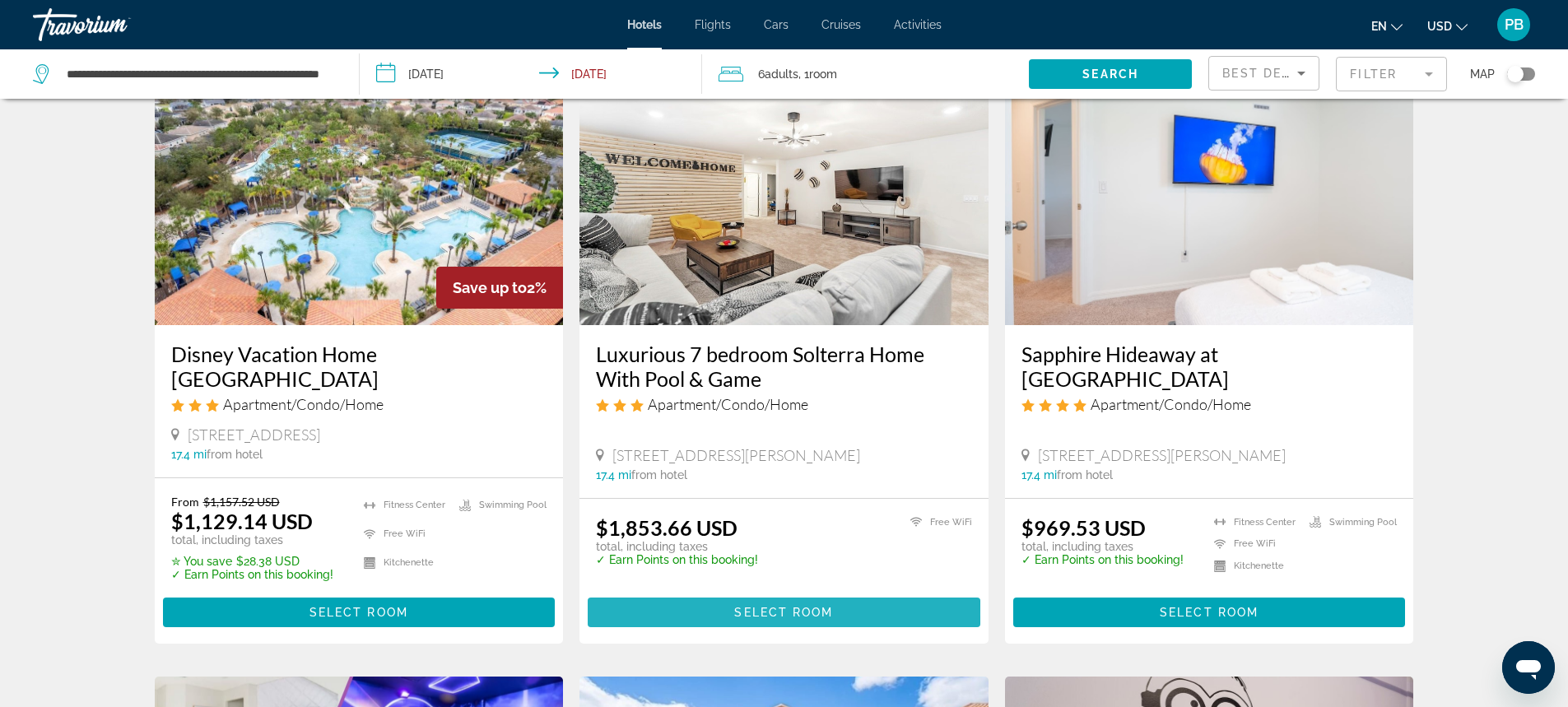
click at [734, 594] on span "Main content" at bounding box center [784, 613] width 392 height 40
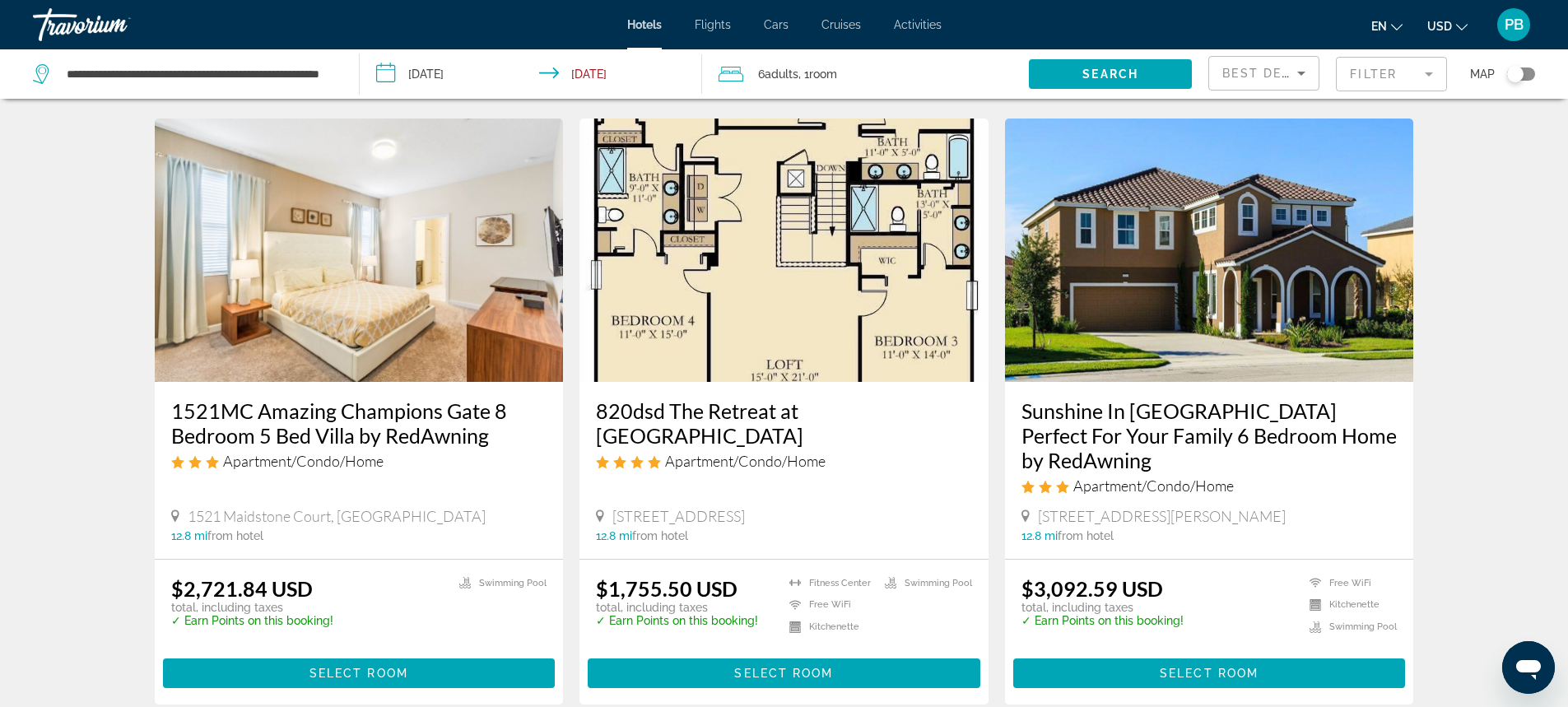
scroll to position [629, 0]
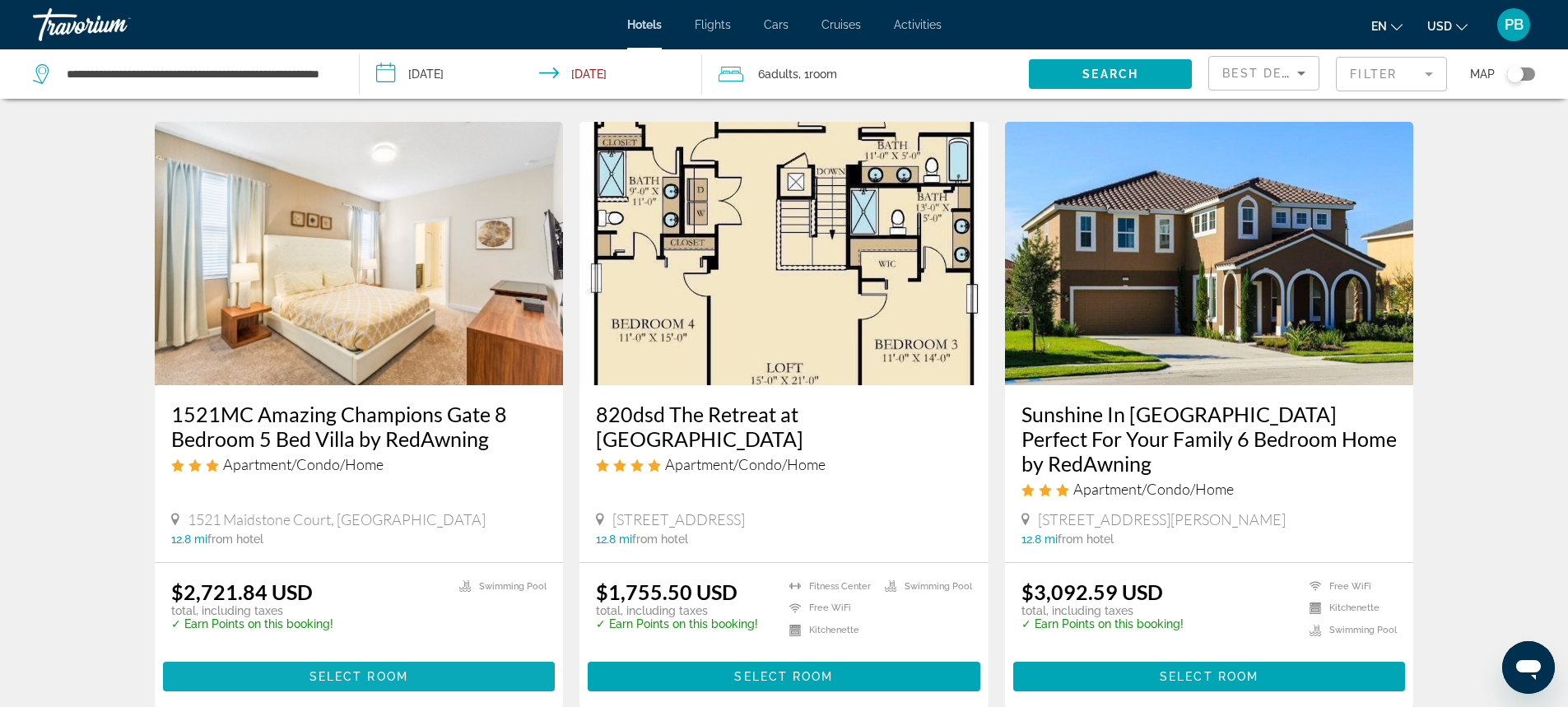
click at [421, 656] on span "Main content" at bounding box center [359, 676] width 392 height 40
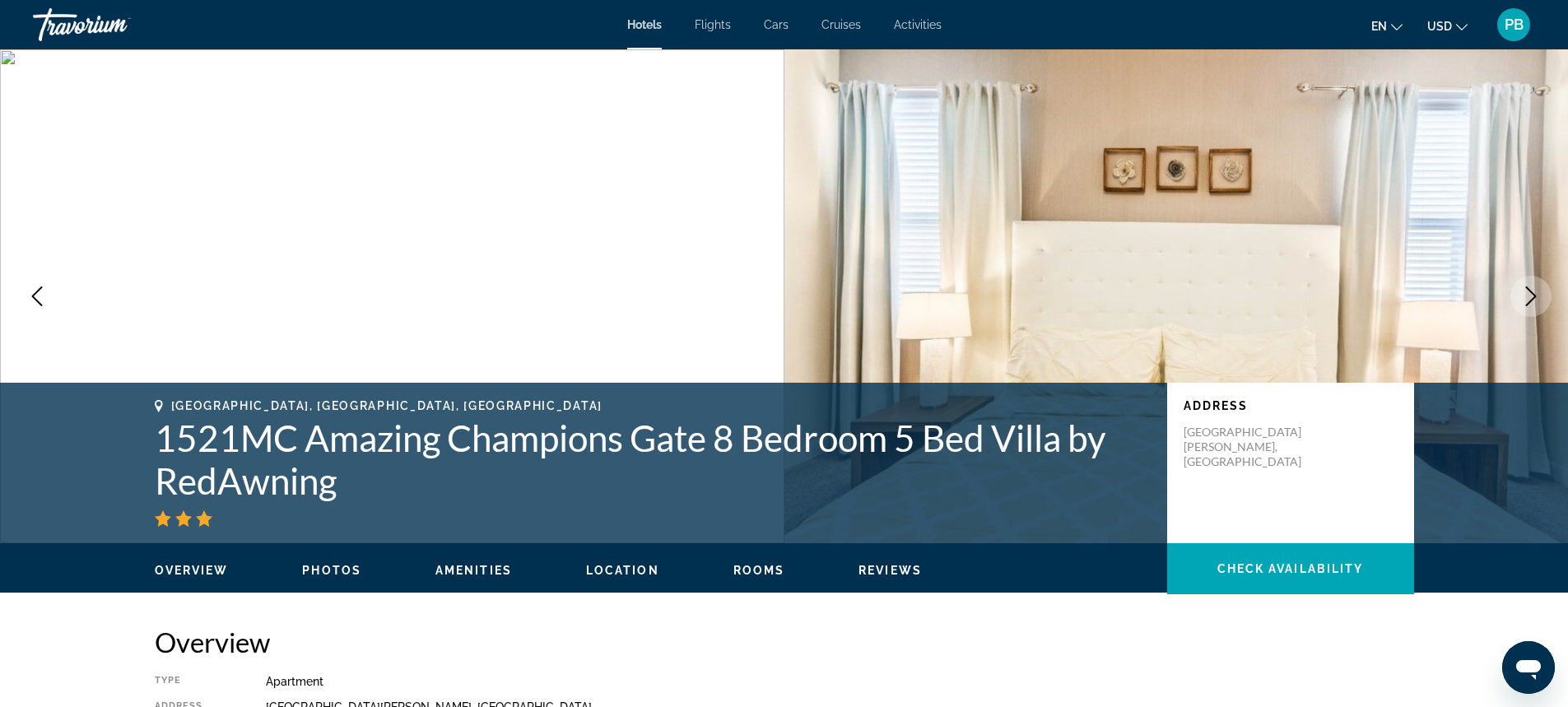
drag, startPoint x: 1566, startPoint y: 121, endPoint x: 1580, endPoint y: 162, distance: 43.3
click at [1568, 162] on html "Skip to main content Hotels Flights Cars Cruises Activities Hotels Flights Cars…" at bounding box center [784, 353] width 1568 height 707
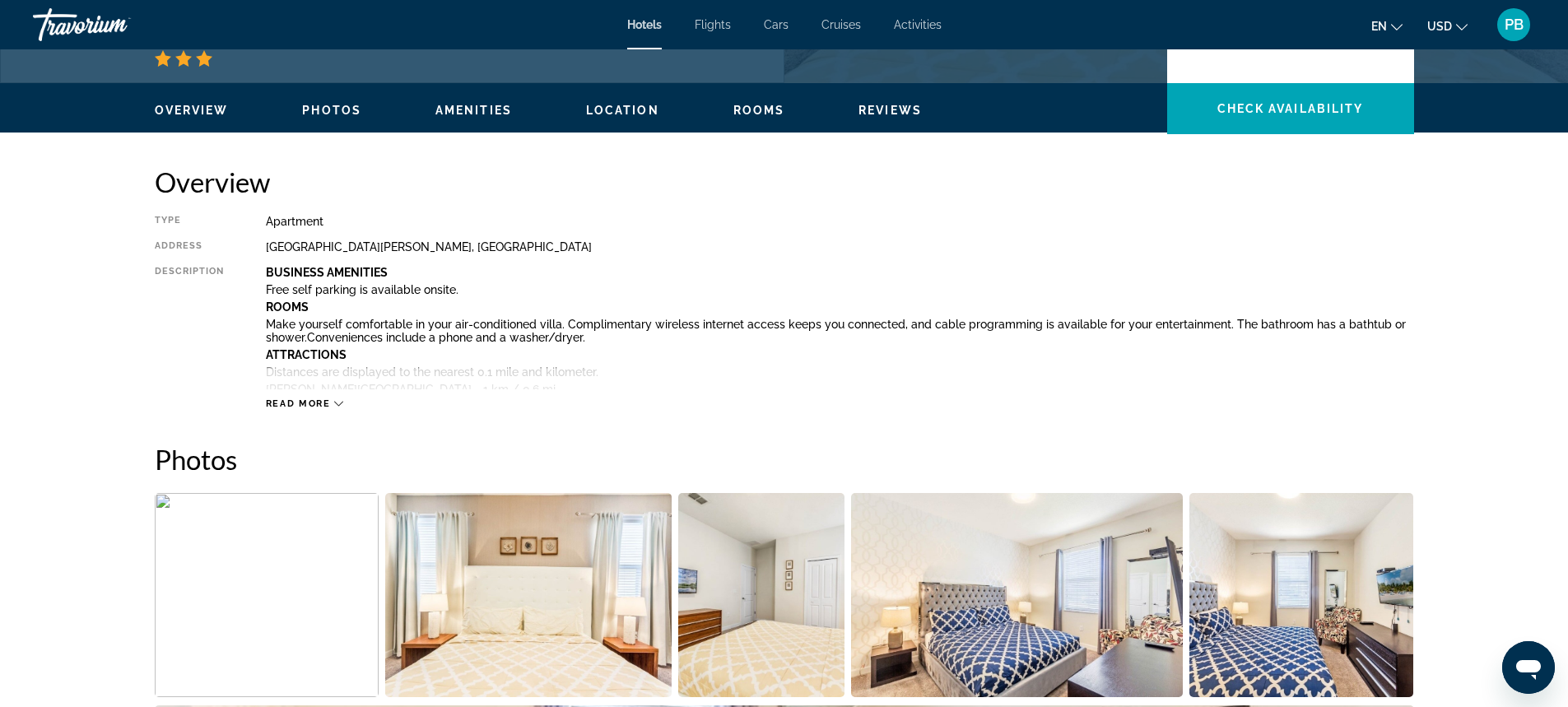
scroll to position [503, 0]
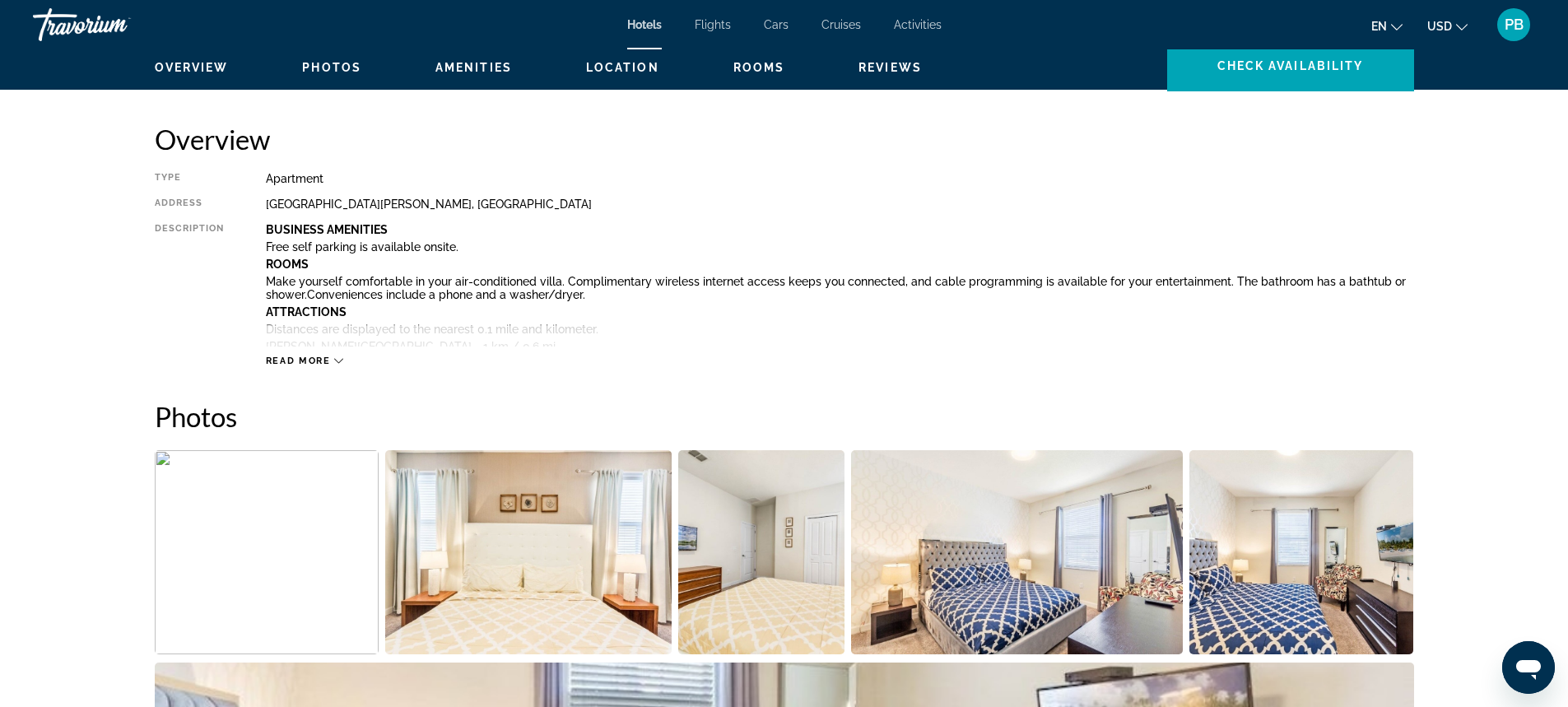
click at [282, 358] on span "Read more" at bounding box center [299, 361] width 65 height 11
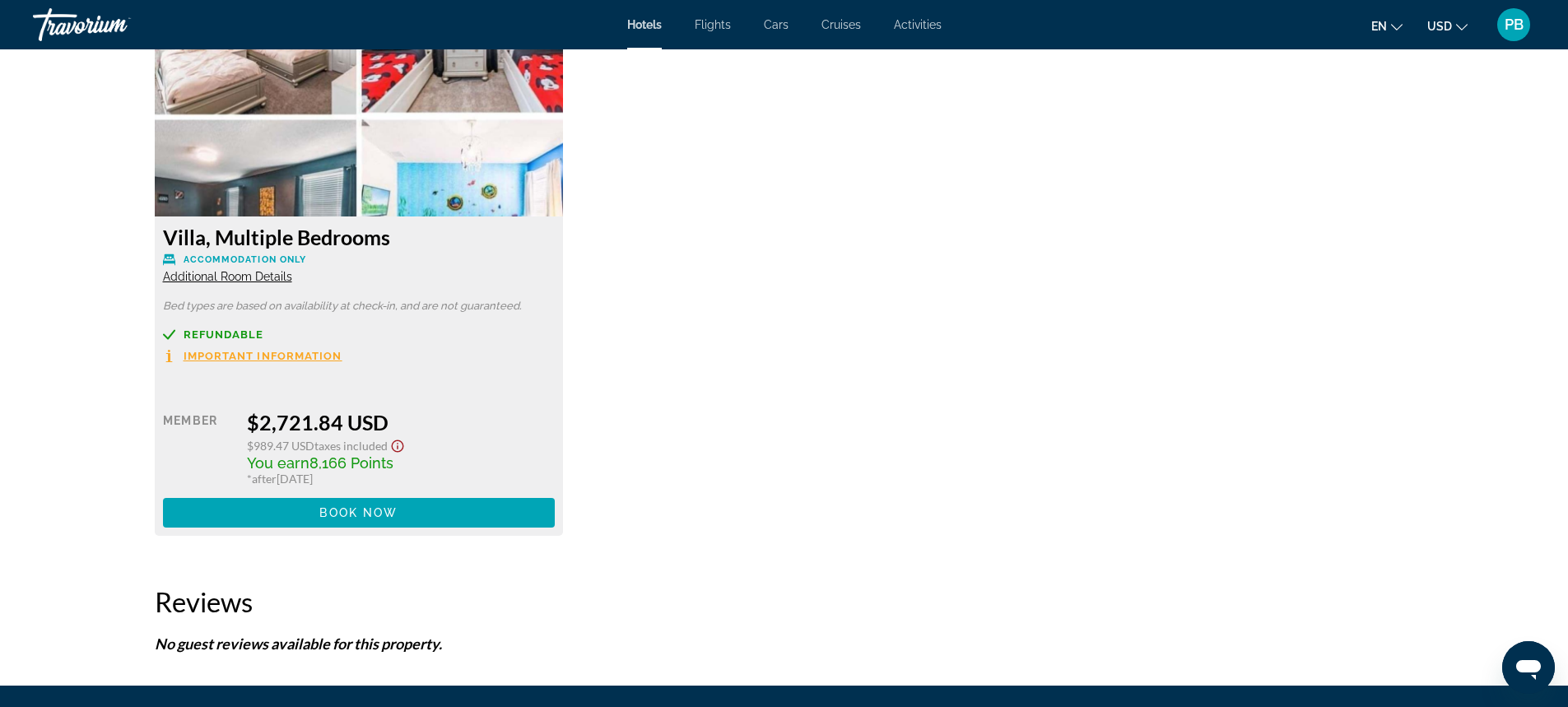
scroll to position [2901, 0]
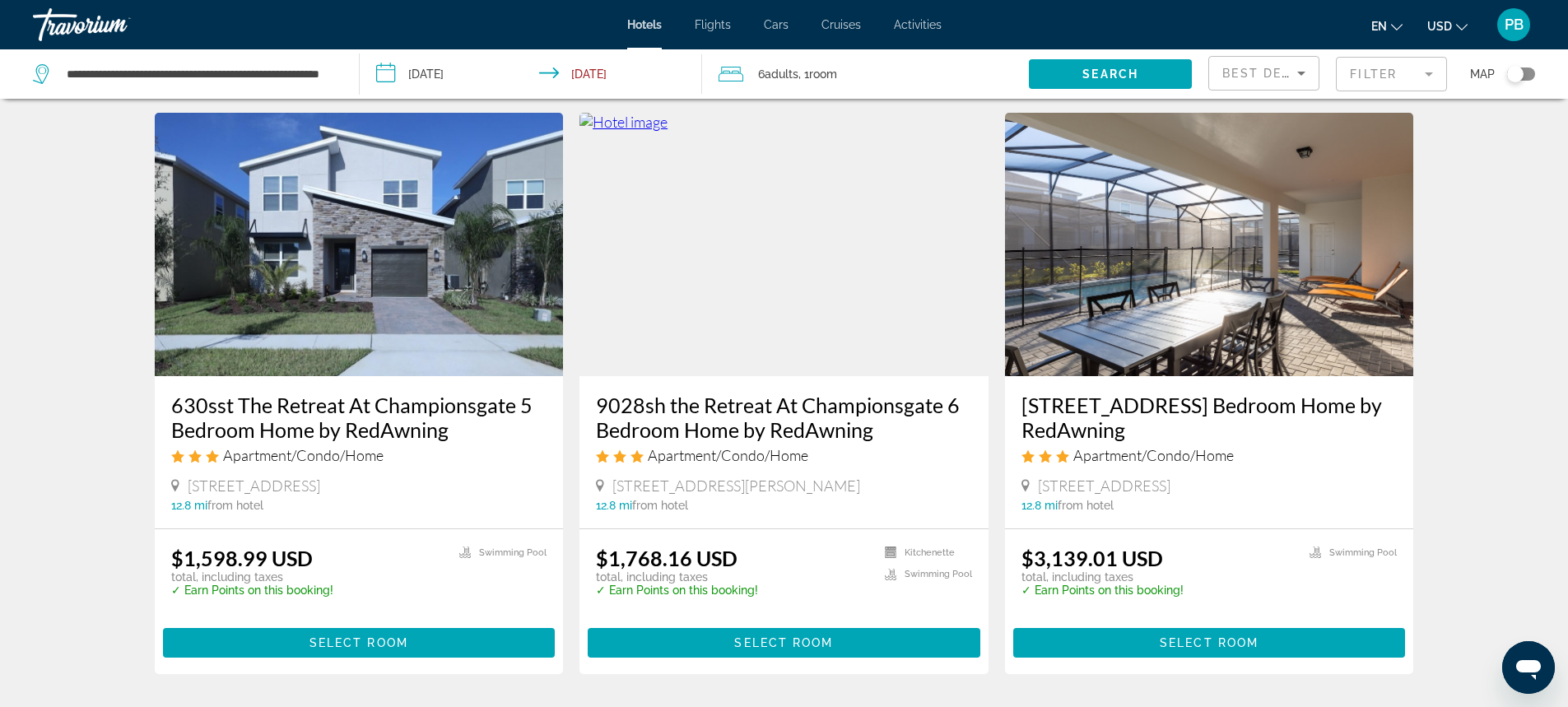
scroll to position [1260, 0]
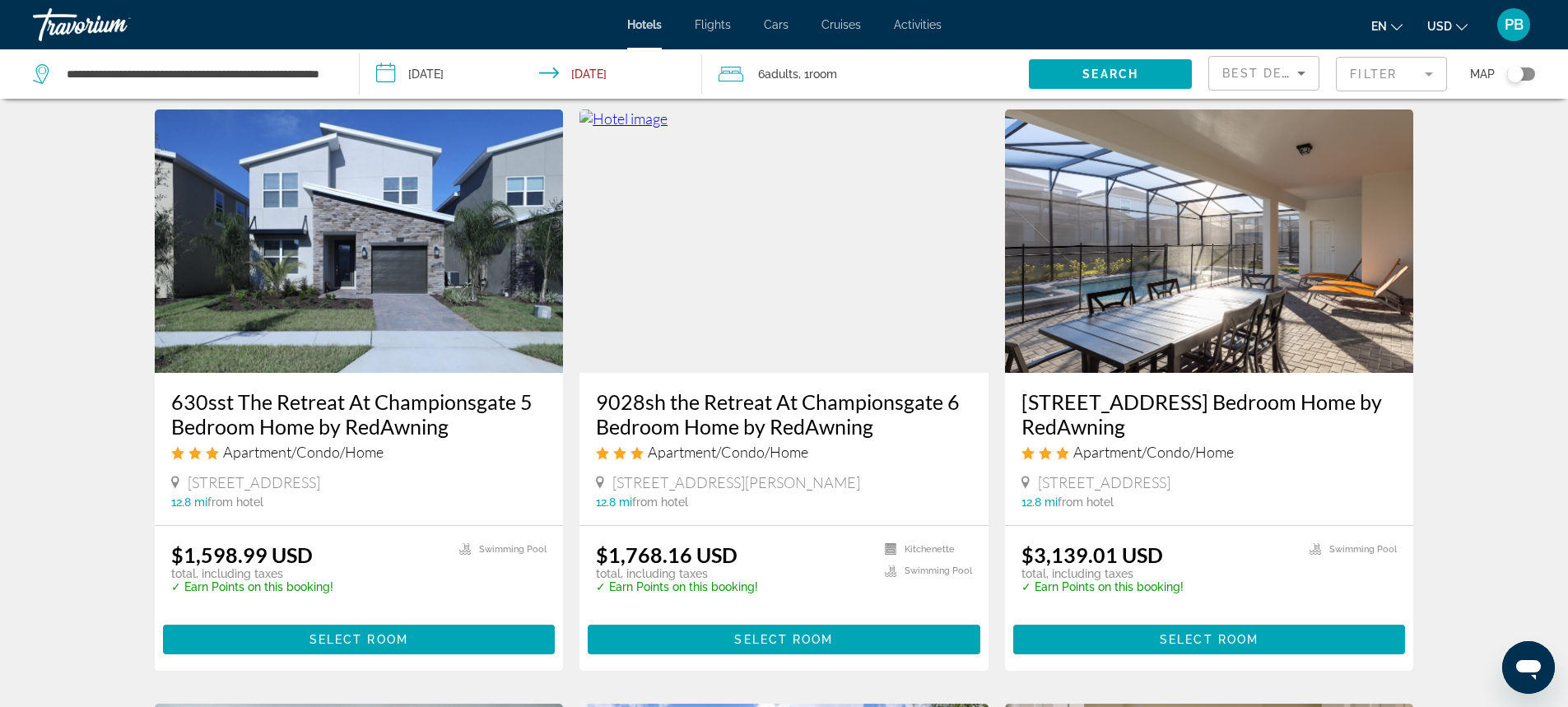
click at [1210, 248] on img "Main content" at bounding box center [1209, 241] width 409 height 263
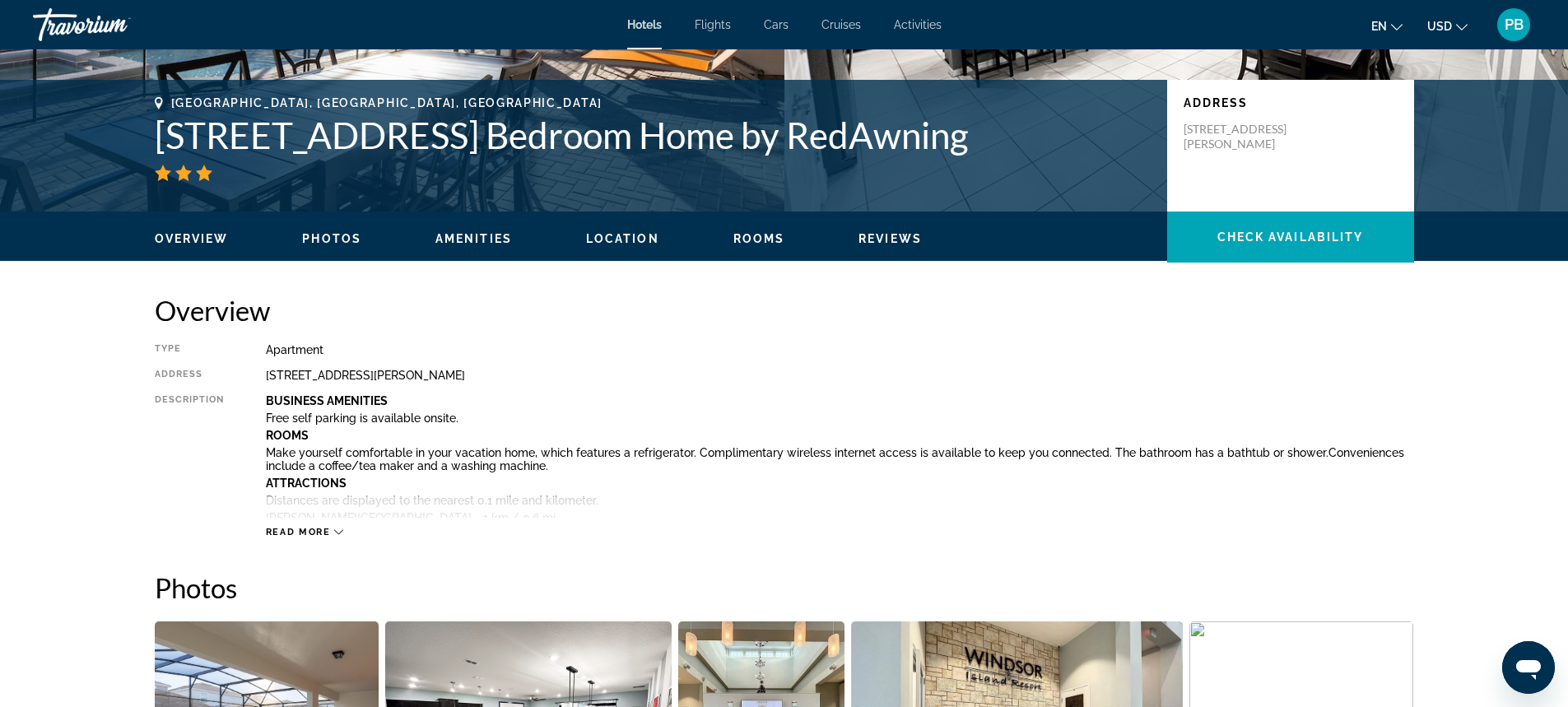
scroll to position [579, 0]
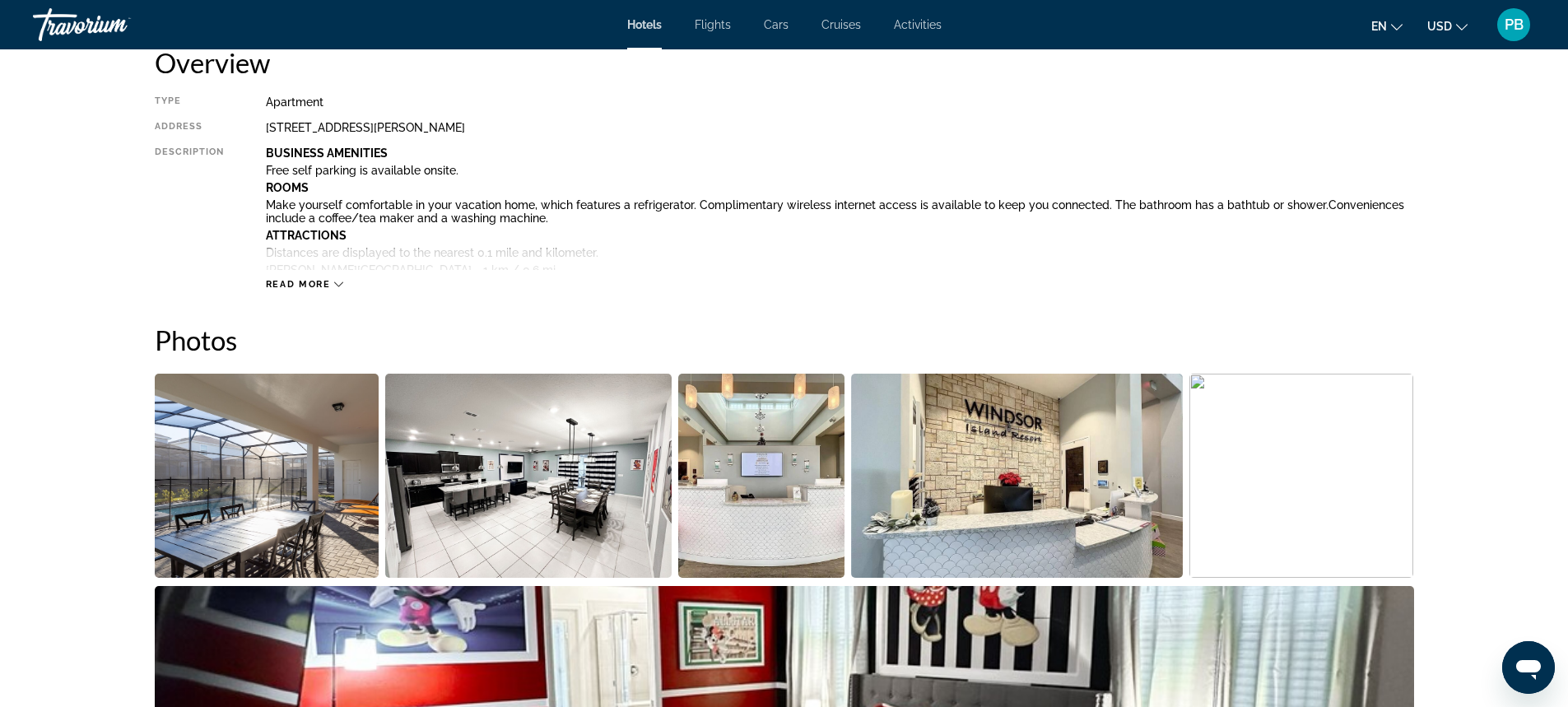
click at [291, 280] on span "Read more" at bounding box center [299, 284] width 65 height 11
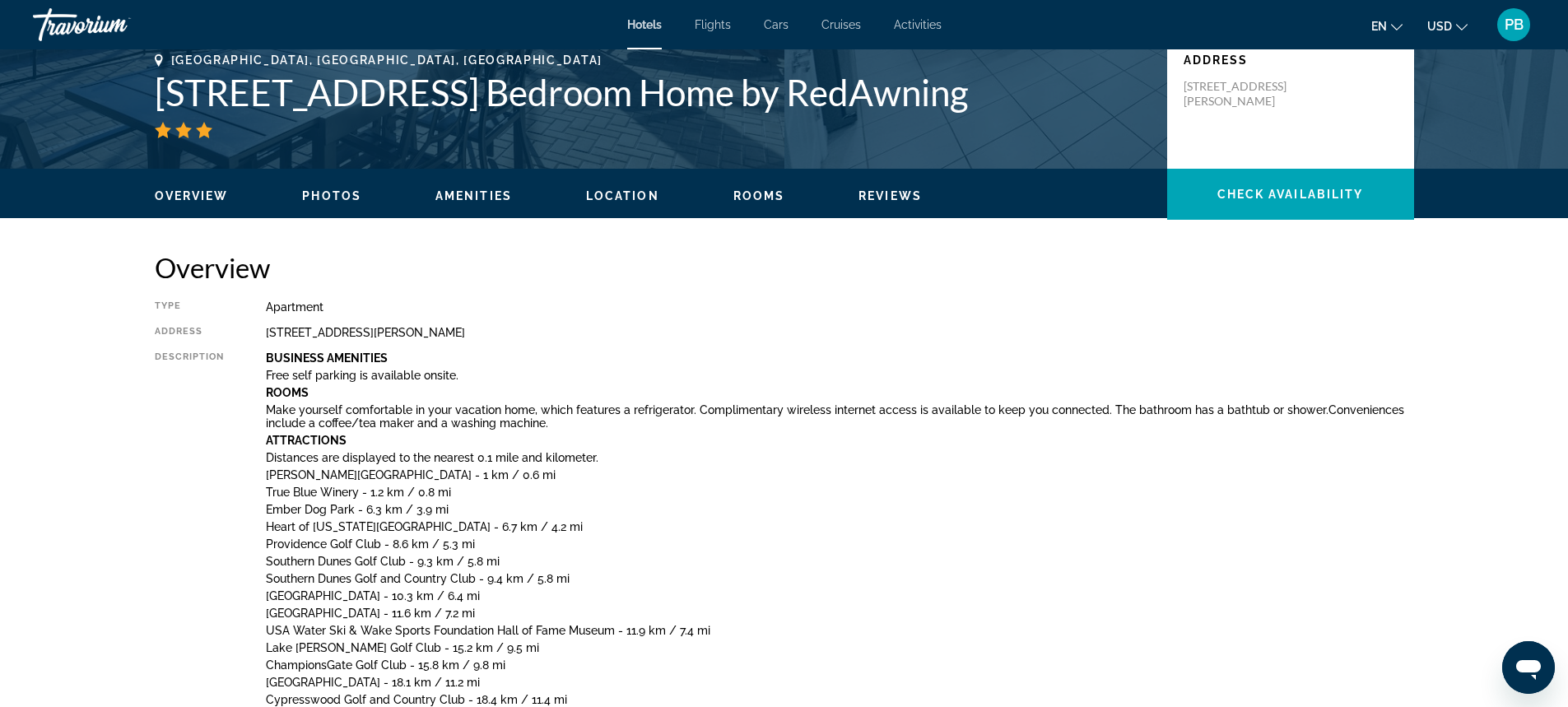
scroll to position [300, 0]
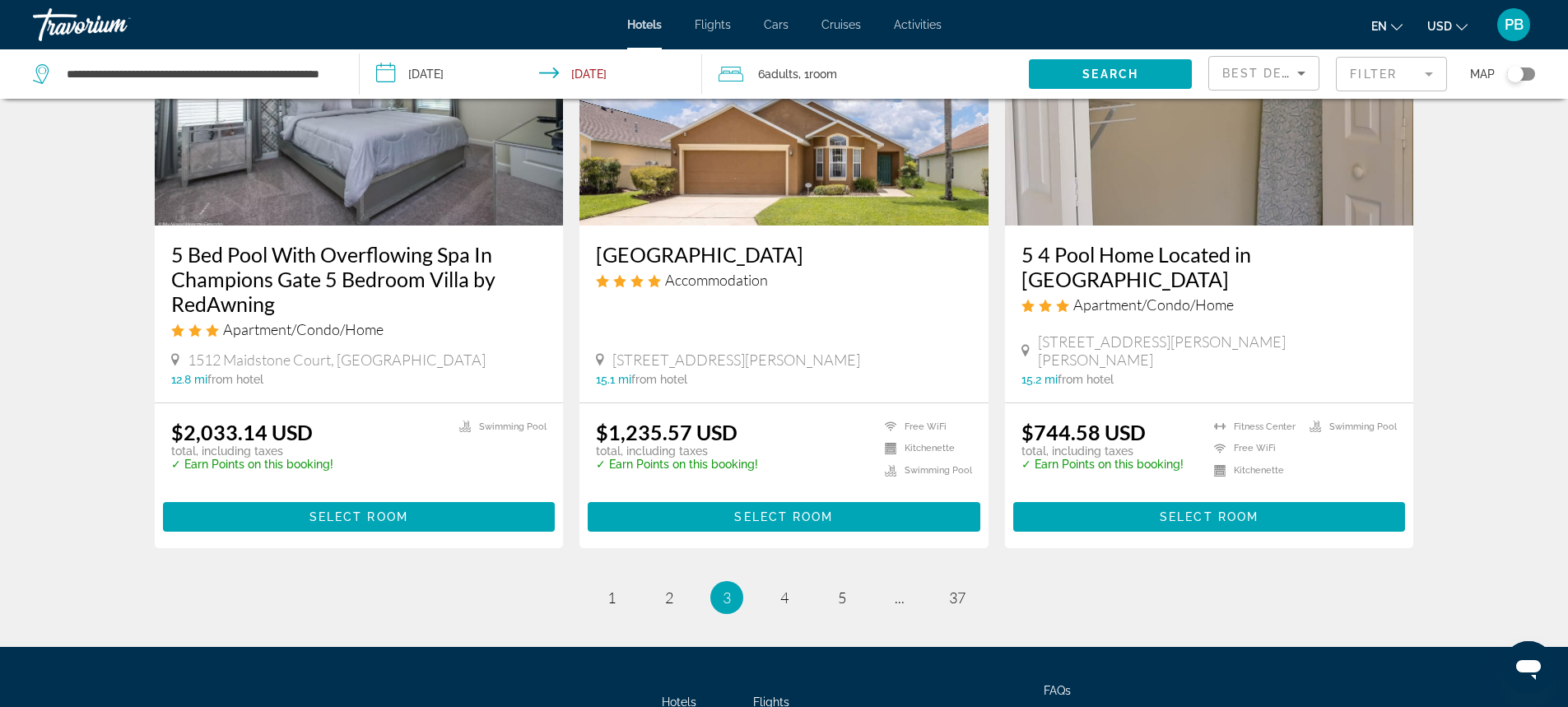
scroll to position [1939, 0]
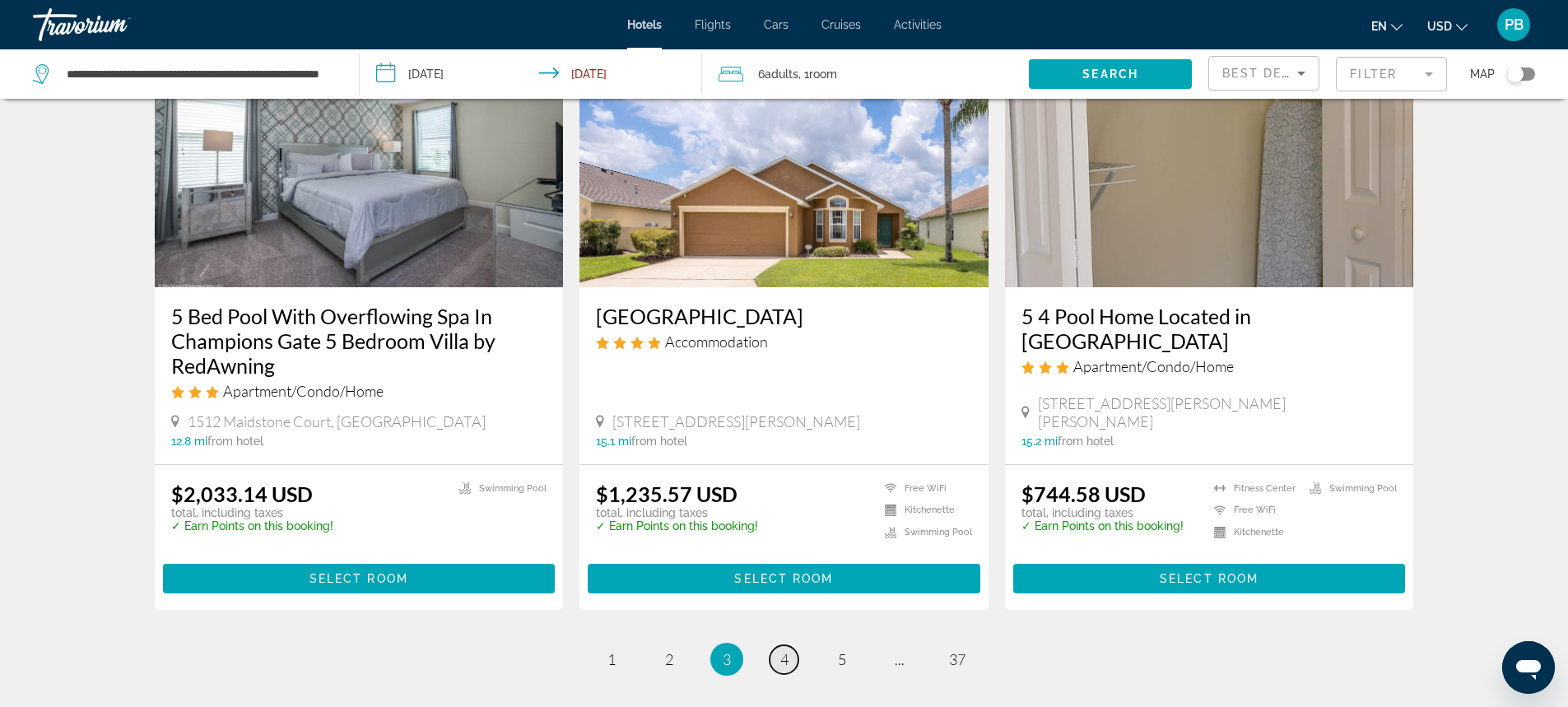
click at [785, 650] on span "4" at bounding box center [784, 659] width 8 height 18
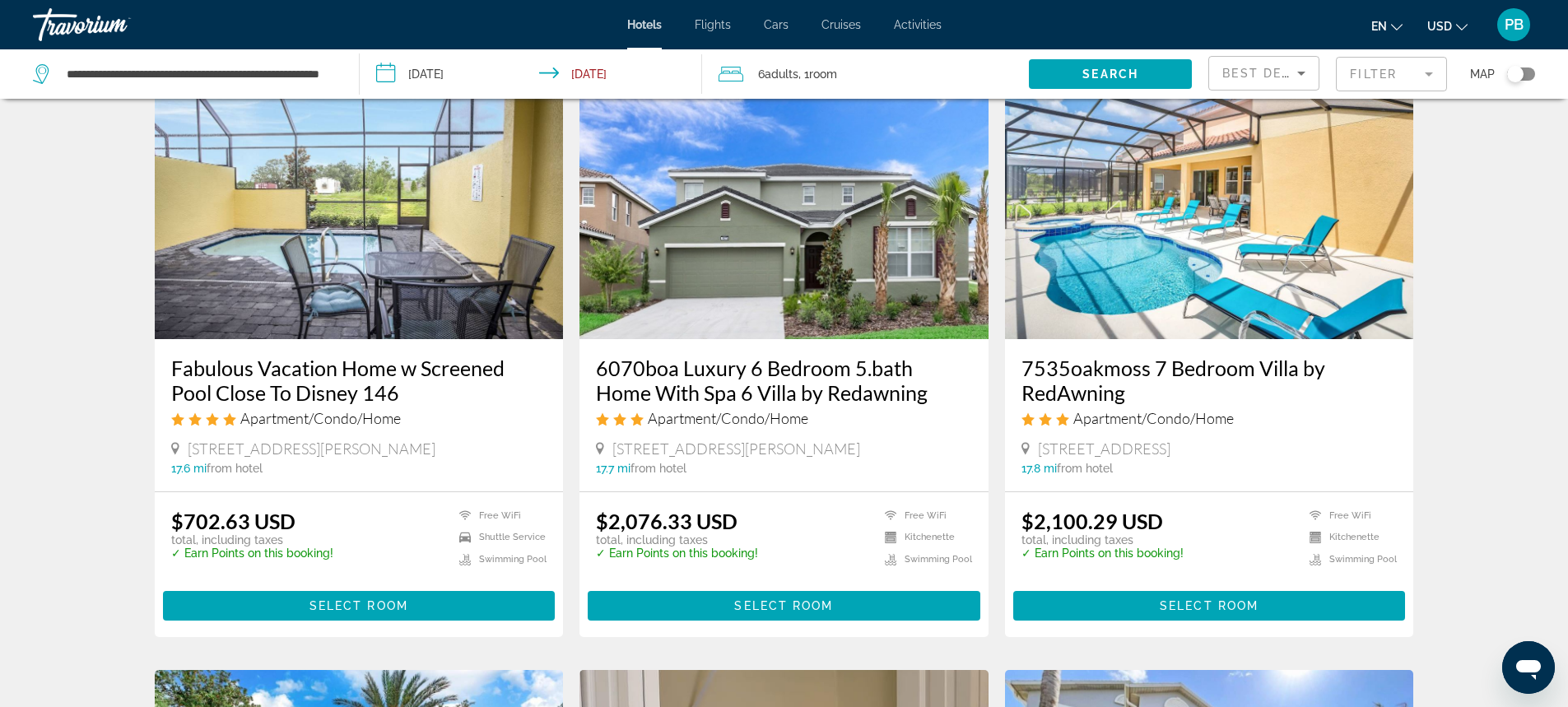
scroll to position [702, 0]
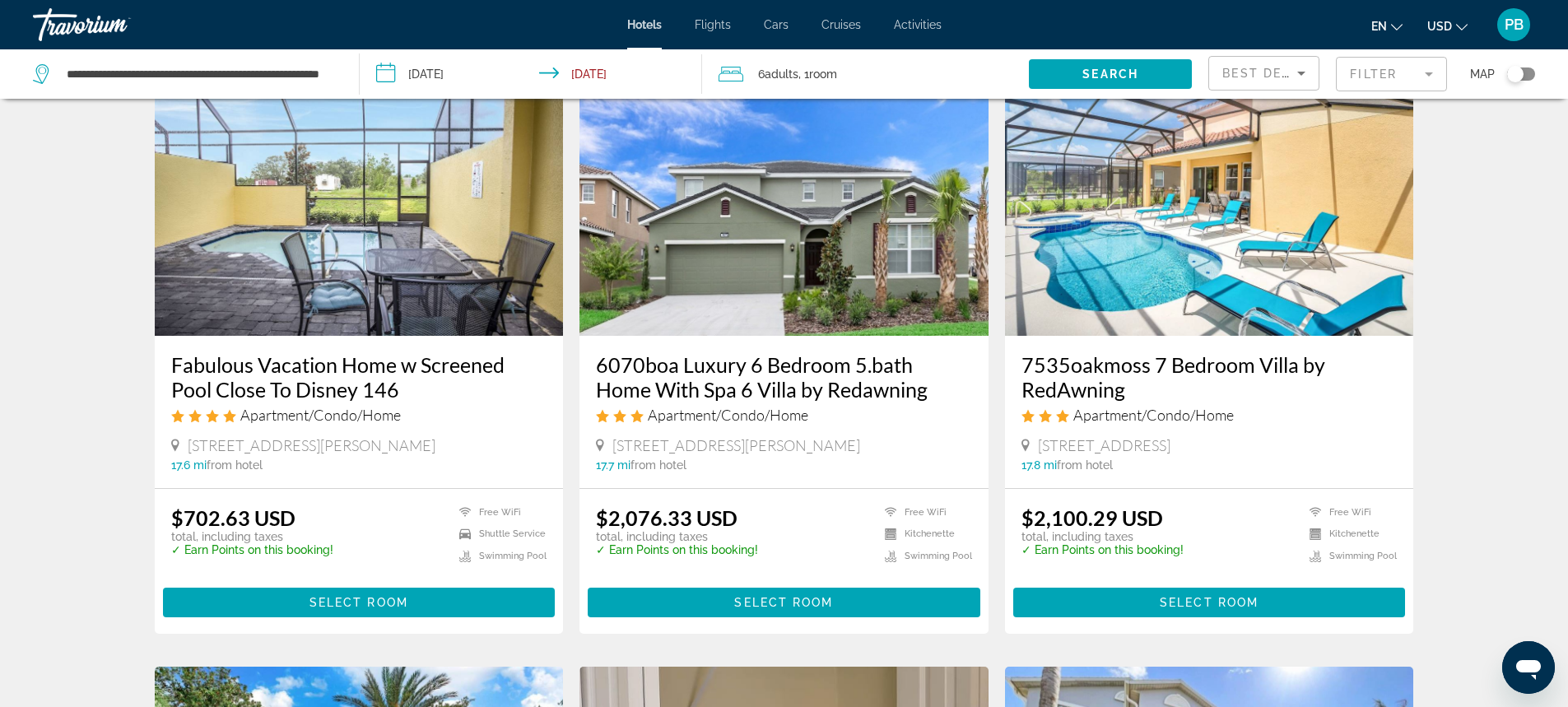
click at [764, 318] on img "Main content" at bounding box center [784, 204] width 409 height 263
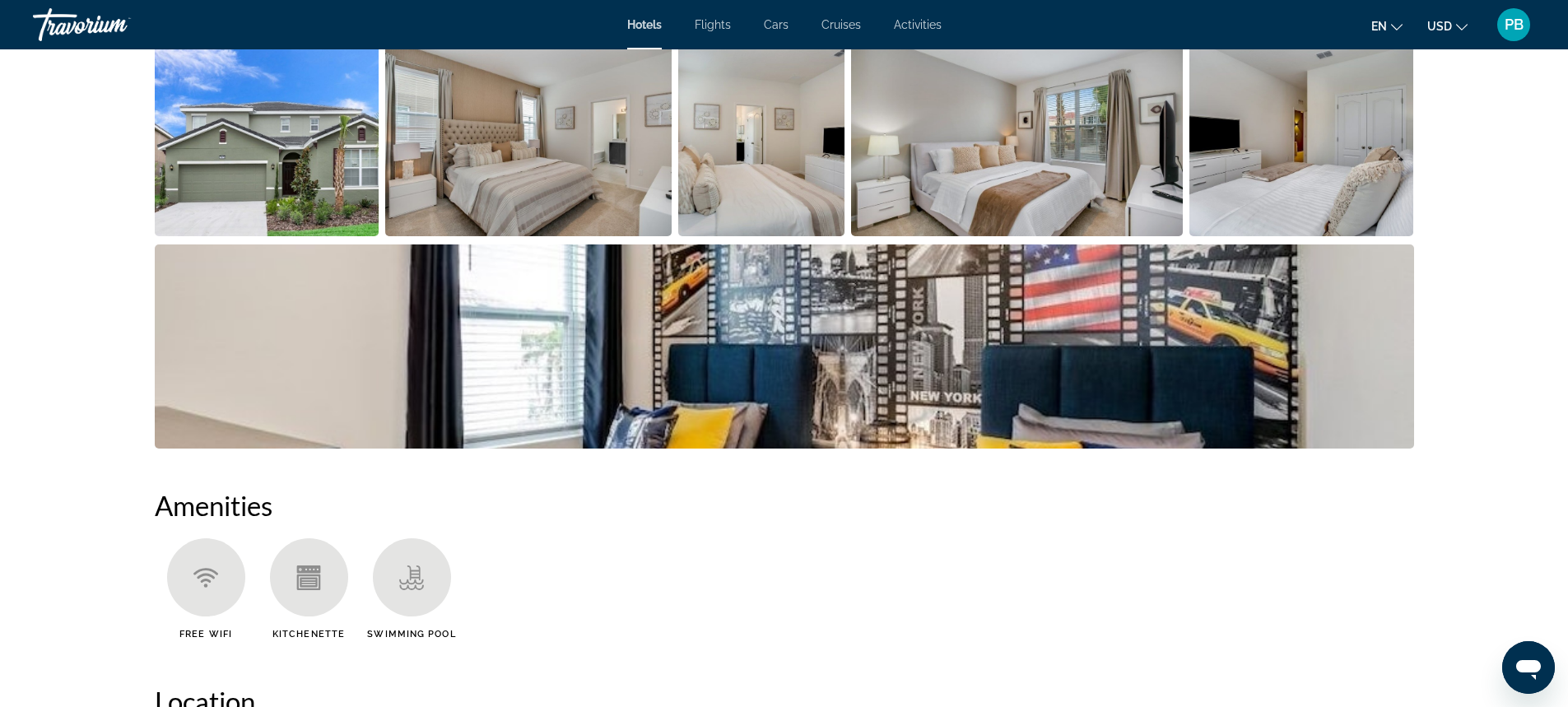
scroll to position [928, 0]
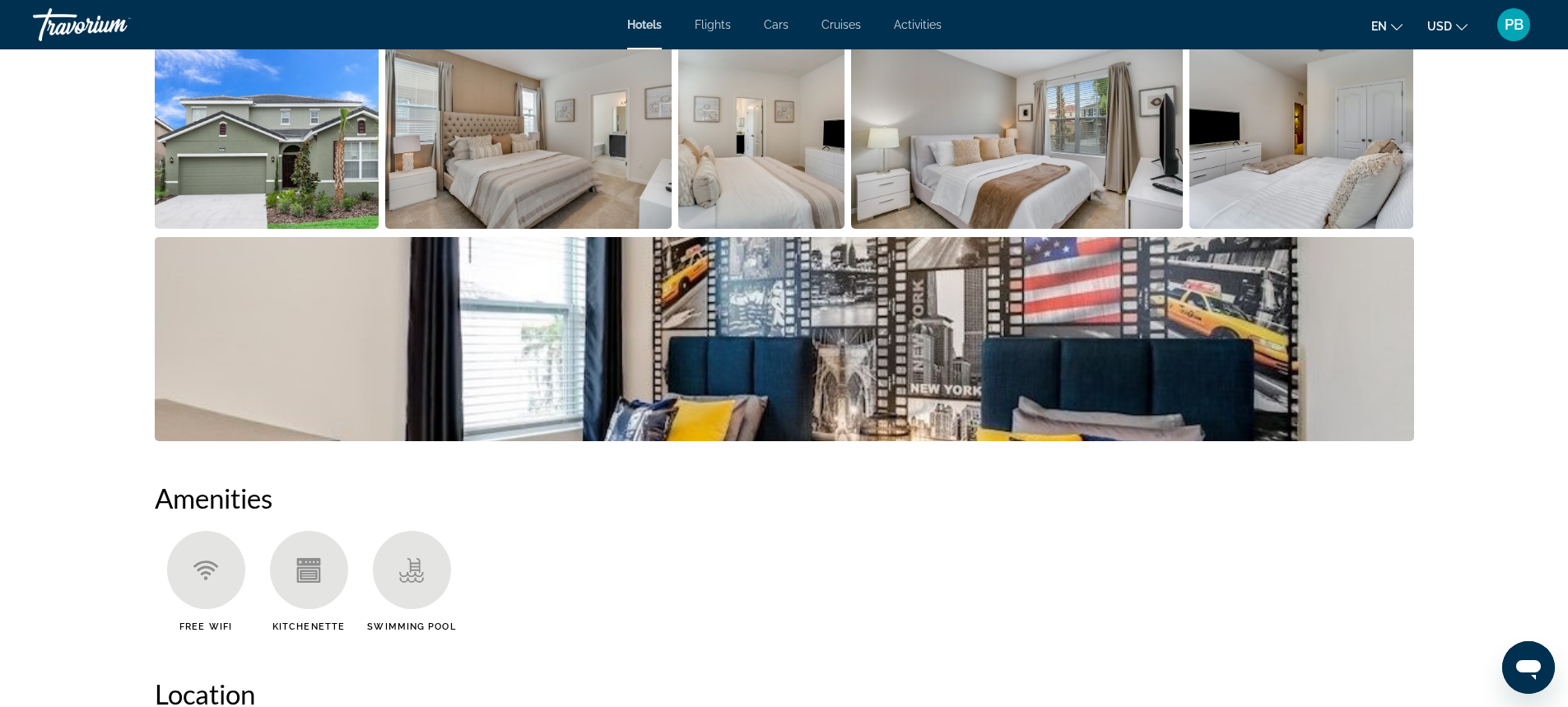
click at [1129, 358] on img "Open full-screen image slider" at bounding box center [784, 339] width 1259 height 204
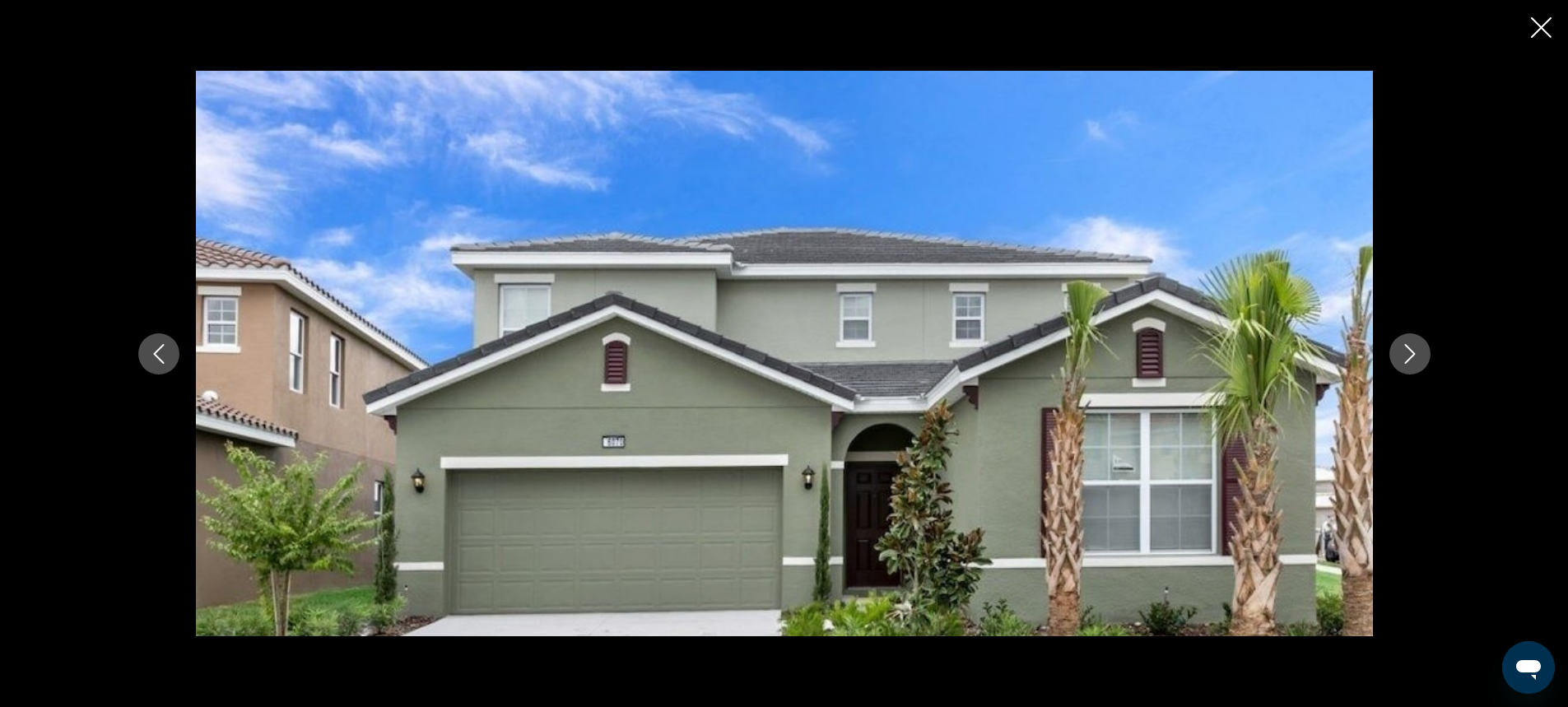
click at [1405, 357] on icon "Next image" at bounding box center [1410, 354] width 20 height 20
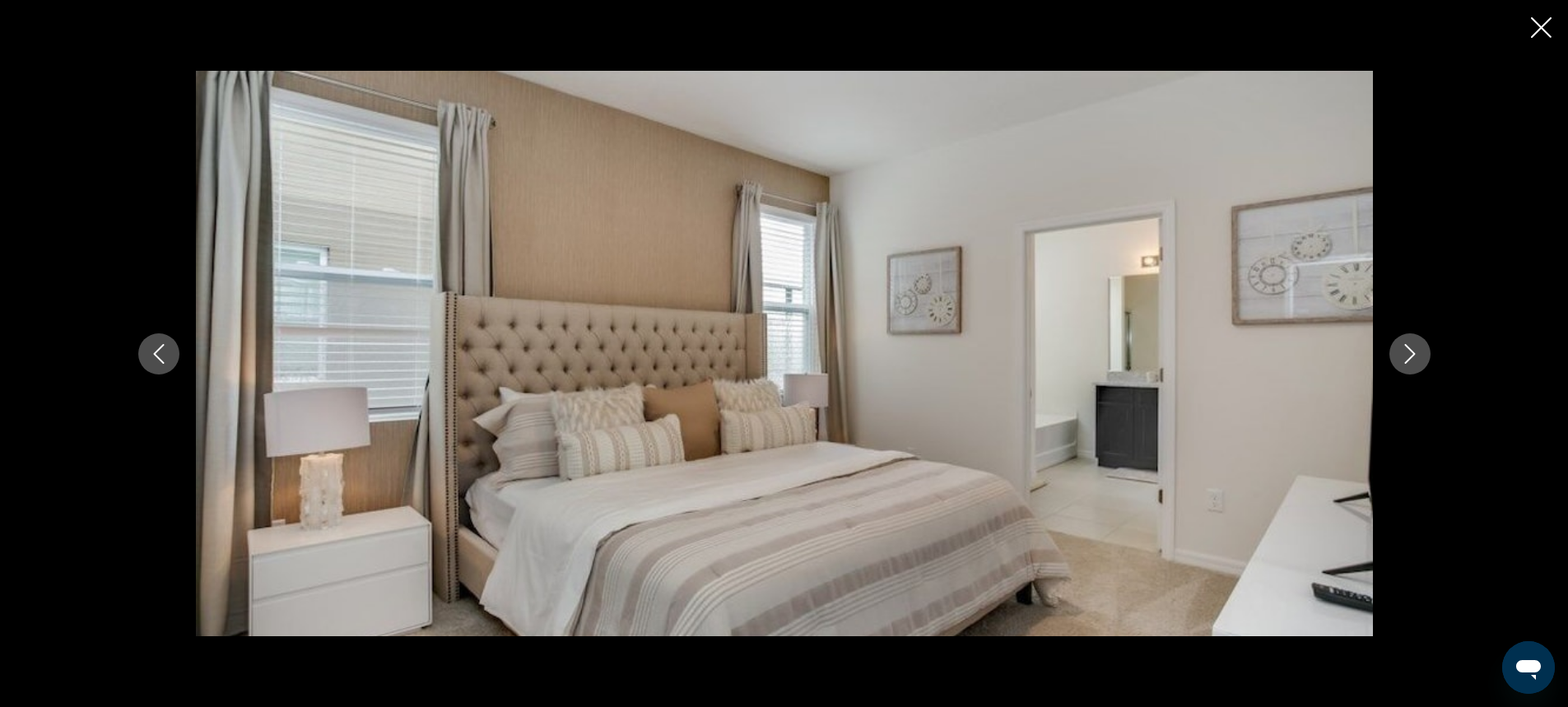
click at [1405, 356] on icon "Next image" at bounding box center [1410, 354] width 20 height 20
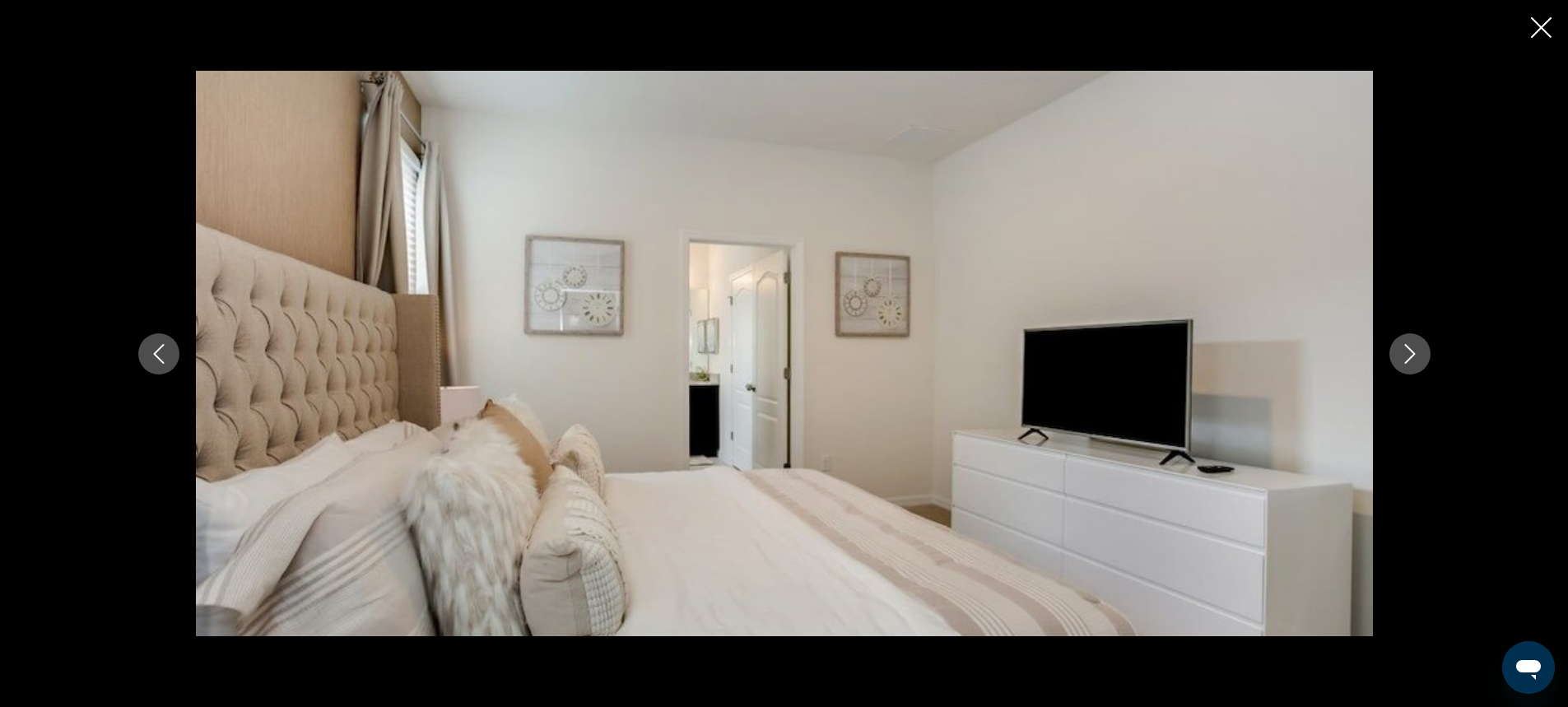
click at [1405, 356] on icon "Next image" at bounding box center [1410, 354] width 20 height 20
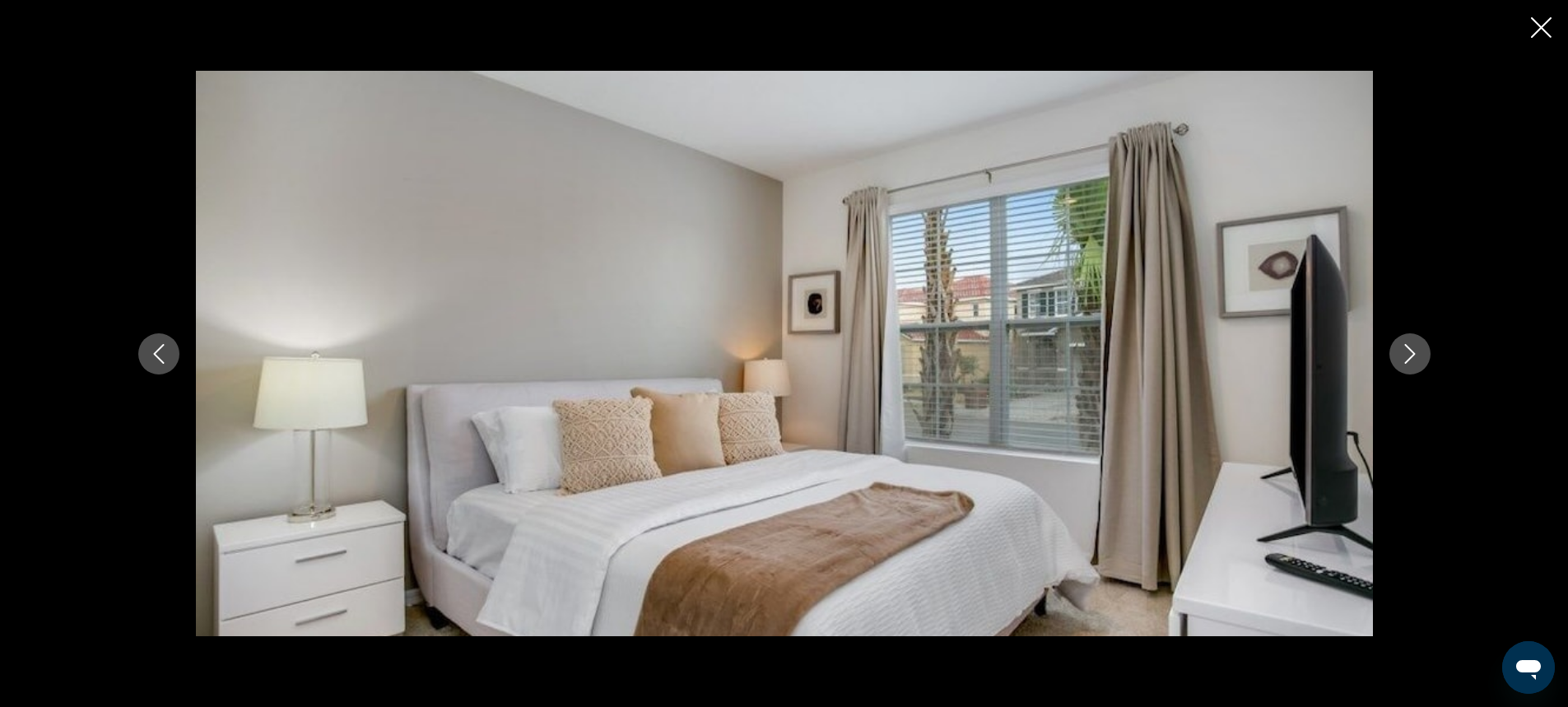
click at [1405, 356] on icon "Next image" at bounding box center [1410, 354] width 20 height 20
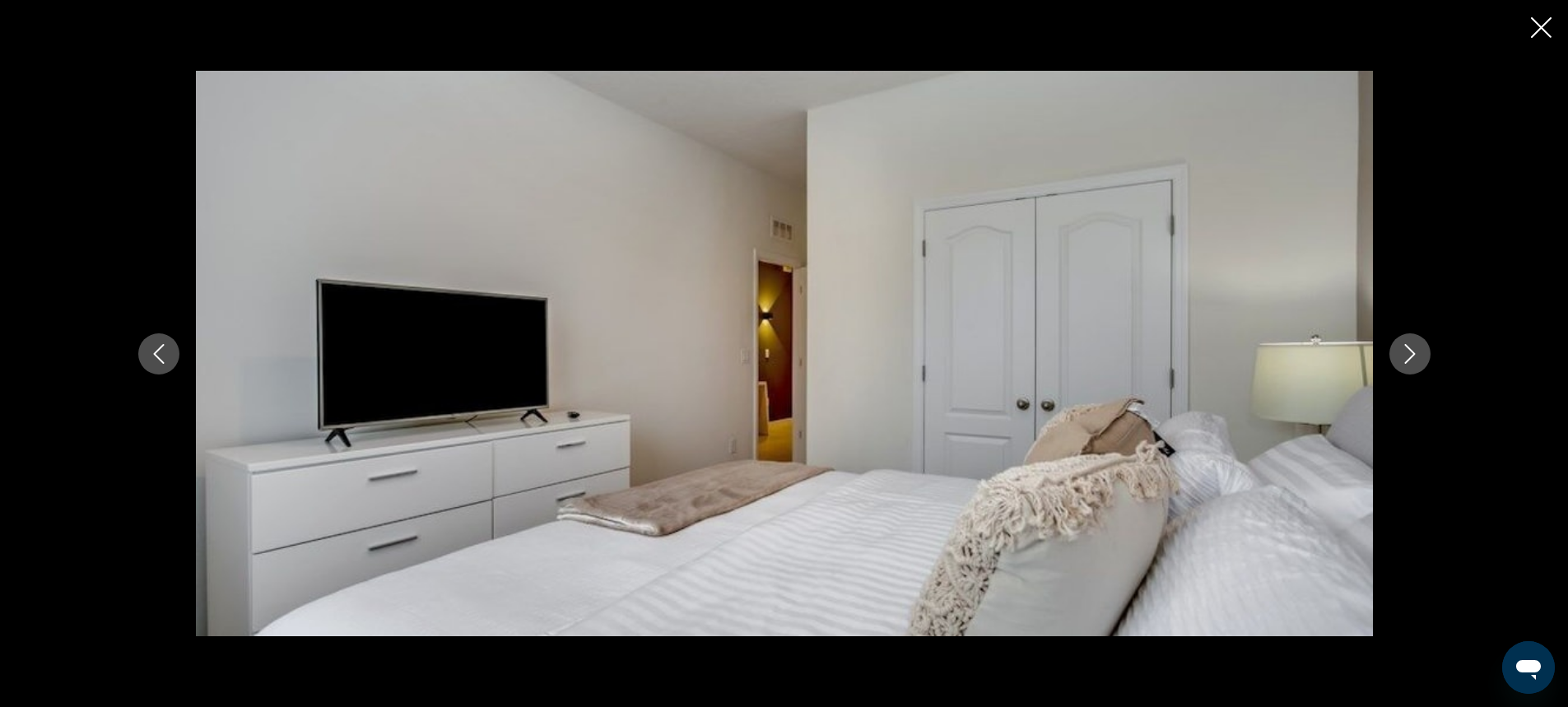
click at [1405, 355] on icon "Next image" at bounding box center [1410, 354] width 20 height 20
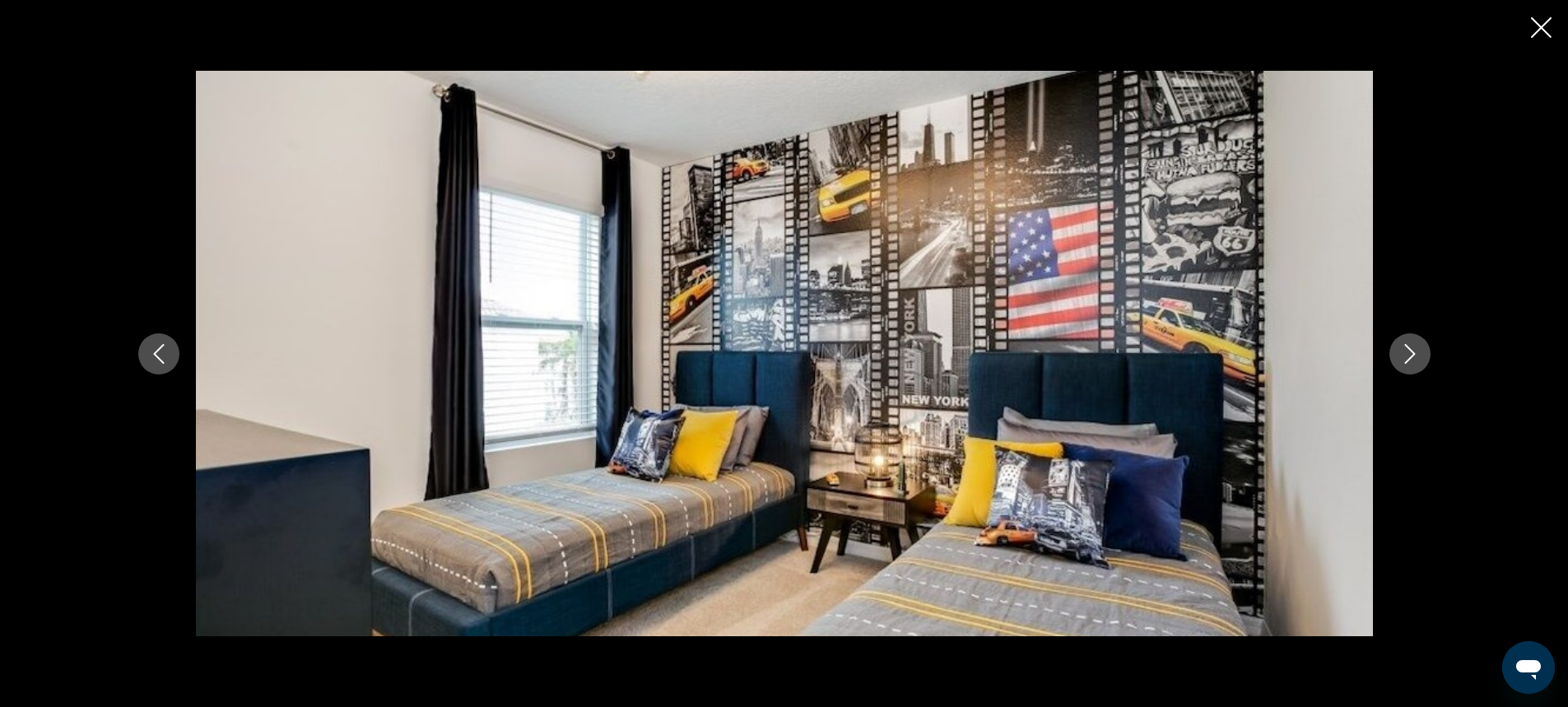
click at [1405, 355] on icon "Next image" at bounding box center [1410, 354] width 20 height 20
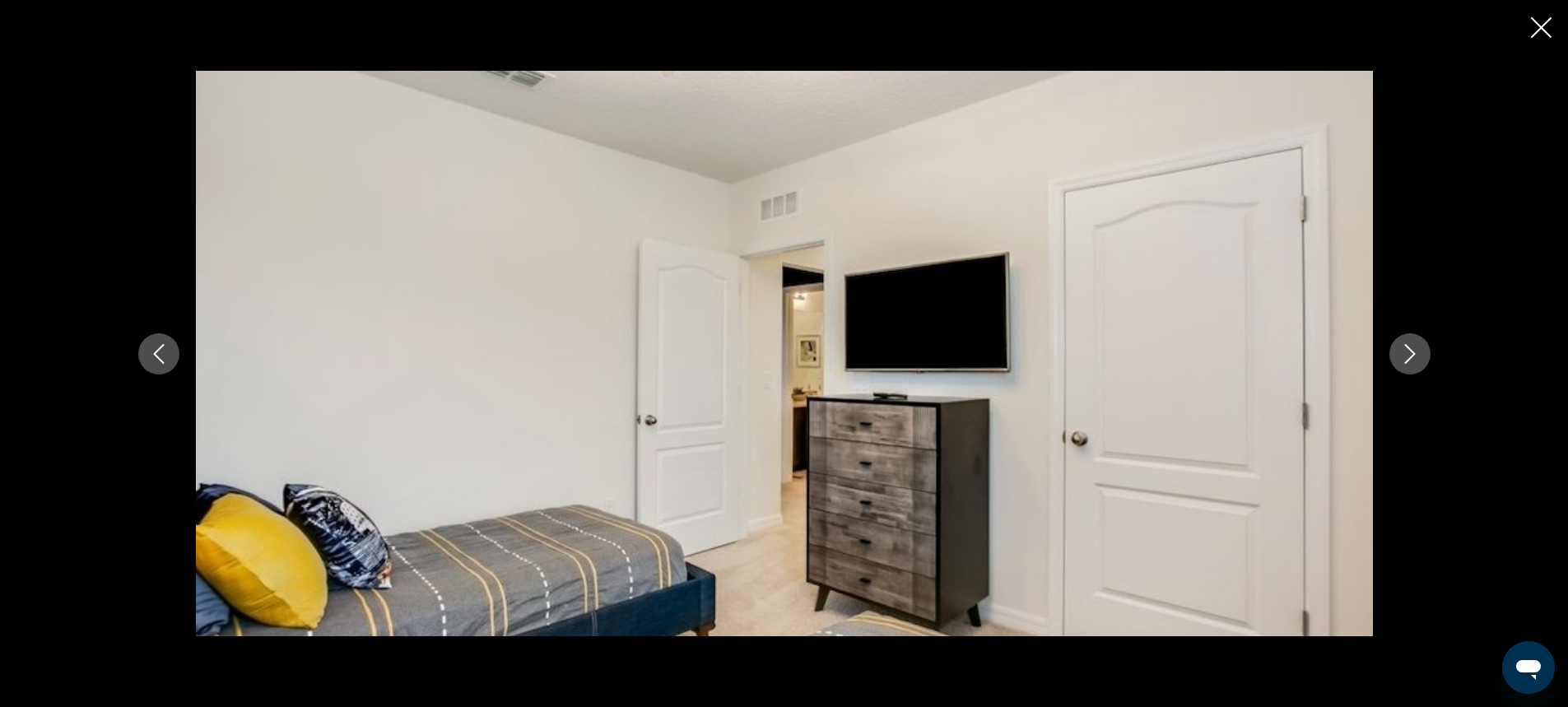
click at [1405, 355] on icon "Next image" at bounding box center [1410, 354] width 20 height 20
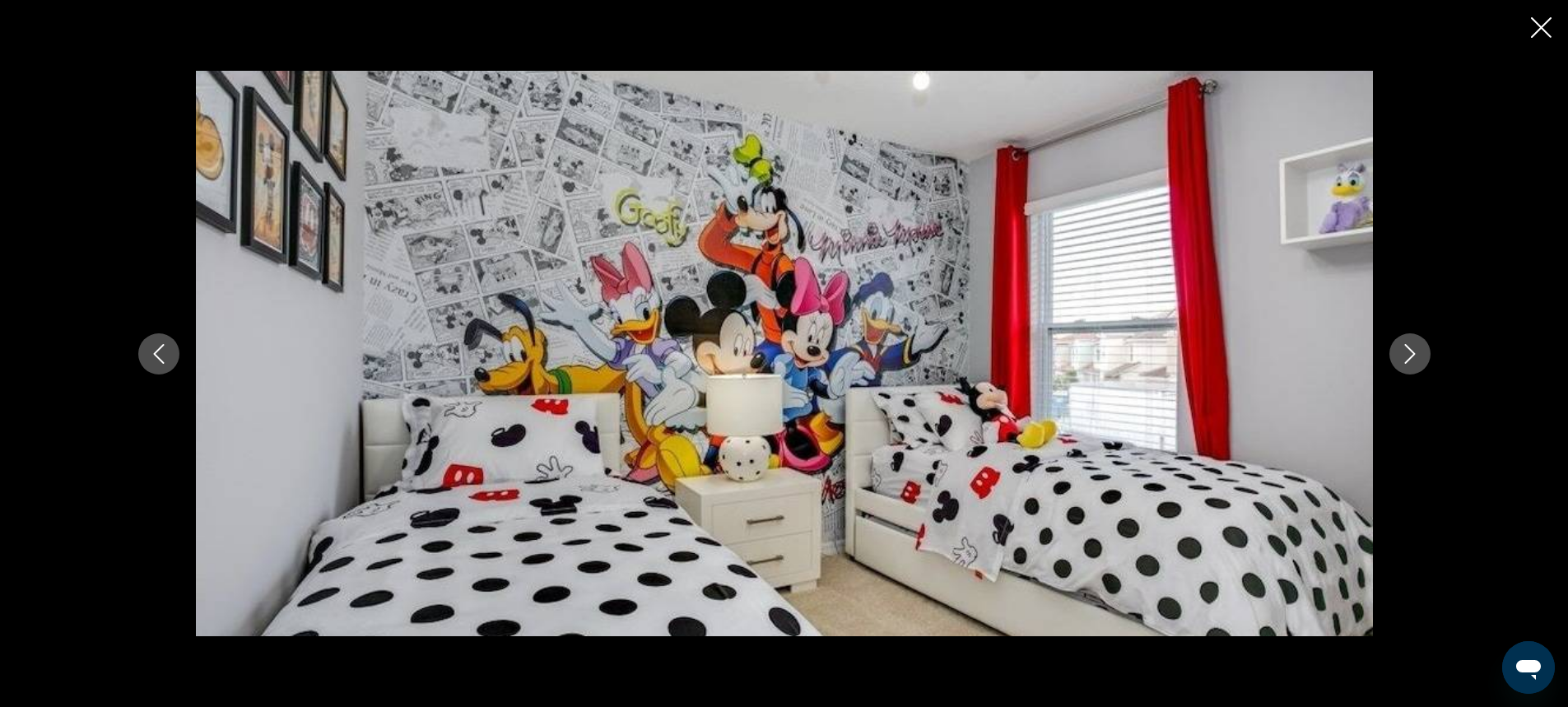
click at [1405, 355] on icon "Next image" at bounding box center [1410, 354] width 20 height 20
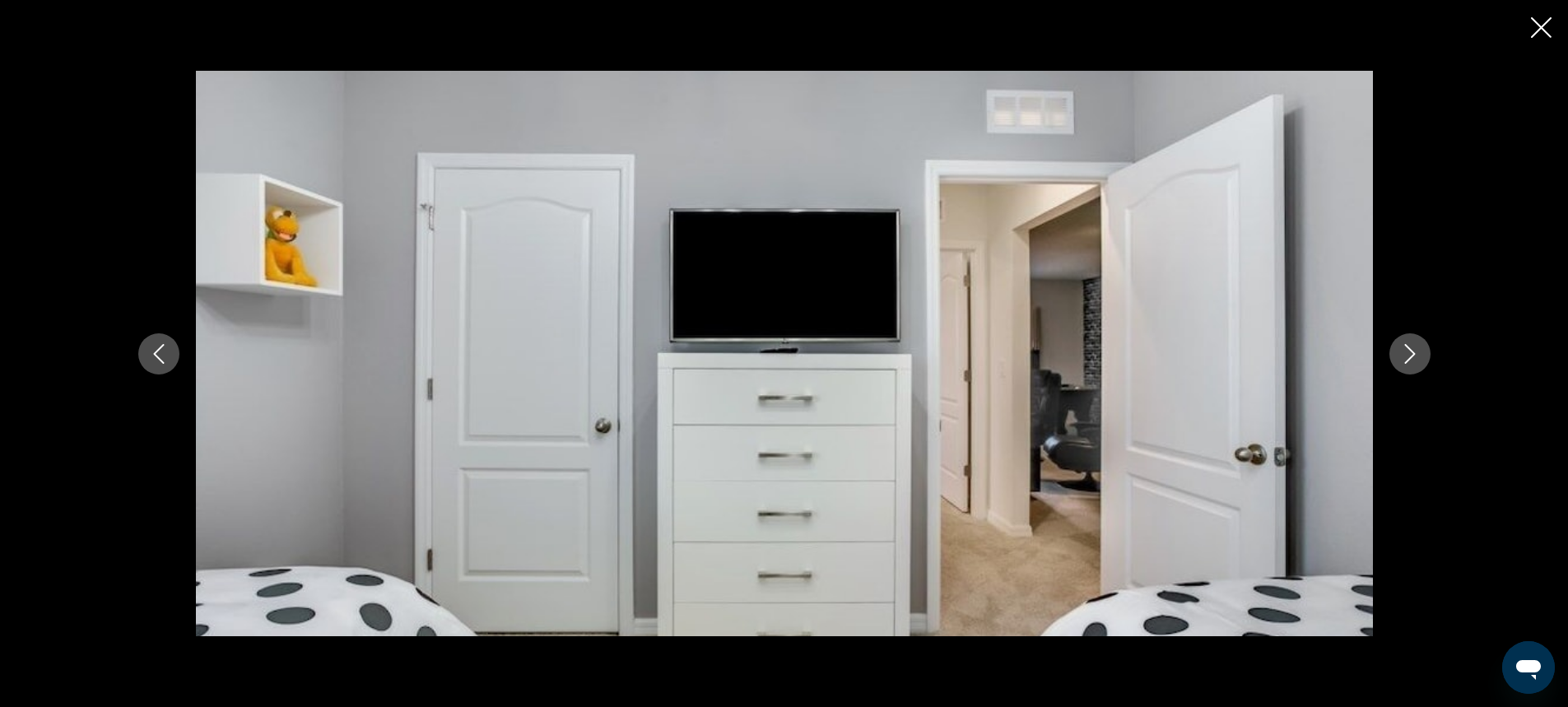
click at [1405, 355] on icon "Next image" at bounding box center [1410, 354] width 20 height 20
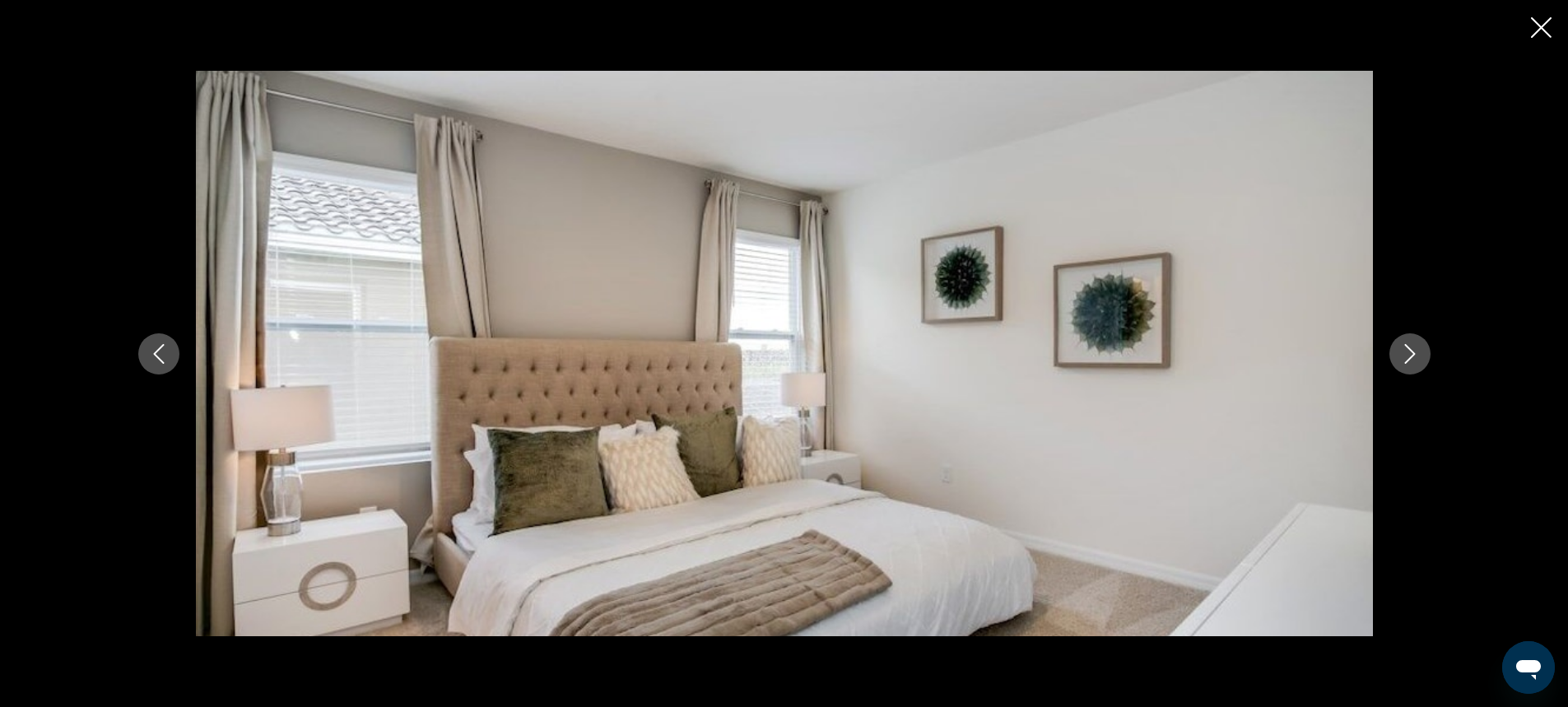
click at [1405, 355] on icon "Next image" at bounding box center [1410, 354] width 20 height 20
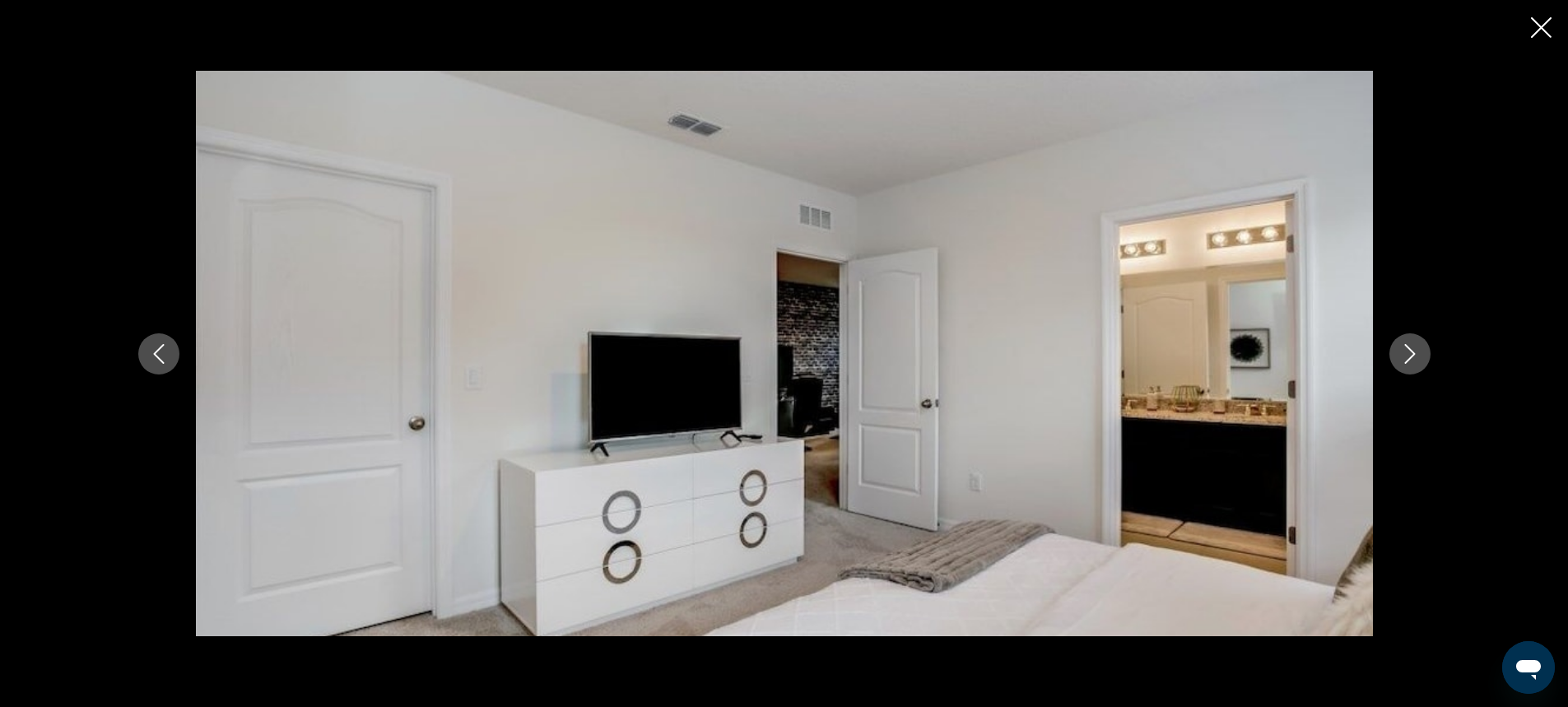
click at [1405, 355] on icon "Next image" at bounding box center [1410, 354] width 20 height 20
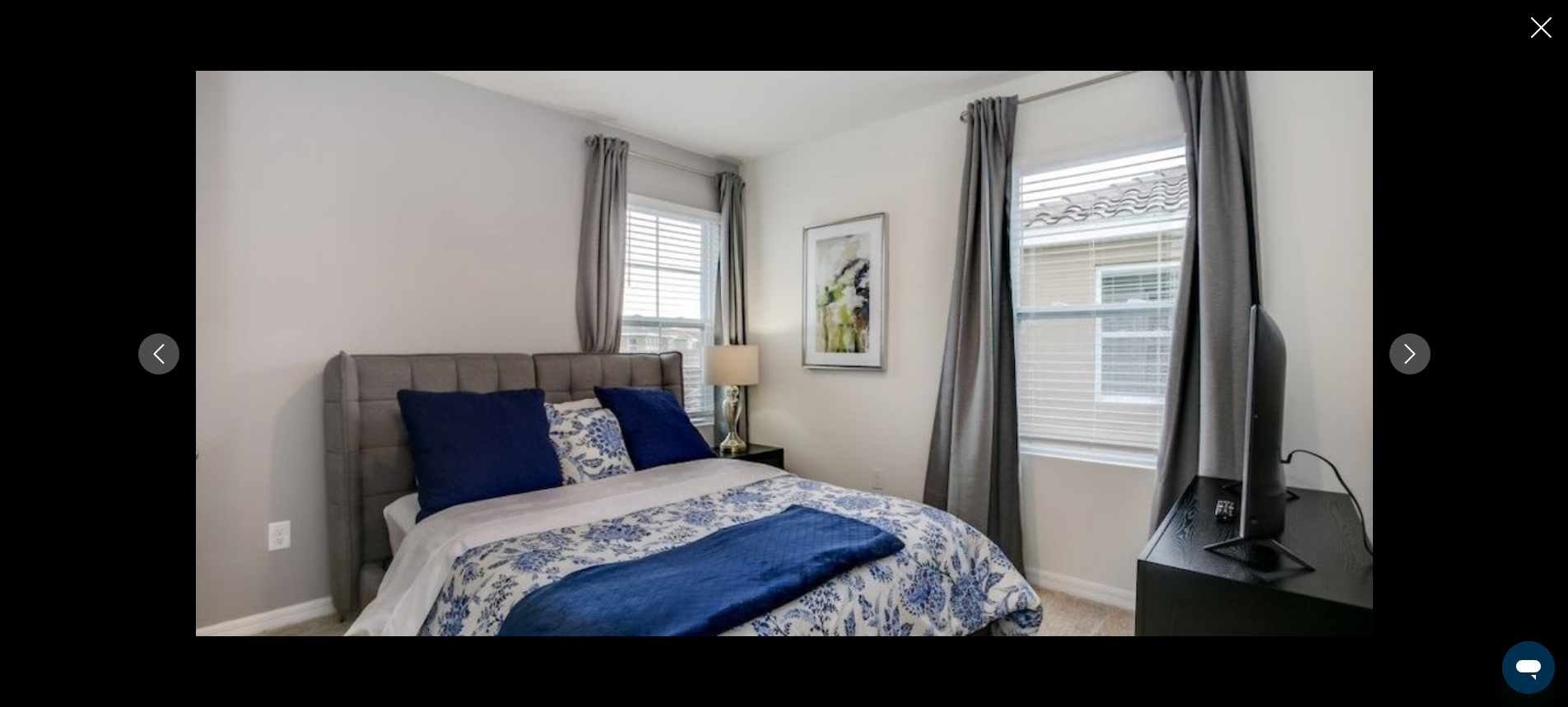
click at [1405, 355] on icon "Next image" at bounding box center [1410, 354] width 20 height 20
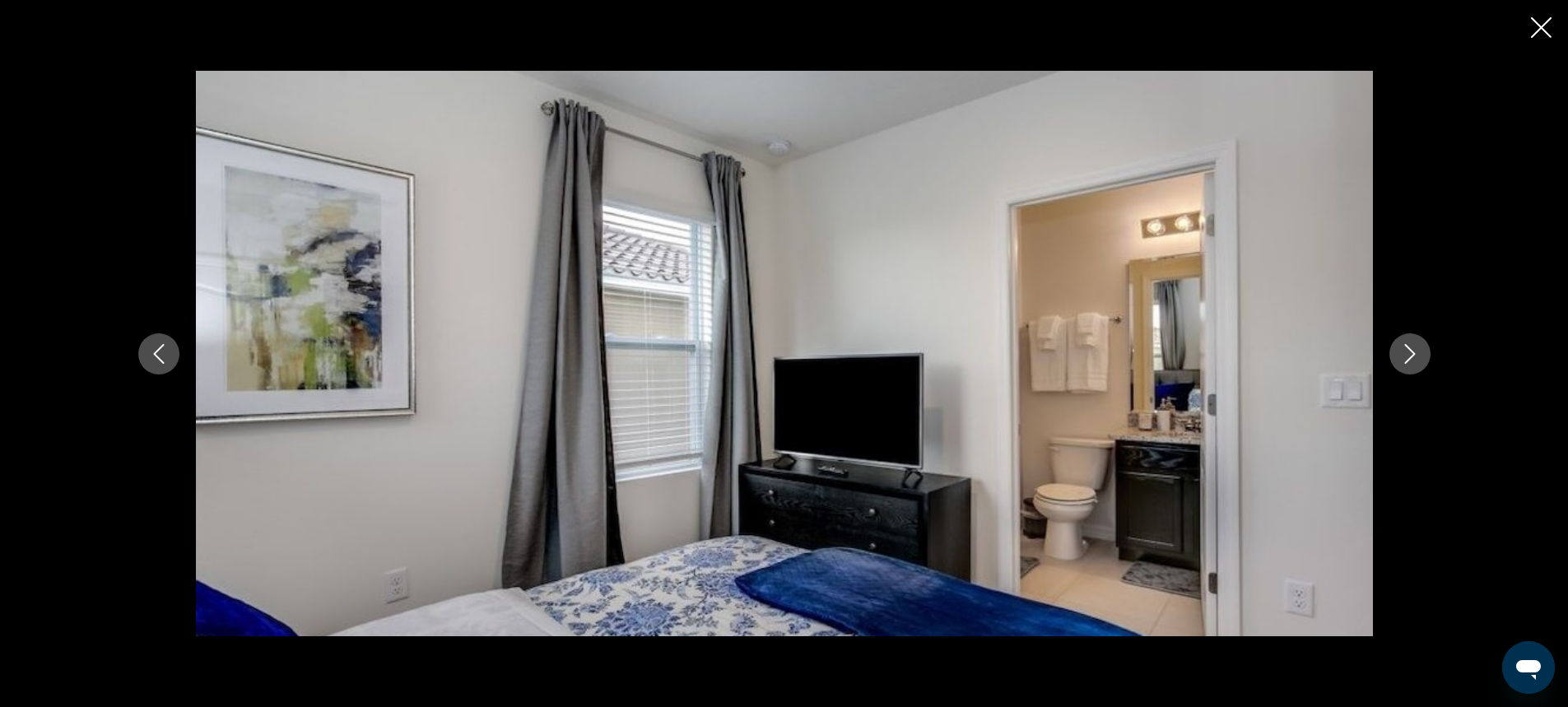
click at [1405, 355] on icon "Next image" at bounding box center [1410, 354] width 20 height 20
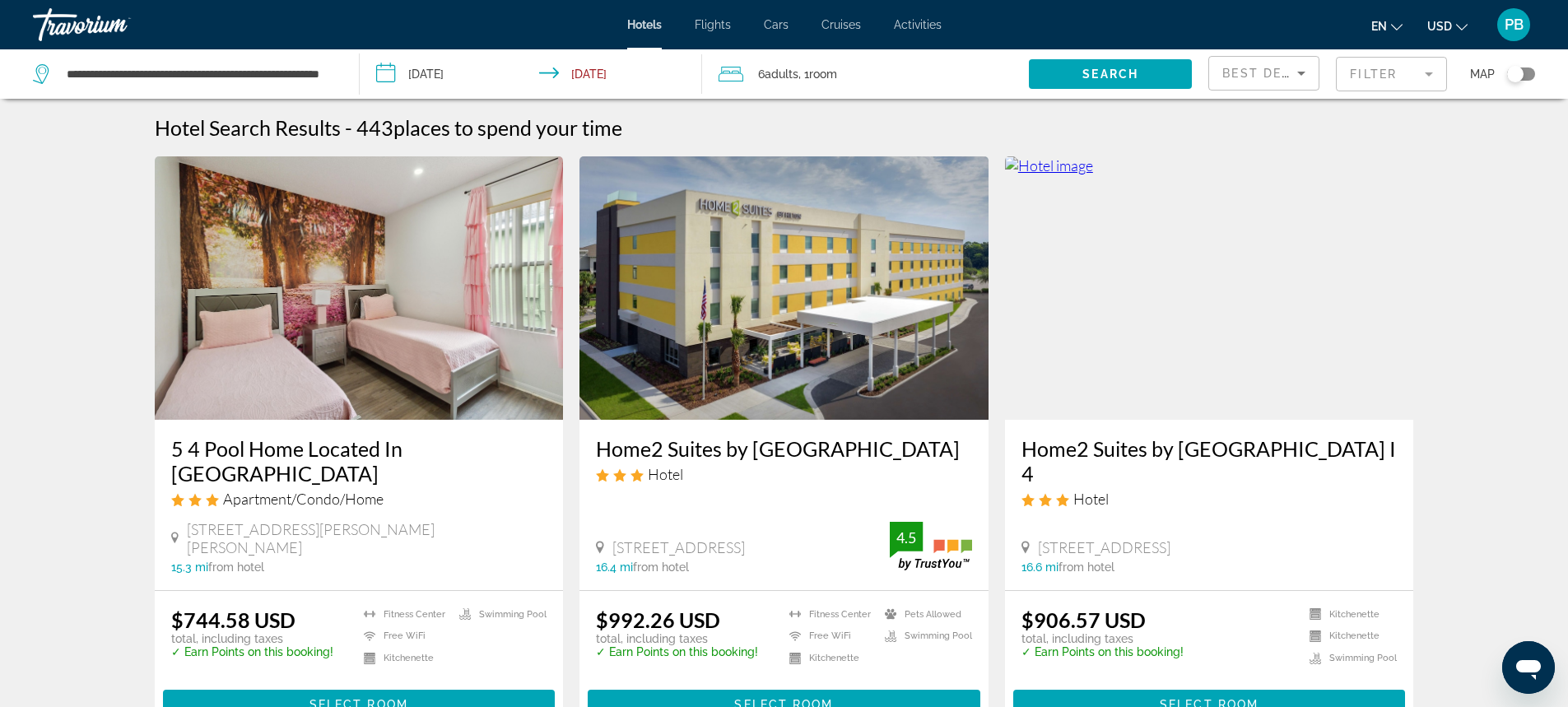
click at [1302, 67] on icon "Sort by" at bounding box center [1301, 74] width 20 height 20
click at [1239, 277] on span "Highest Quality Rating" at bounding box center [1261, 274] width 78 height 33
